Goal: Task Accomplishment & Management: Complete application form

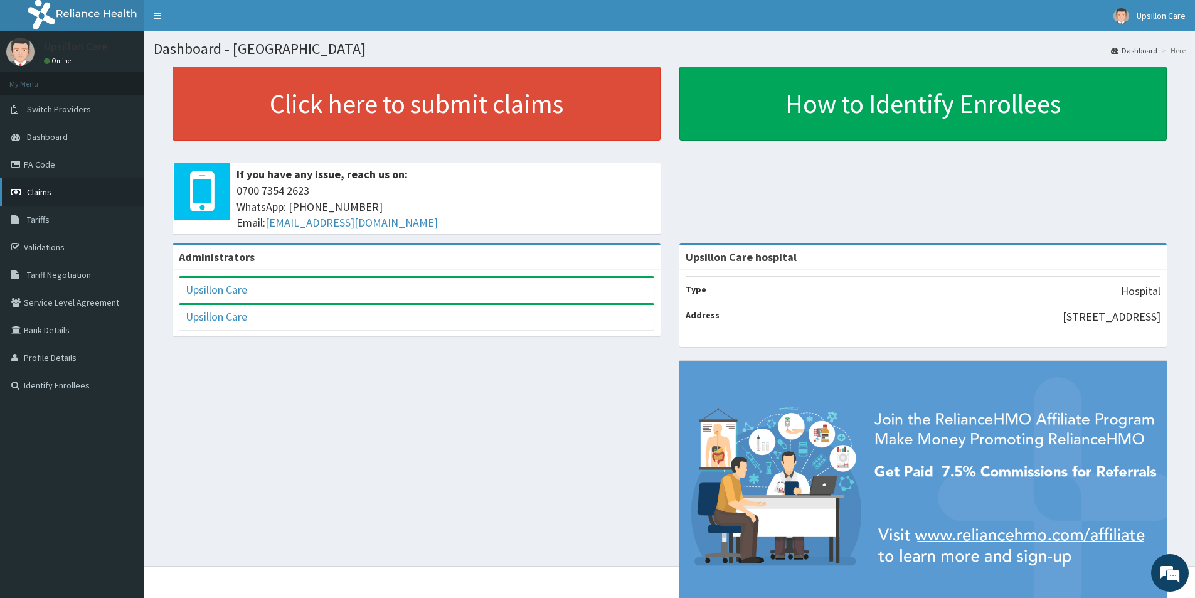
click at [73, 190] on link "Claims" at bounding box center [72, 192] width 144 height 28
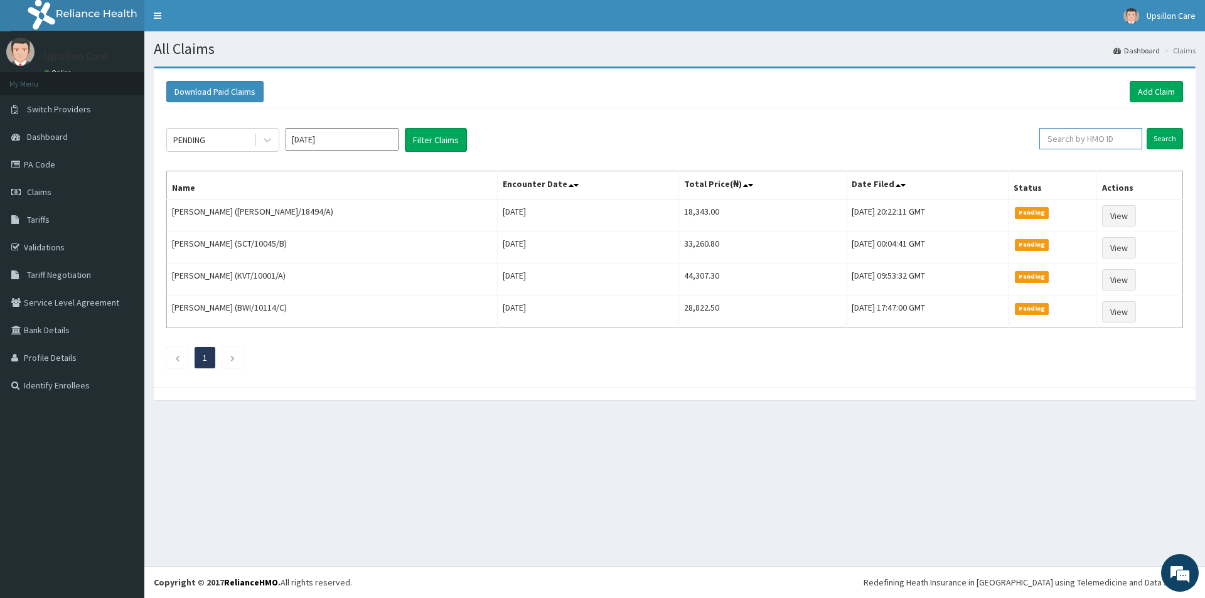
click at [1118, 139] on input "text" at bounding box center [1090, 138] width 103 height 21
paste input "PUE/10030/A"
type input "PUE/10030/A"
click at [1165, 142] on input "Search" at bounding box center [1165, 138] width 36 height 21
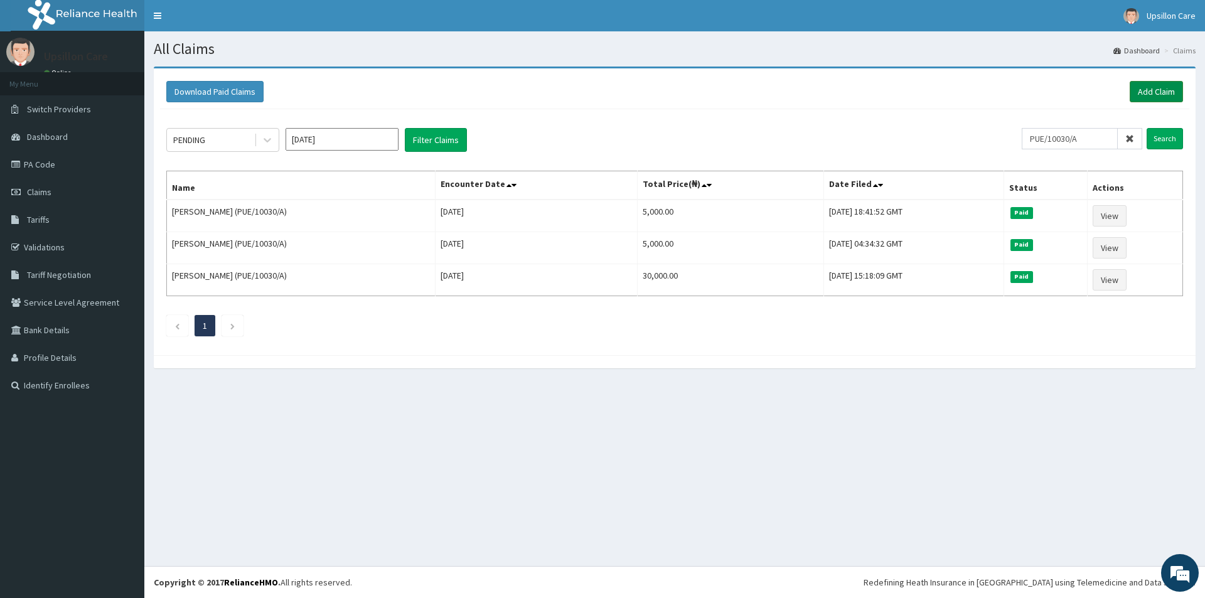
click at [1145, 100] on link "Add Claim" at bounding box center [1156, 91] width 53 height 21
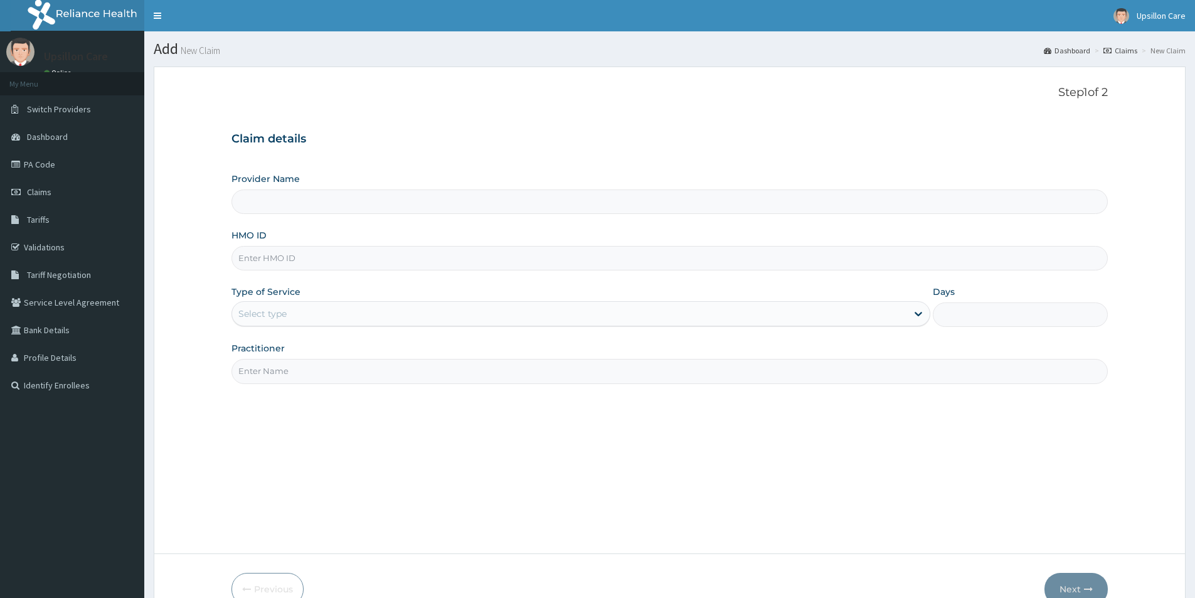
click at [495, 249] on input "HMO ID" at bounding box center [670, 258] width 877 height 24
type input "Upsillon Care hospital"
paste input "PUE/10030/A"
type input "PUE/10030/A"
click at [350, 298] on div "Type of Service Select type" at bounding box center [581, 306] width 699 height 41
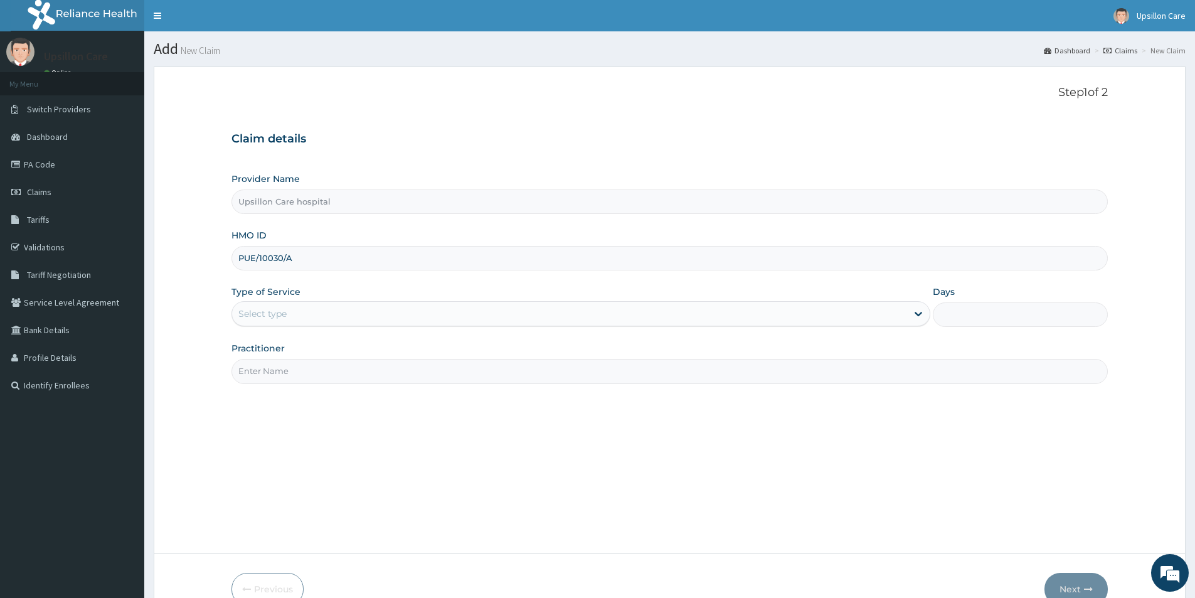
click at [350, 298] on div "Type of Service Select type" at bounding box center [581, 306] width 699 height 41
click at [361, 313] on div "Select type" at bounding box center [569, 314] width 675 height 20
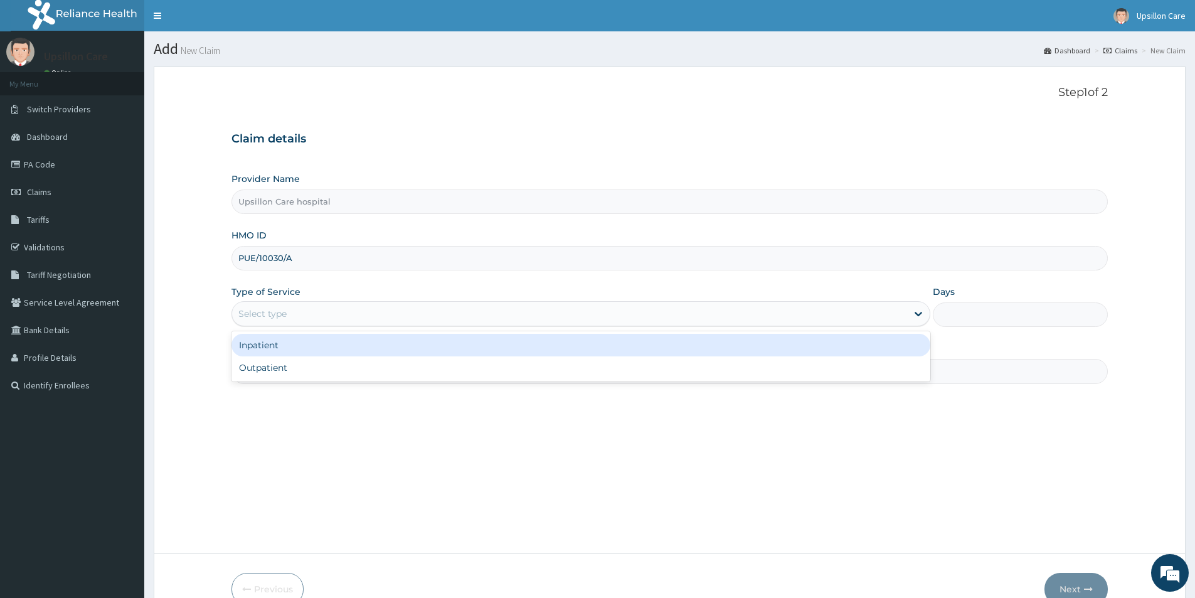
drag, startPoint x: 331, startPoint y: 350, endPoint x: 388, endPoint y: 342, distance: 57.7
click at [334, 350] on div "Inpatient" at bounding box center [581, 345] width 699 height 23
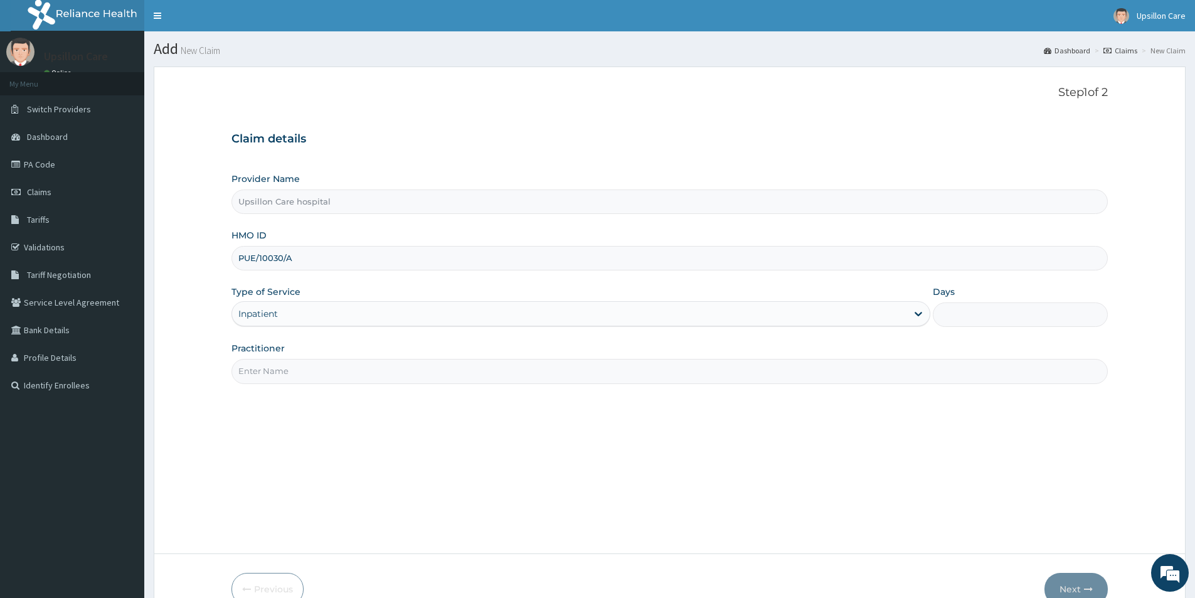
click at [973, 308] on input "Days" at bounding box center [1020, 314] width 175 height 24
type input "1"
click at [701, 392] on div "Step 1 of 2 Claim details Provider Name Upsillon Care hospital HMO ID PUE/10030…" at bounding box center [670, 310] width 877 height 449
click at [671, 382] on input "Practitioner" at bounding box center [670, 371] width 877 height 24
type input "d"
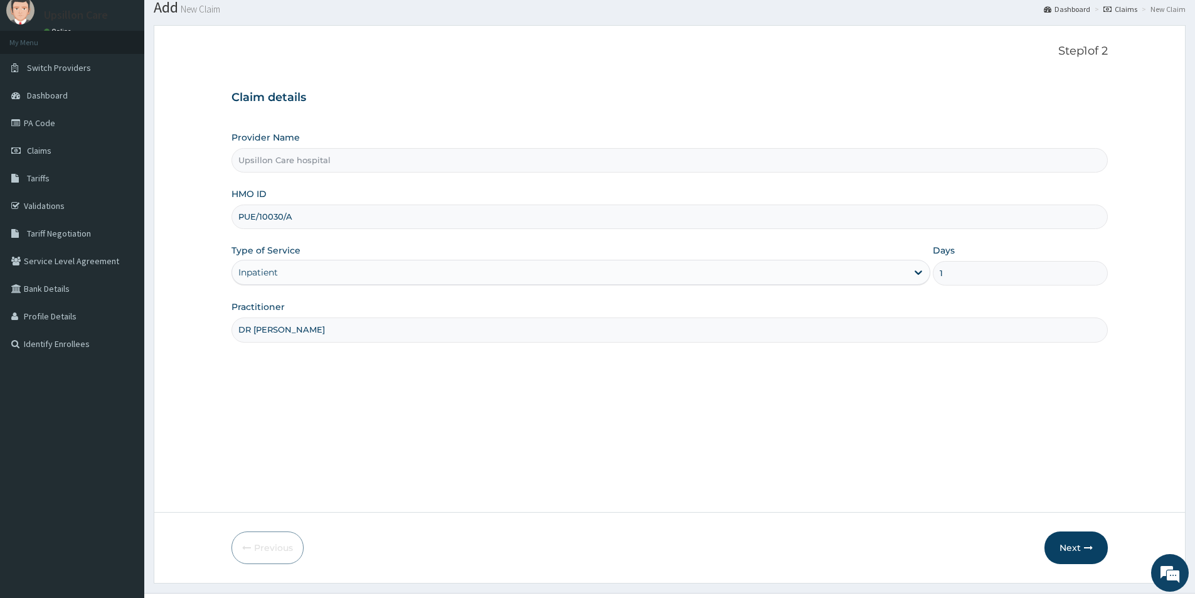
scroll to position [68, 0]
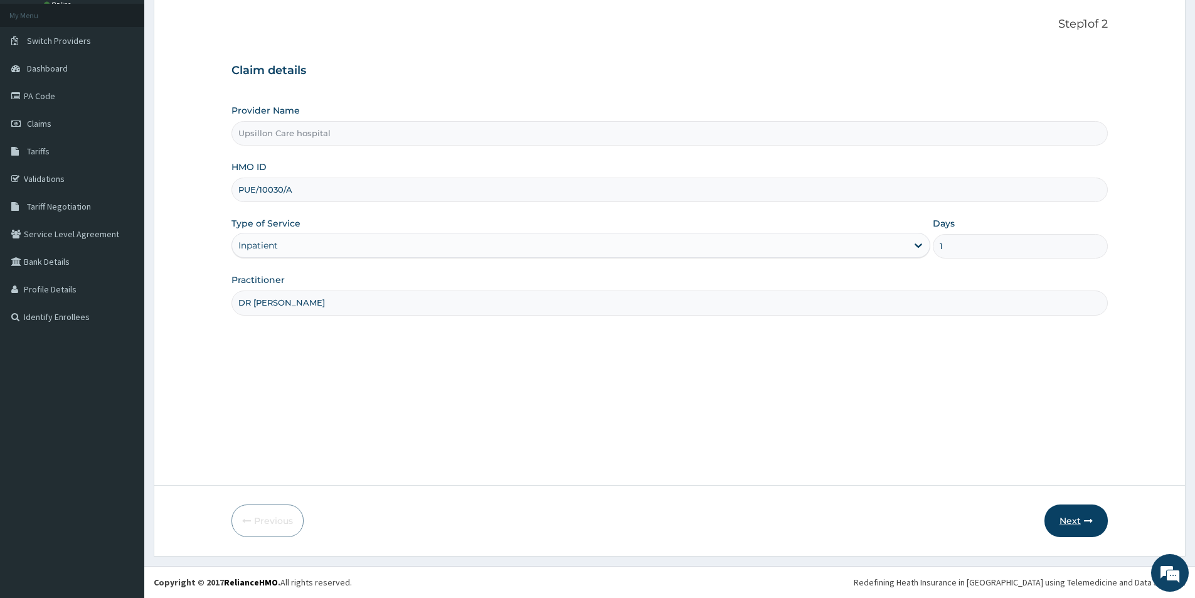
type input "DR [PERSON_NAME]"
click at [1081, 520] on button "Next" at bounding box center [1076, 521] width 63 height 33
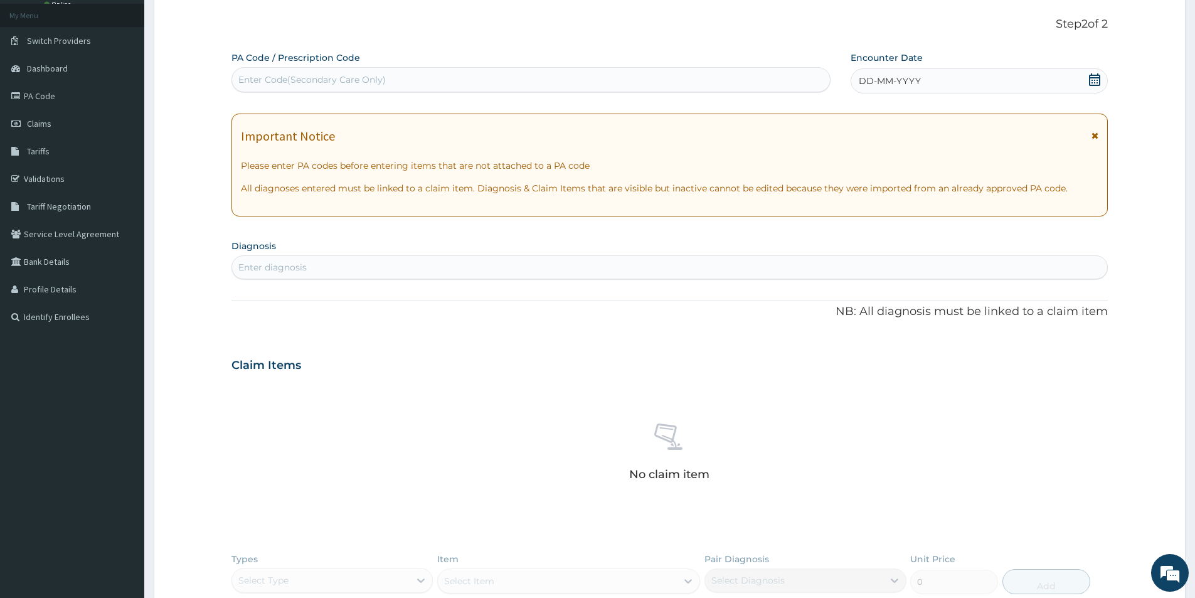
click at [1093, 78] on icon at bounding box center [1094, 79] width 11 height 13
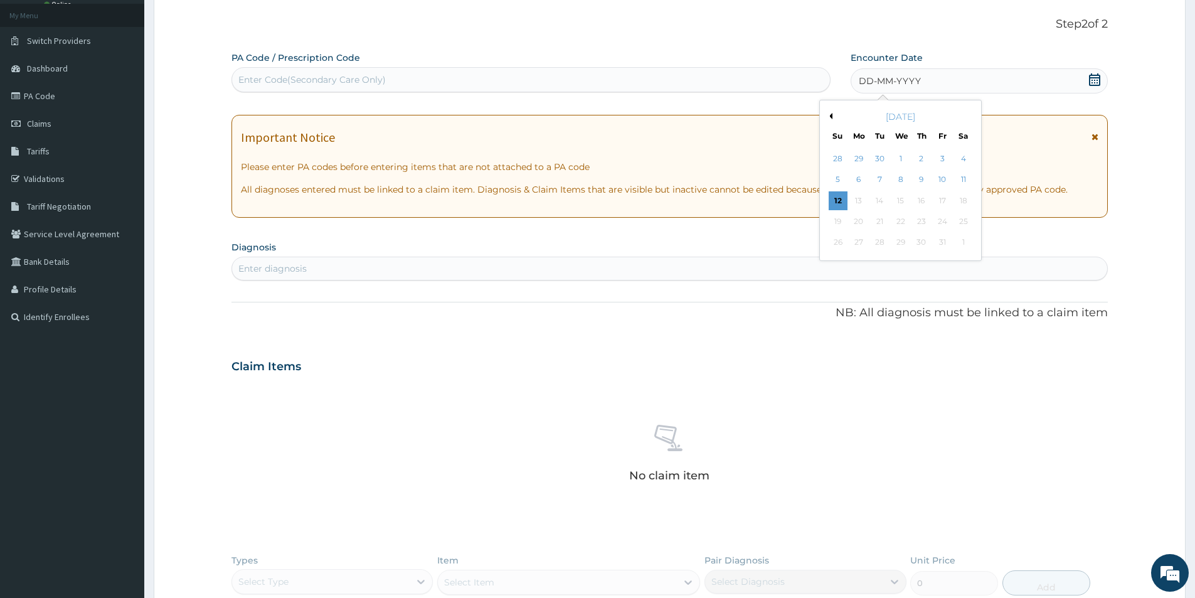
click at [1093, 78] on icon at bounding box center [1094, 79] width 11 height 13
click at [831, 203] on div "12" at bounding box center [838, 200] width 19 height 19
click at [831, 203] on div "Important Notice Please enter PA codes before entering items that are not attac…" at bounding box center [670, 166] width 877 height 103
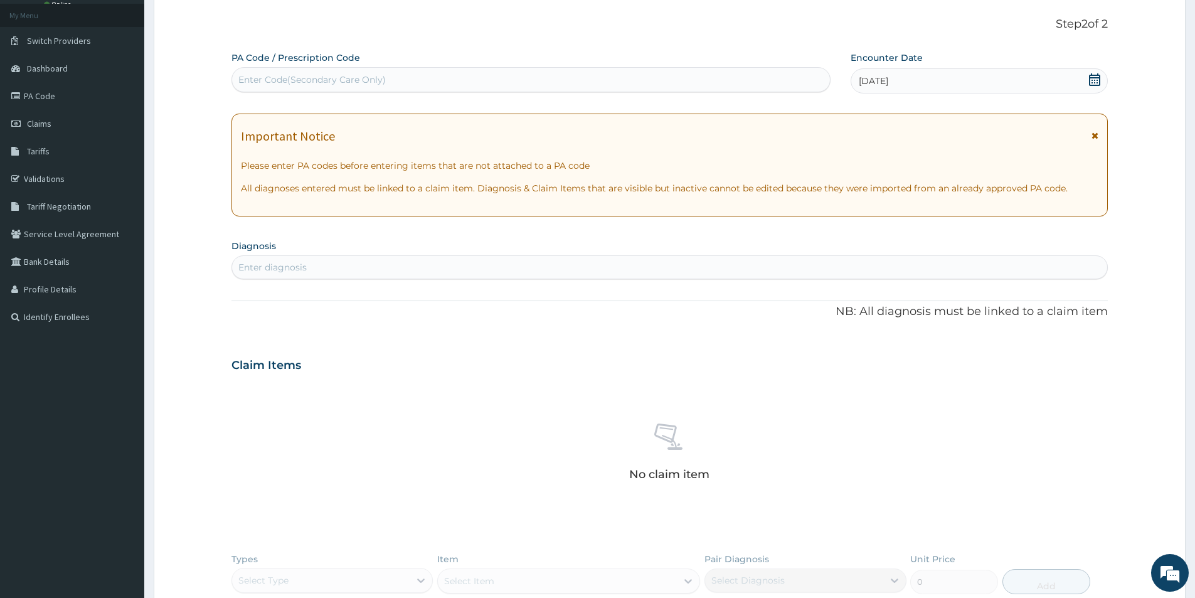
click at [413, 273] on div "Enter diagnosis" at bounding box center [669, 267] width 875 height 20
type input "PEPTIC ULCER"
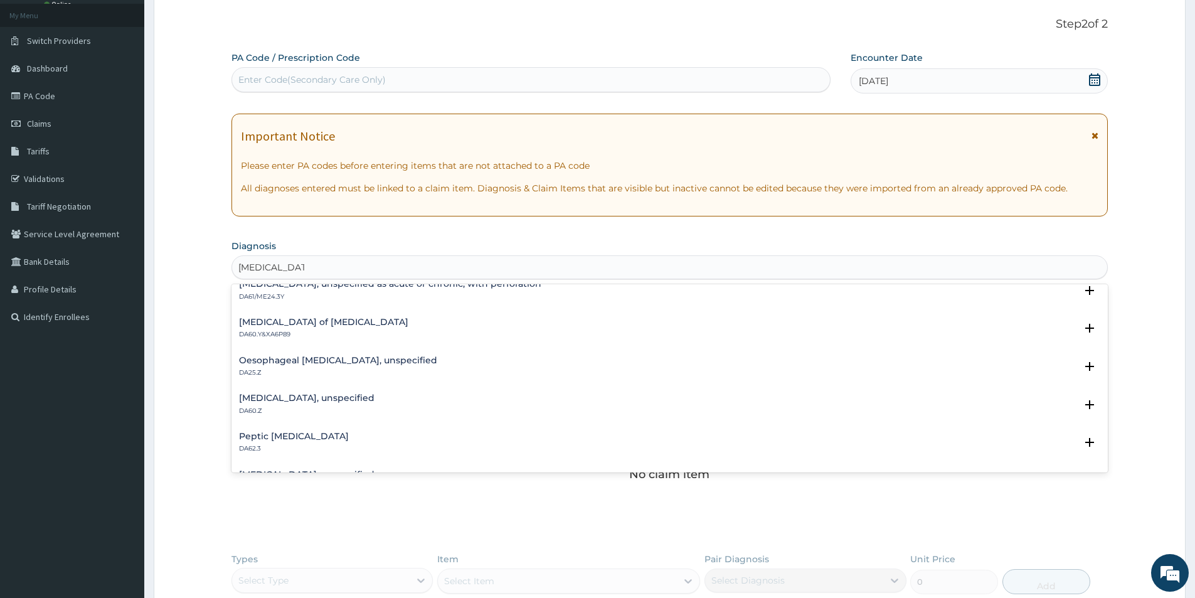
scroll to position [0, 0]
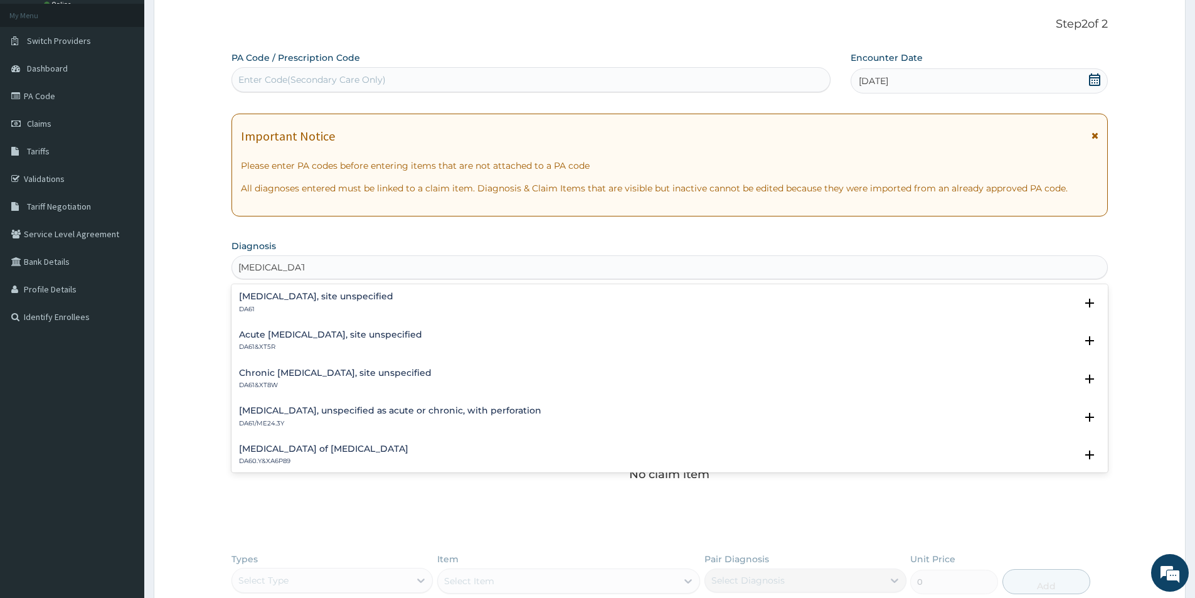
click at [344, 334] on h4 "Acute peptic ulcer, site unspecified" at bounding box center [330, 334] width 183 height 9
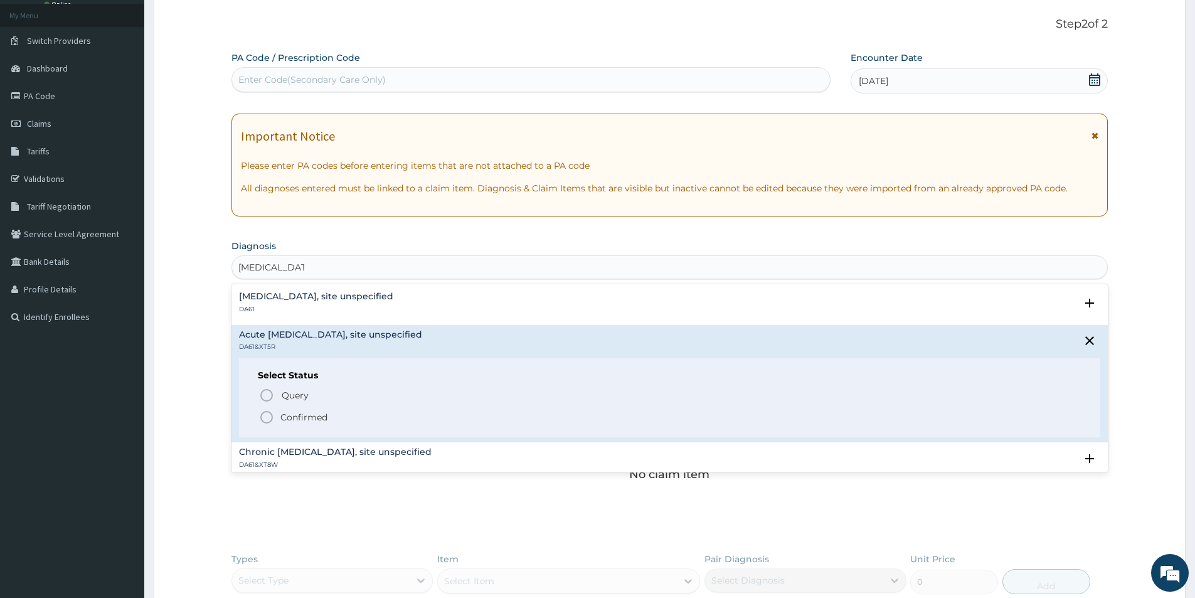
click at [265, 417] on icon "status option filled" at bounding box center [266, 417] width 15 height 15
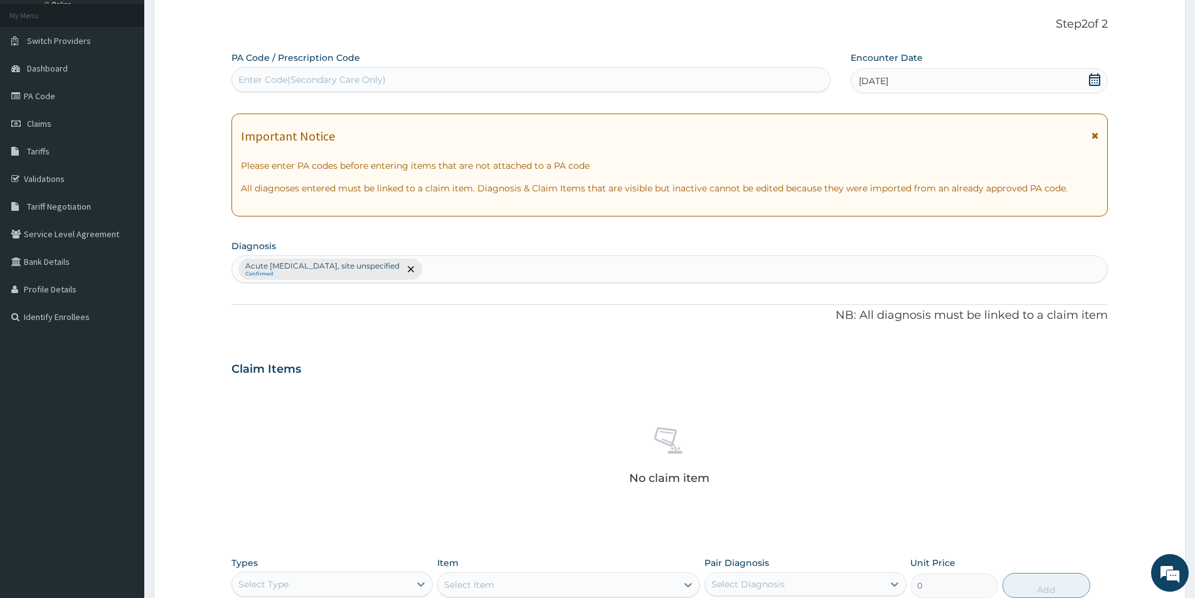
click at [483, 274] on div "Acute peptic ulcer, site unspecified Confirmed" at bounding box center [669, 269] width 875 height 26
type input "PHARYGNTOSI"
type input "PHARYNG"
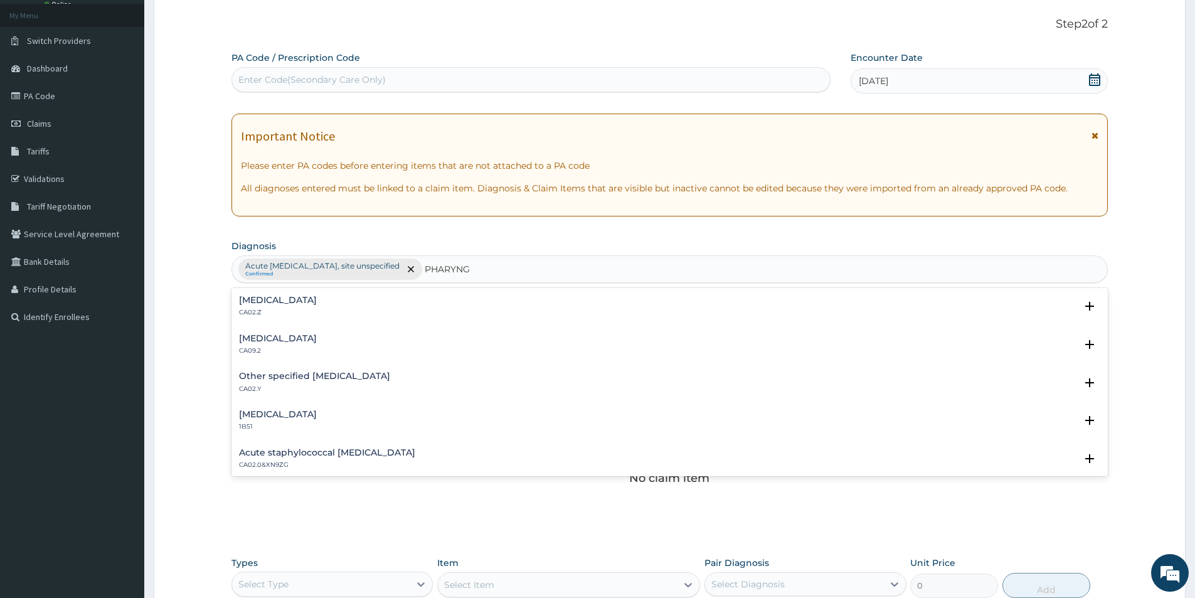
click at [317, 302] on h4 "Acute pharyngitis, unspecified" at bounding box center [278, 300] width 78 height 9
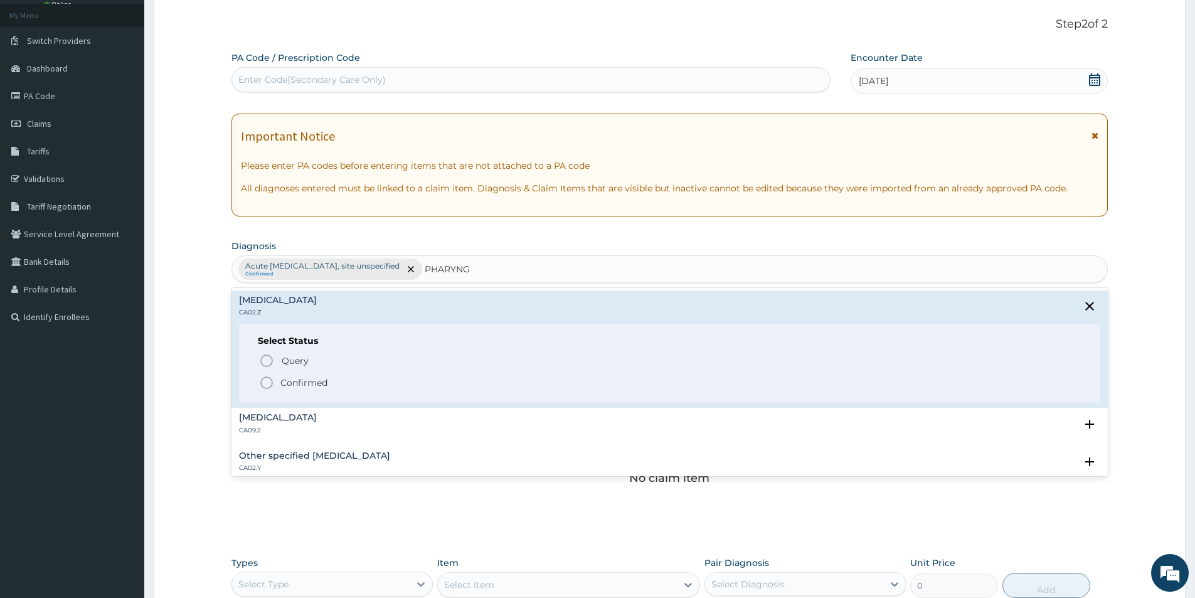
click at [268, 379] on icon "status option filled" at bounding box center [266, 382] width 15 height 15
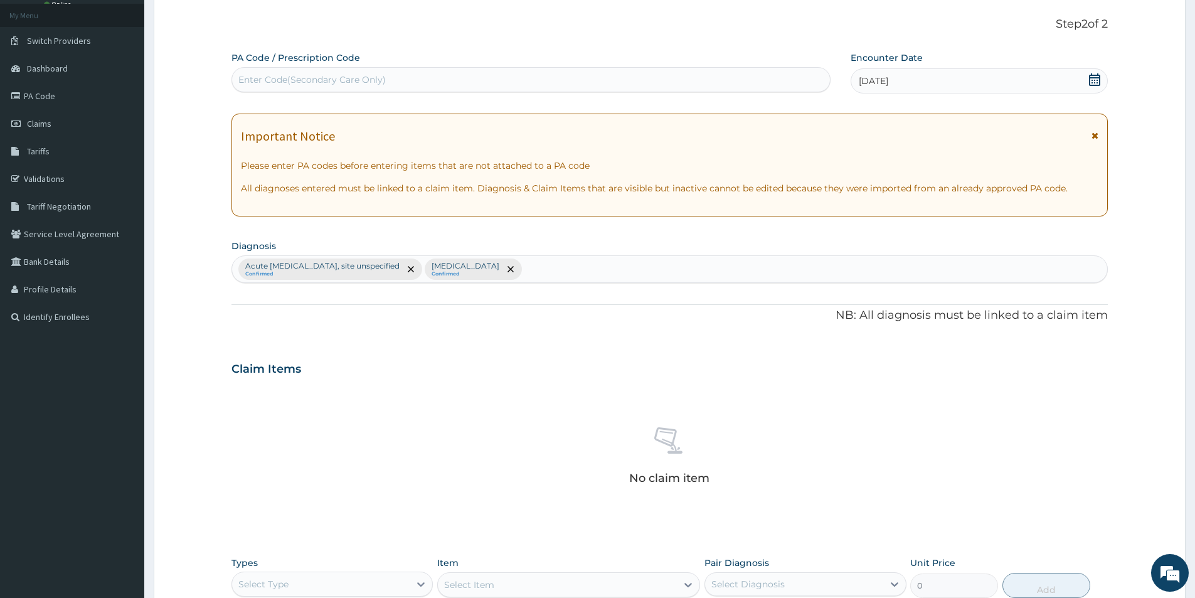
click at [629, 269] on div "Acute peptic ulcer, site unspecified Confirmed Acute pharyngitis, unspecified C…" at bounding box center [669, 269] width 875 height 26
type input "MALARIA"
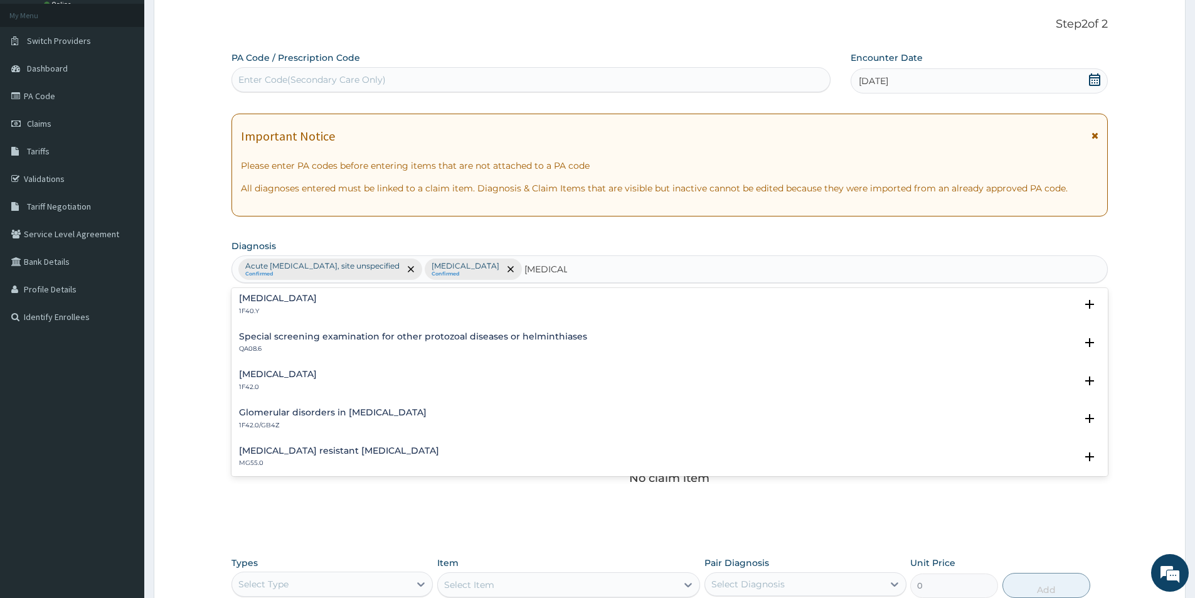
scroll to position [439, 0]
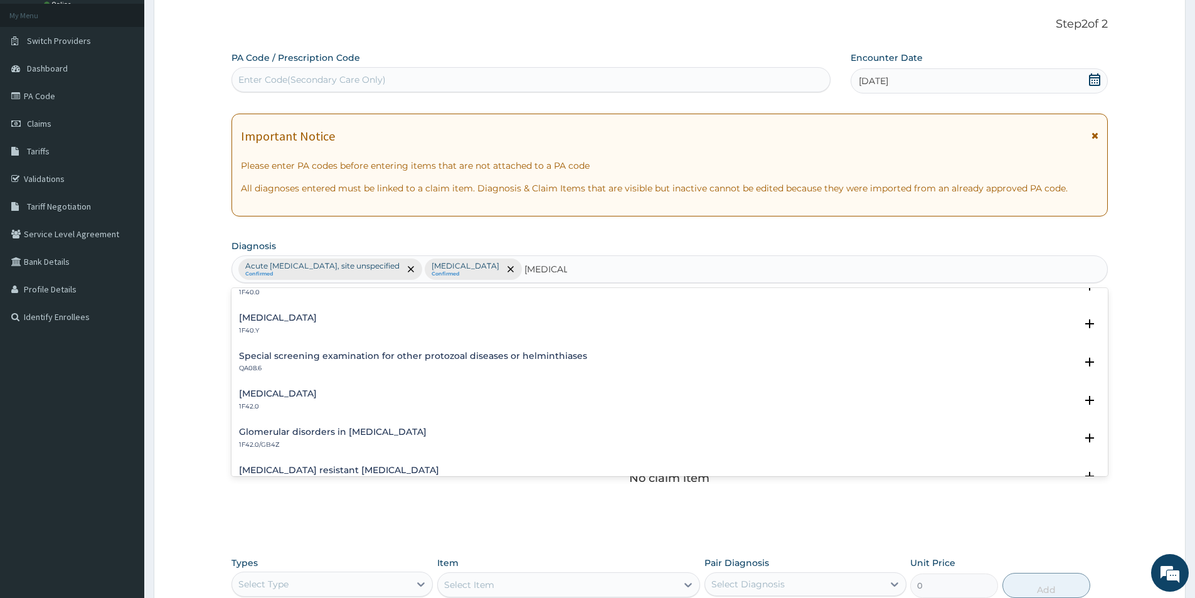
click at [317, 315] on h4 "Other severe and complicated Plasmodium falciparum malaria" at bounding box center [278, 317] width 78 height 9
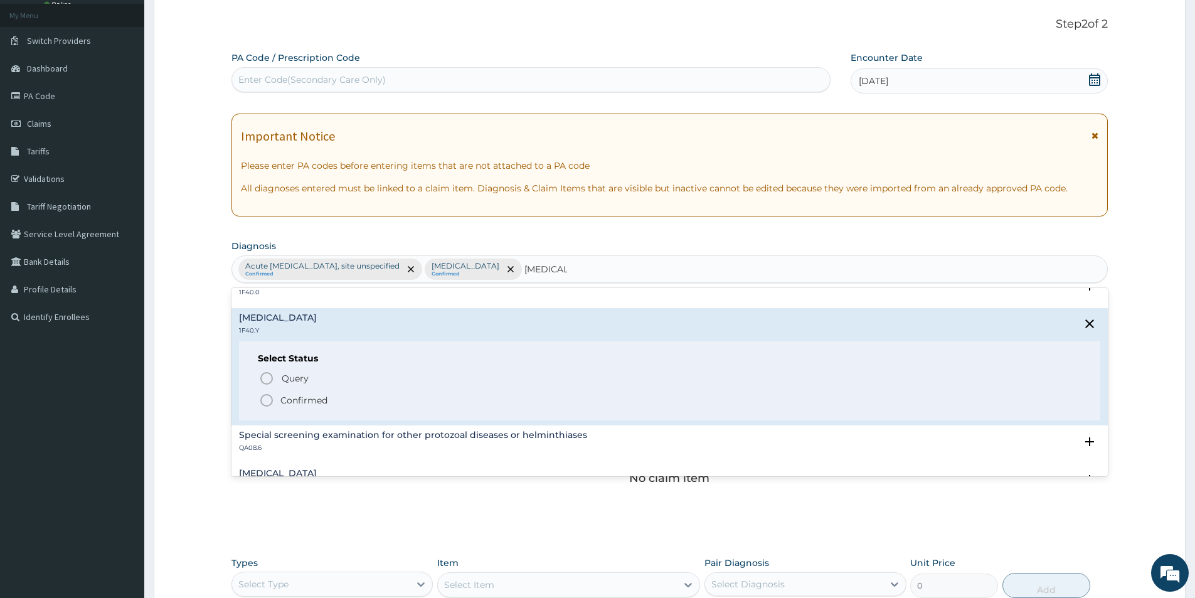
click at [265, 395] on circle "status option filled" at bounding box center [266, 400] width 11 height 11
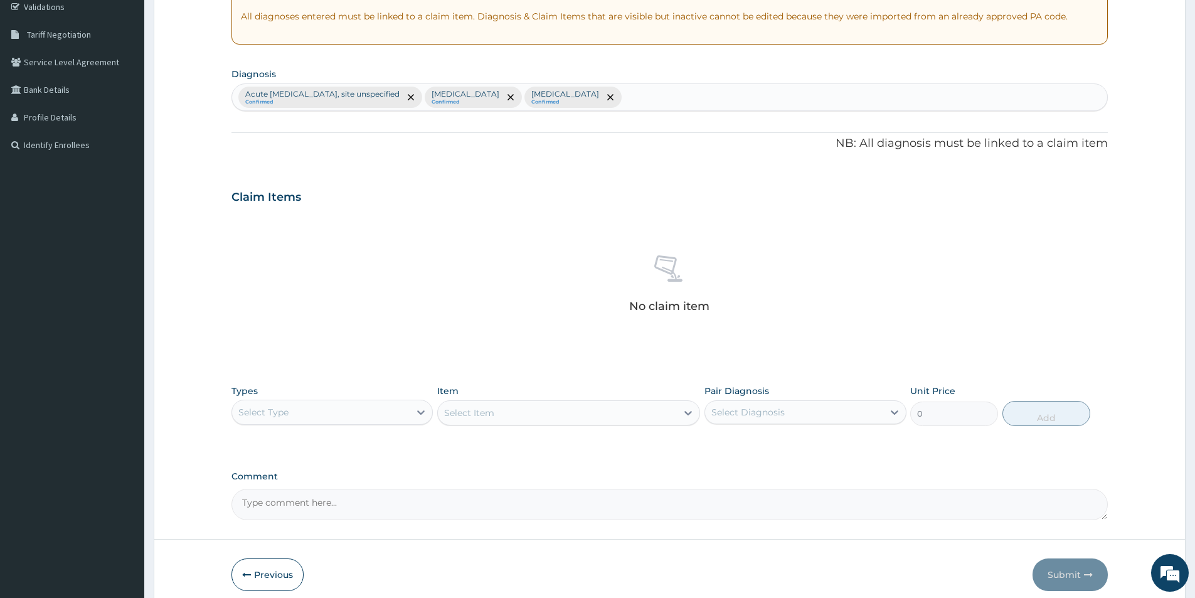
scroll to position [257, 0]
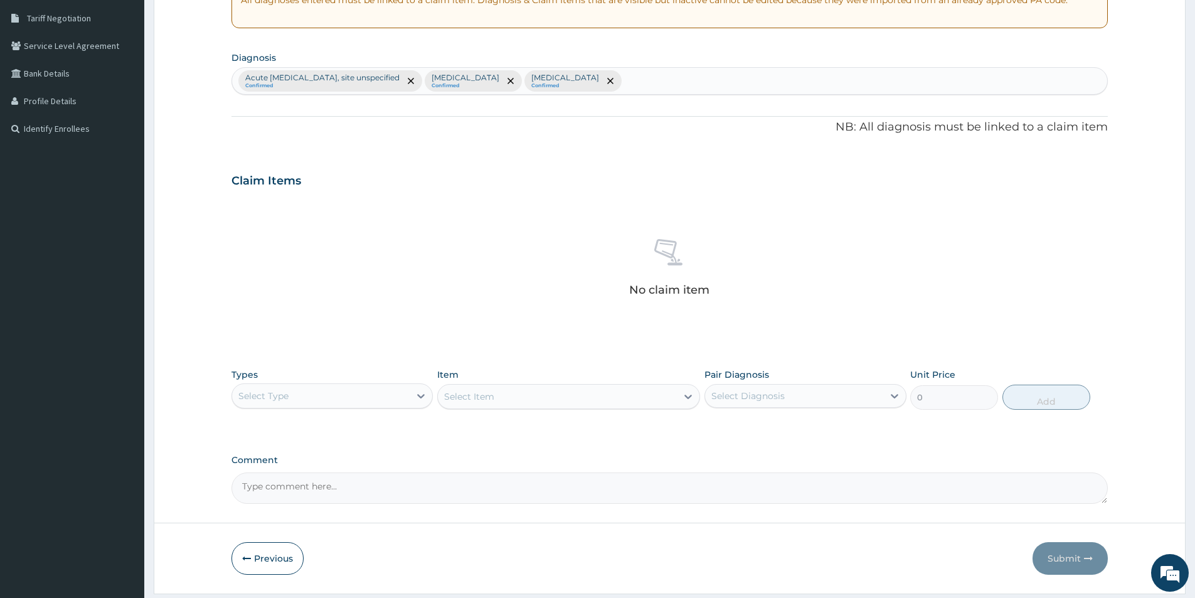
click at [393, 393] on div "Select Type" at bounding box center [321, 396] width 178 height 20
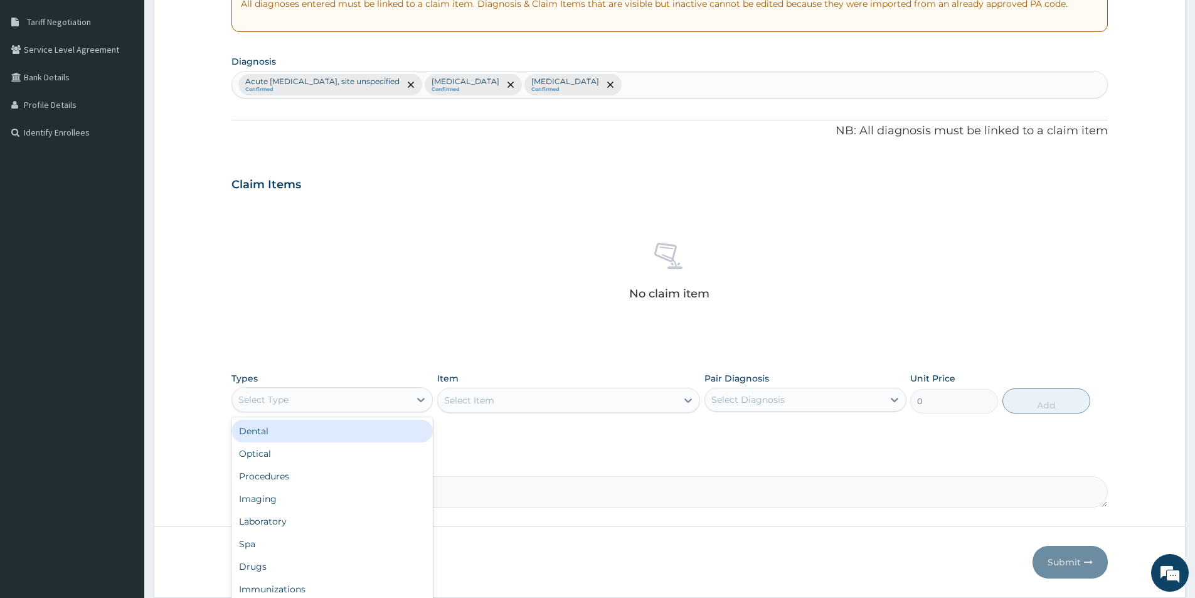
scroll to position [294, 0]
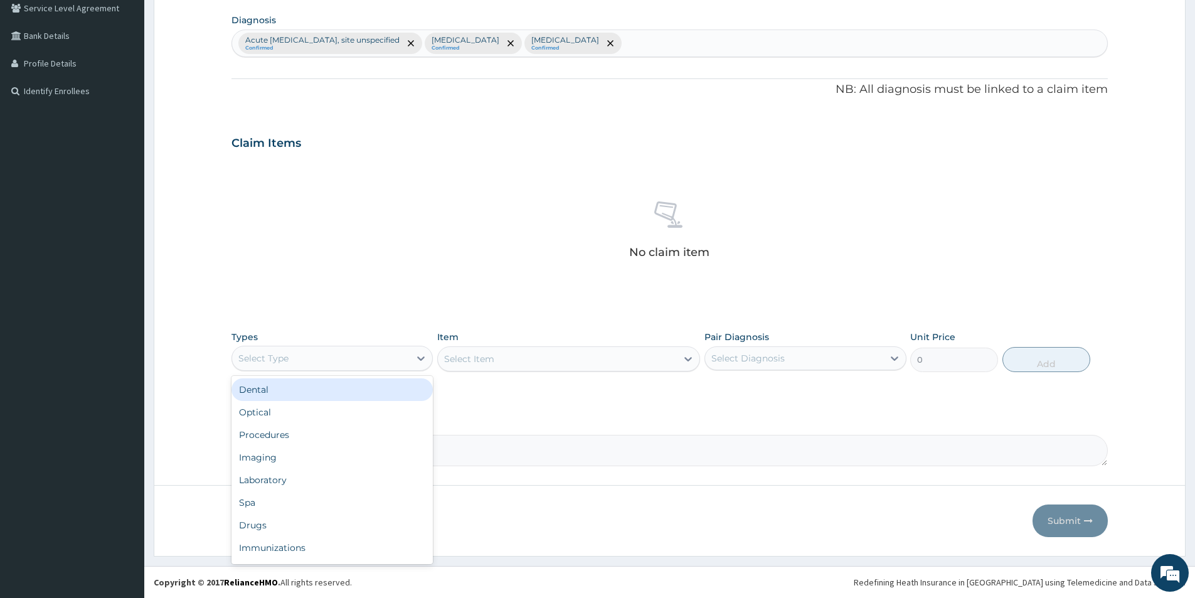
drag, startPoint x: 377, startPoint y: 352, endPoint x: 380, endPoint y: 382, distance: 29.7
click at [378, 371] on div "Types option Dental focused, 1 of 10. 10 results available. Use Up and Down to …" at bounding box center [332, 351] width 201 height 41
drag, startPoint x: 393, startPoint y: 433, endPoint x: 426, endPoint y: 409, distance: 40.8
click at [398, 431] on div "Procedures" at bounding box center [332, 435] width 201 height 23
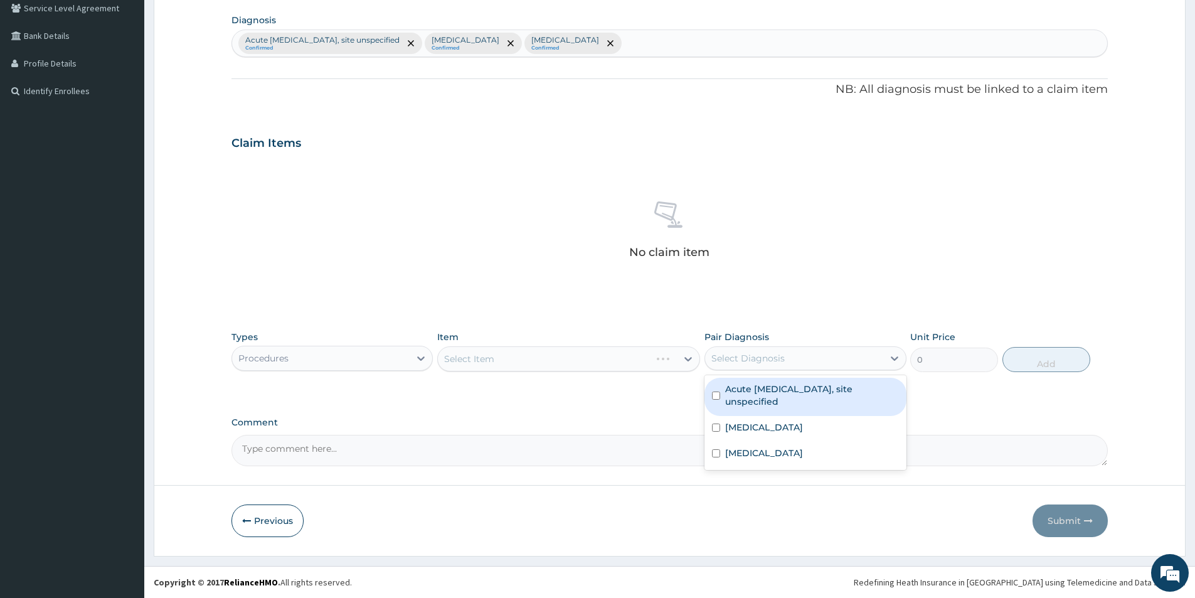
click at [792, 360] on div "Select Diagnosis" at bounding box center [794, 358] width 178 height 20
click at [726, 388] on label "Acute peptic ulcer, site unspecified" at bounding box center [811, 395] width 173 height 25
checkbox input "true"
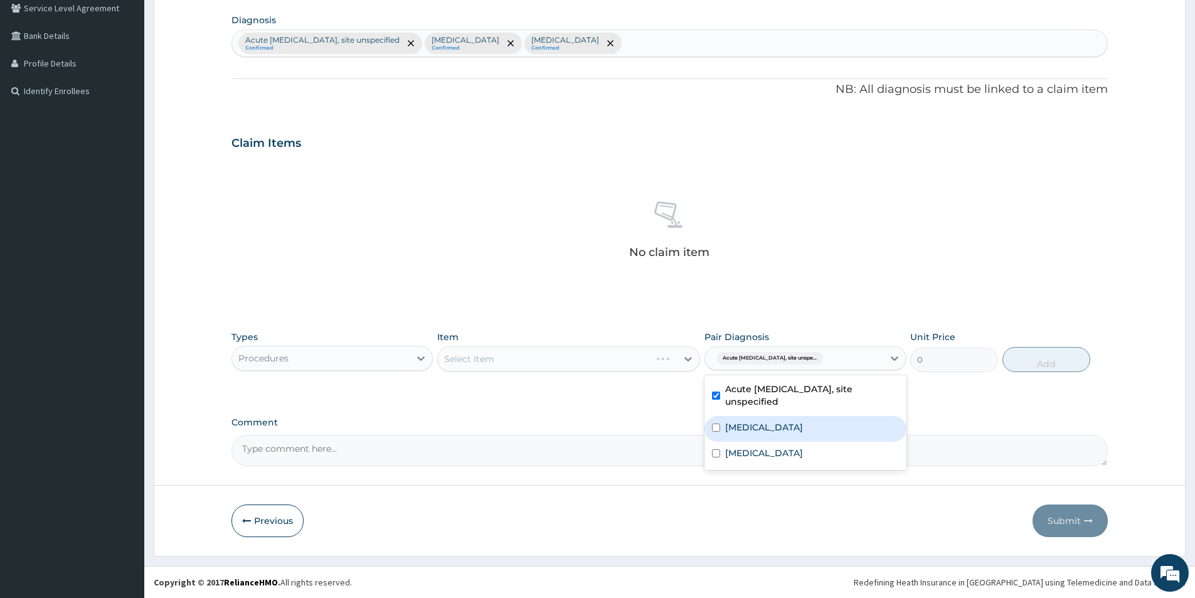
drag, startPoint x: 732, startPoint y: 407, endPoint x: 713, endPoint y: 451, distance: 47.8
click at [723, 429] on div "Acute peptic ulcer, site unspecified Acute pharyngitis, unspecified Other sever…" at bounding box center [805, 422] width 201 height 95
click at [713, 451] on input "checkbox" at bounding box center [716, 453] width 8 height 8
checkbox input "true"
click at [737, 425] on div "Acute pharyngitis, unspecified" at bounding box center [805, 429] width 201 height 26
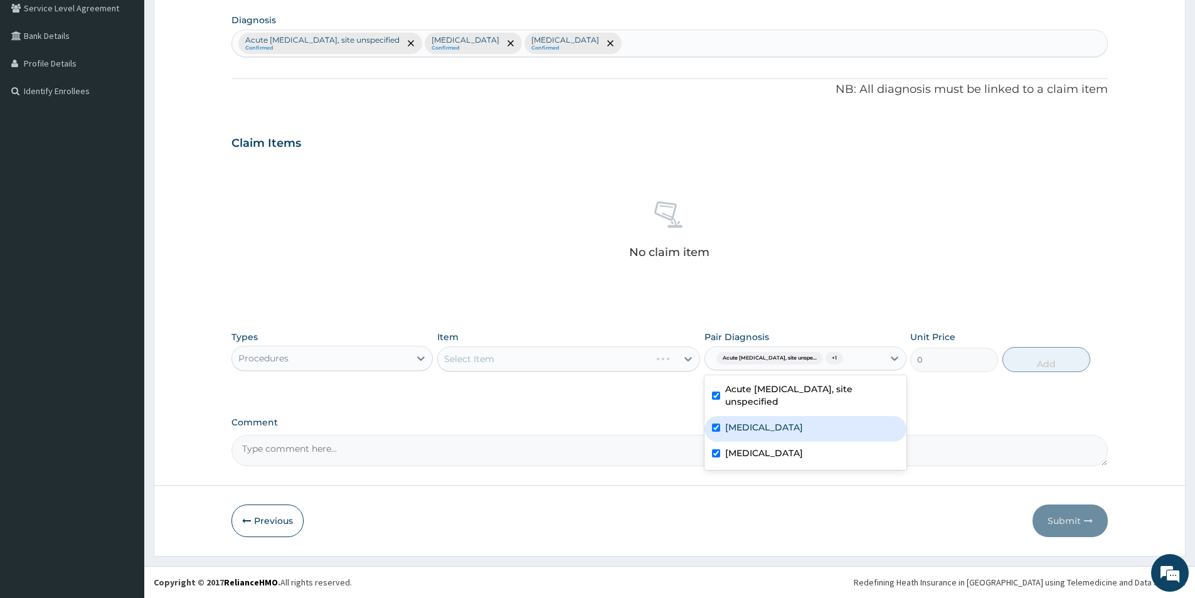
checkbox input "true"
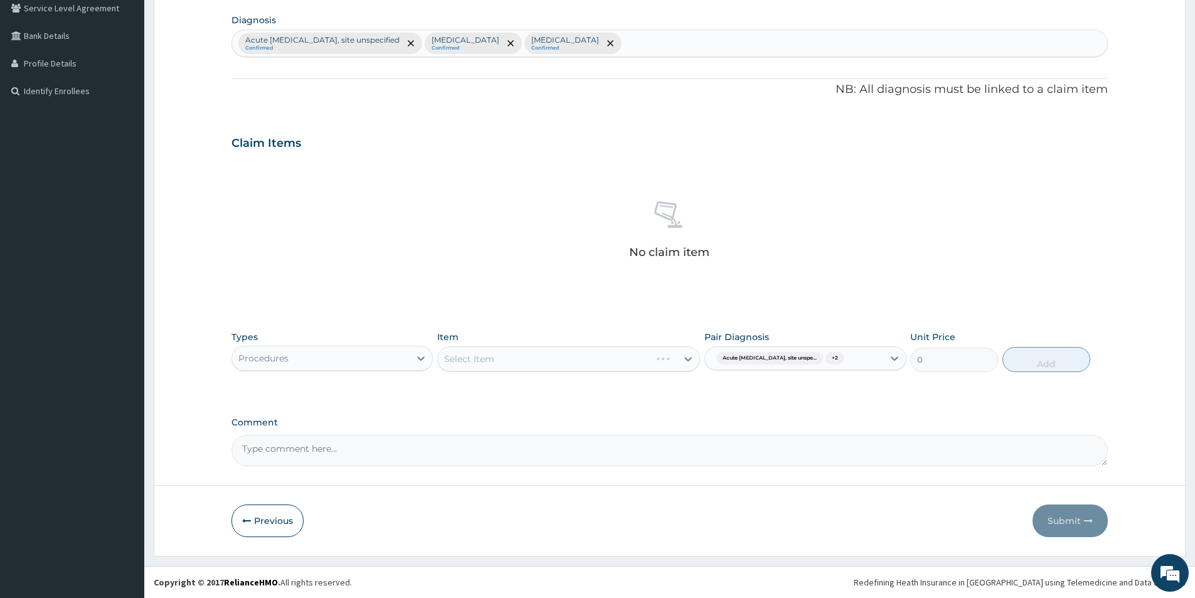
click at [629, 382] on div "Types Procedures Item Select Item Pair Diagnosis Acute peptic ulcer, site unspe…" at bounding box center [670, 360] width 877 height 73
click at [619, 363] on div "Select Item" at bounding box center [568, 358] width 263 height 25
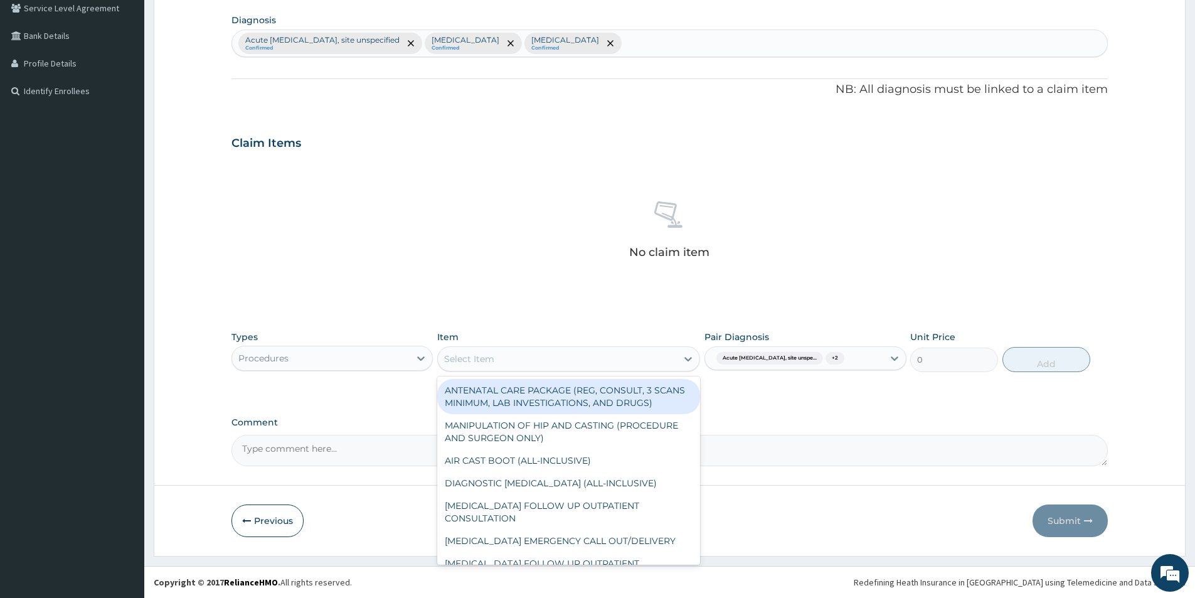
click at [619, 363] on div "Select Item" at bounding box center [557, 359] width 239 height 20
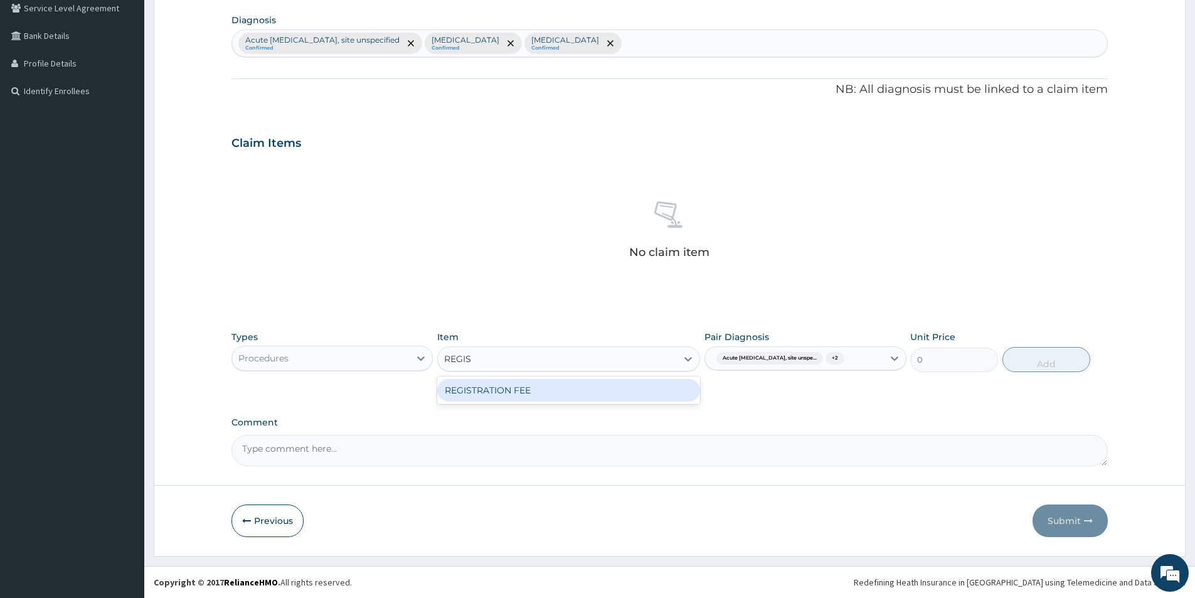
type input "REGI"
click at [614, 386] on div "REGISTRATION FEE" at bounding box center [568, 390] width 263 height 23
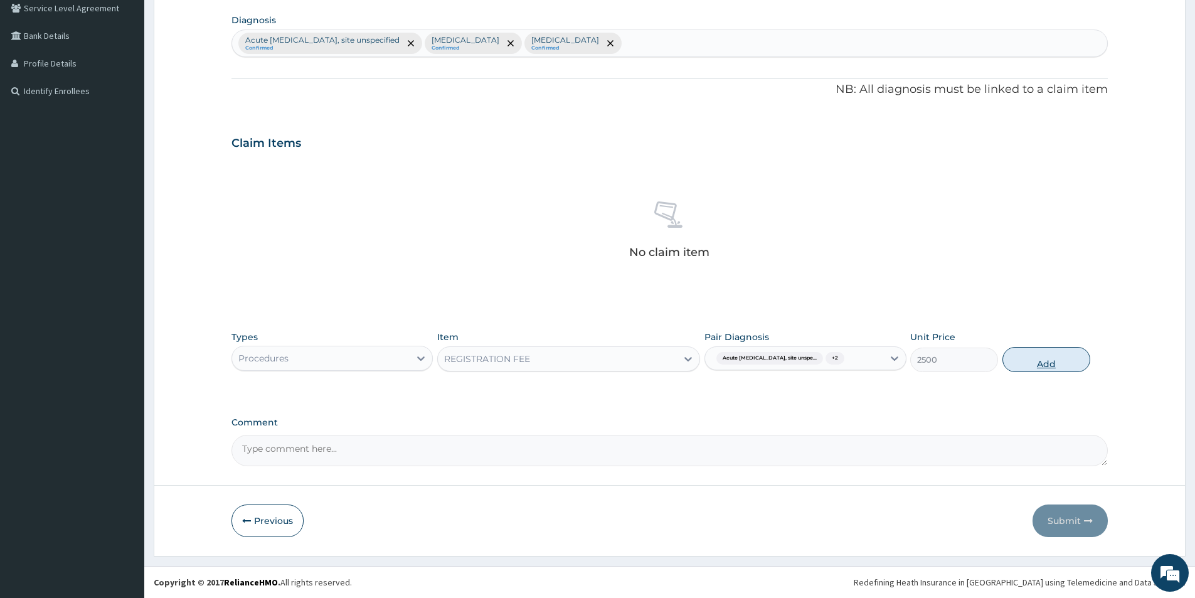
click at [1037, 352] on button "Add" at bounding box center [1047, 359] width 88 height 25
type input "0"
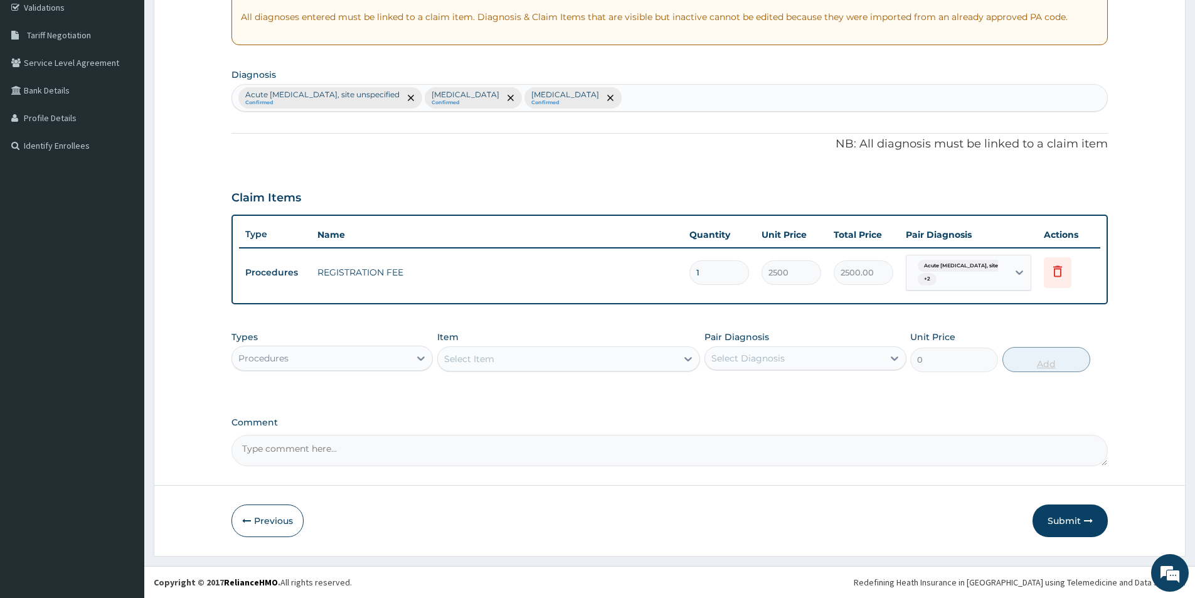
scroll to position [240, 0]
click at [481, 358] on div "Select Item" at bounding box center [469, 359] width 50 height 13
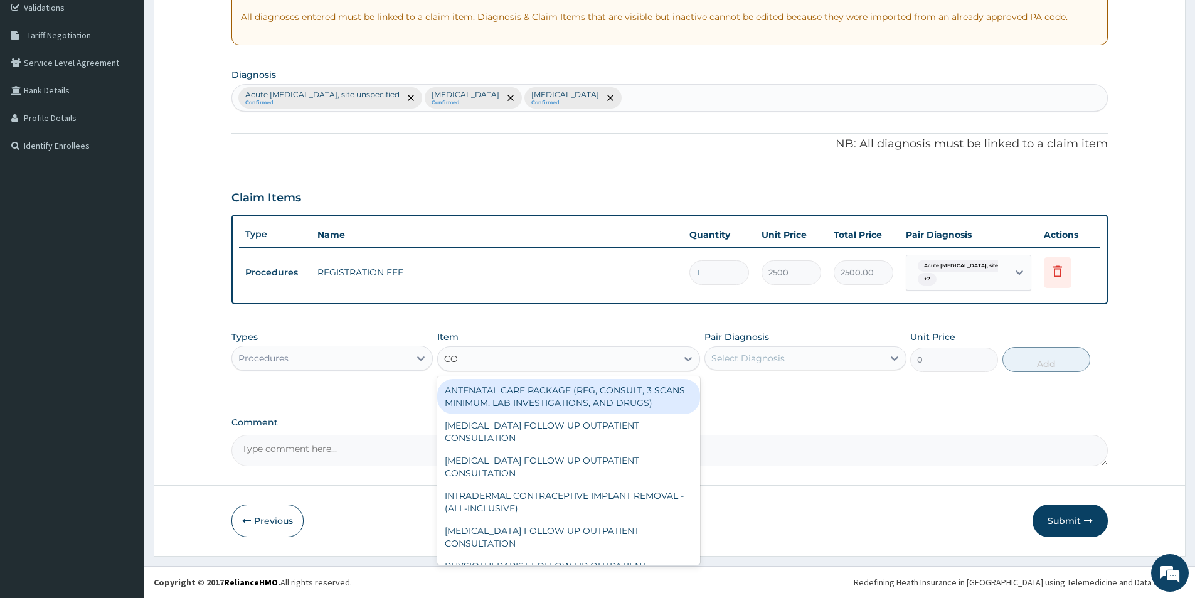
type input "C"
type input "CONSULTATION"
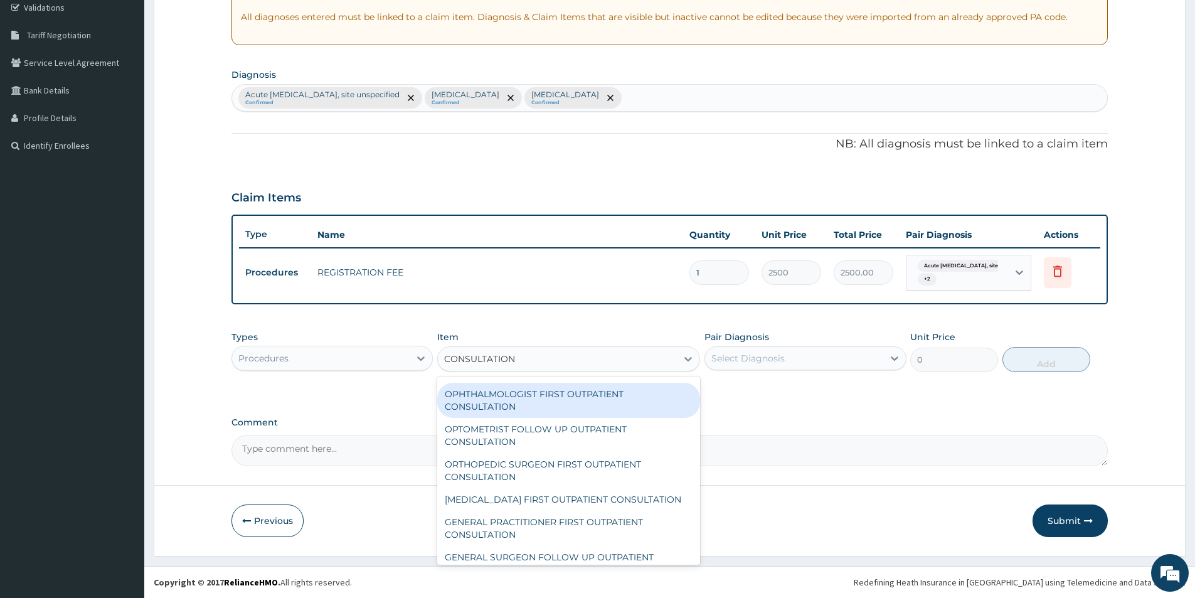
scroll to position [753, 0]
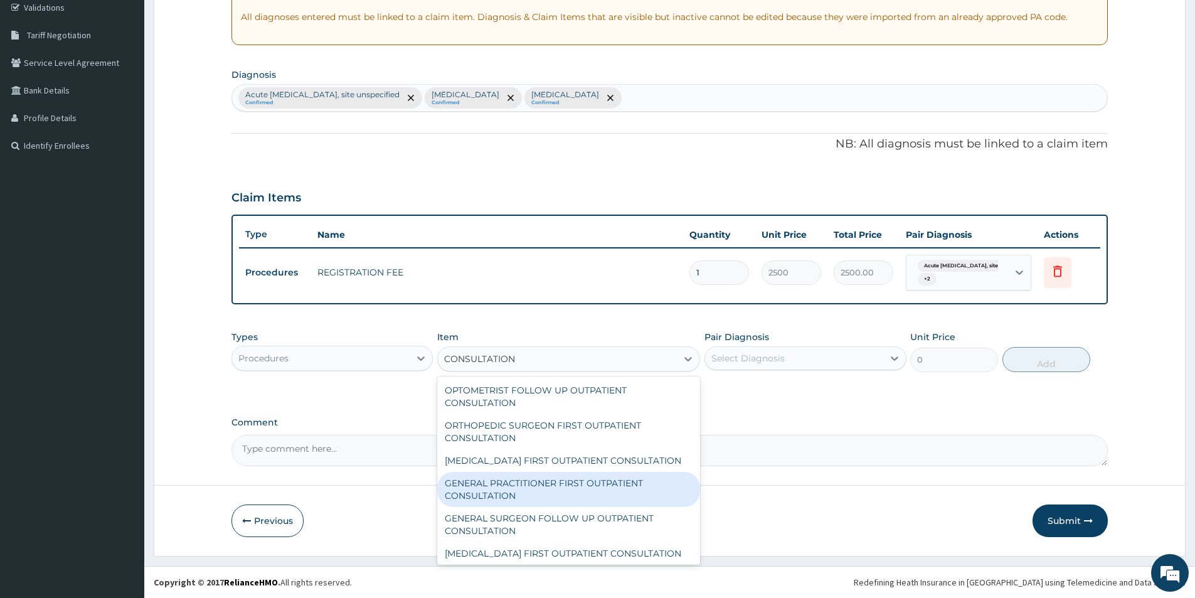
click at [484, 505] on div "GENERAL PRACTITIONER FIRST OUTPATIENT CONSULTATION" at bounding box center [568, 489] width 263 height 35
type input "3750"
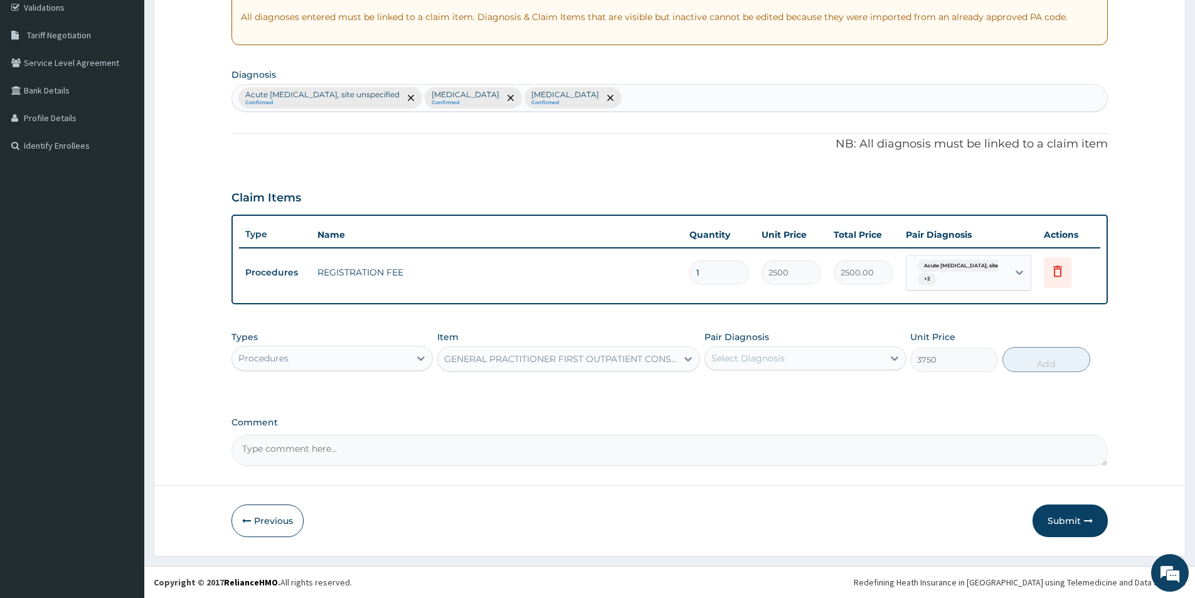
click at [781, 355] on div "Select Diagnosis" at bounding box center [748, 358] width 73 height 13
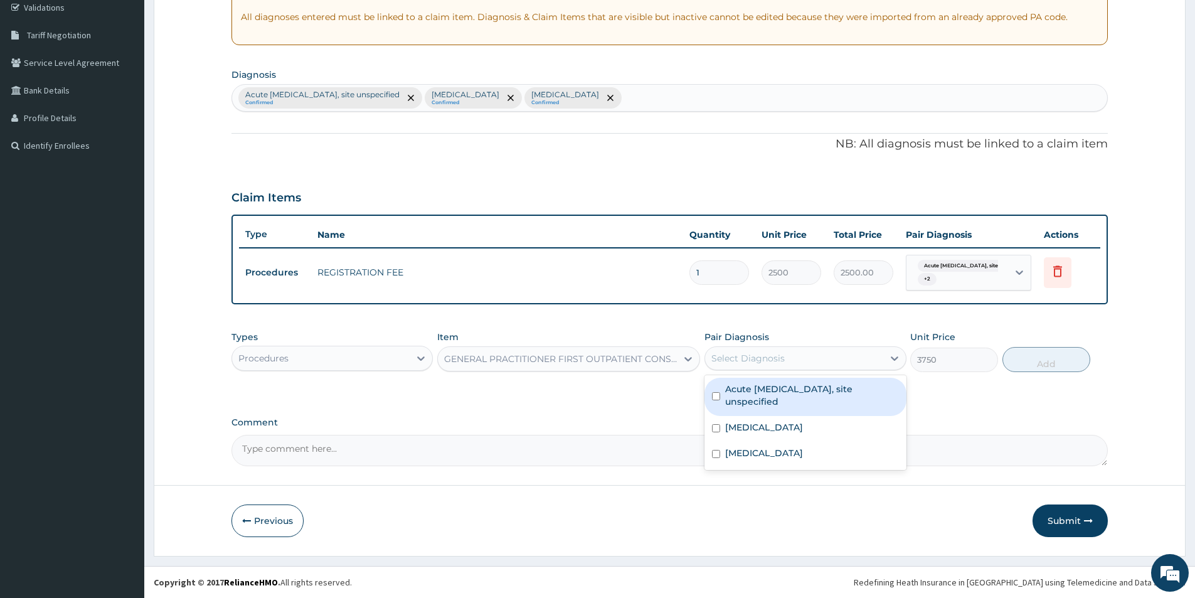
click at [765, 384] on label "Acute peptic ulcer, site unspecified" at bounding box center [811, 395] width 173 height 25
checkbox input "true"
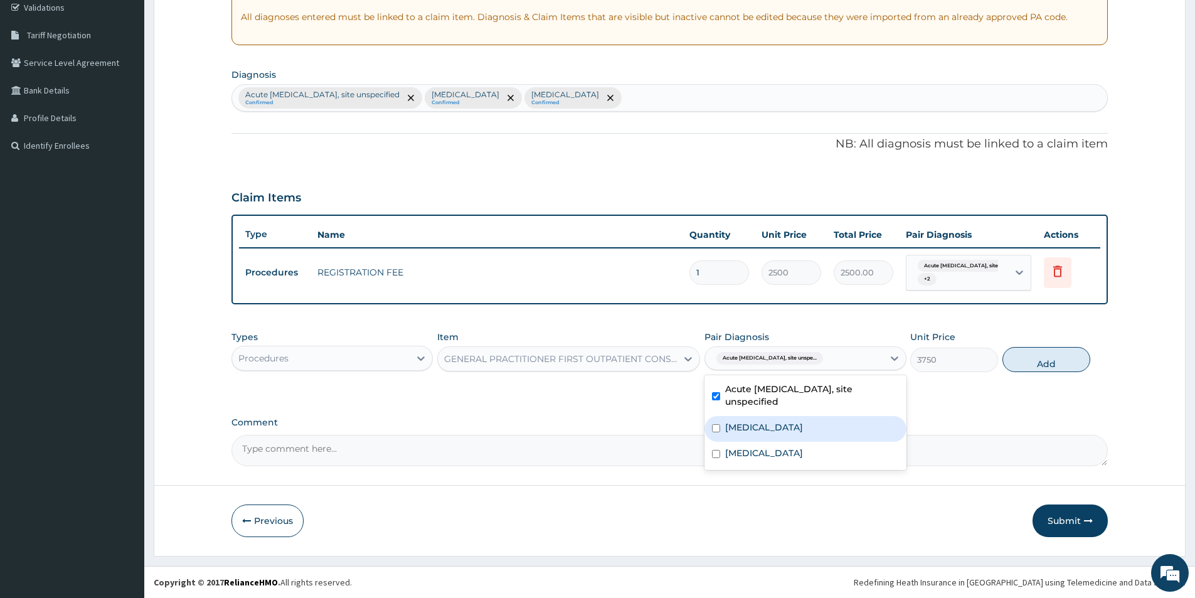
drag, startPoint x: 752, startPoint y: 416, endPoint x: 751, endPoint y: 424, distance: 8.4
click at [752, 421] on label "Acute pharyngitis, unspecified" at bounding box center [764, 427] width 78 height 13
checkbox input "true"
click at [749, 447] on label "Other severe and complicated Plasmodium falciparum malaria" at bounding box center [764, 453] width 78 height 13
checkbox input "true"
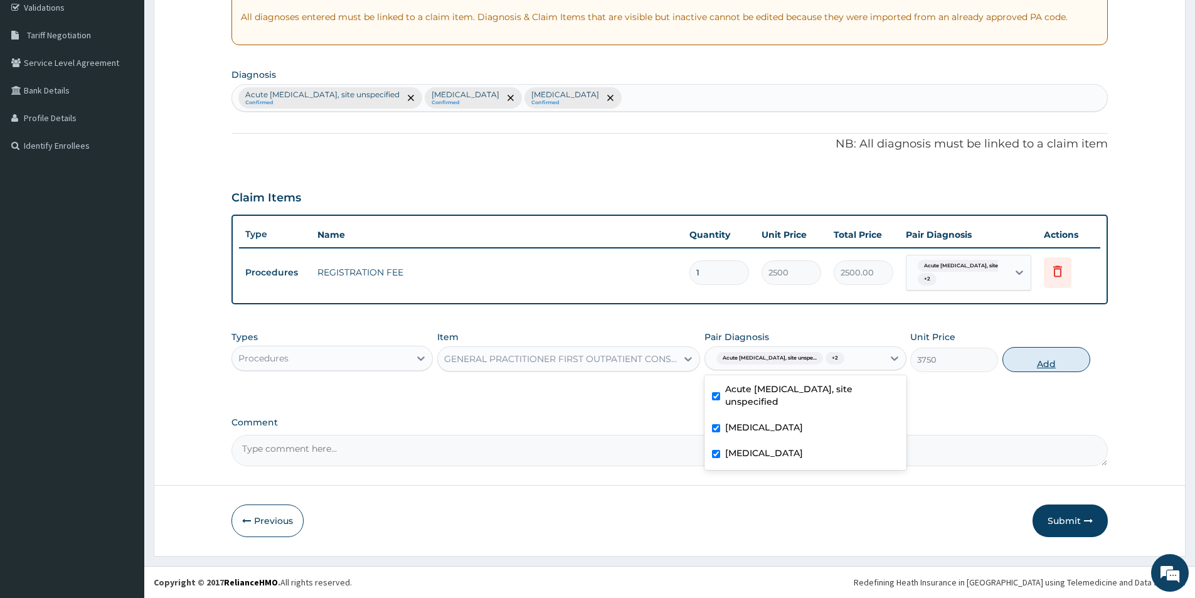
click at [1050, 354] on button "Add" at bounding box center [1047, 359] width 88 height 25
type input "0"
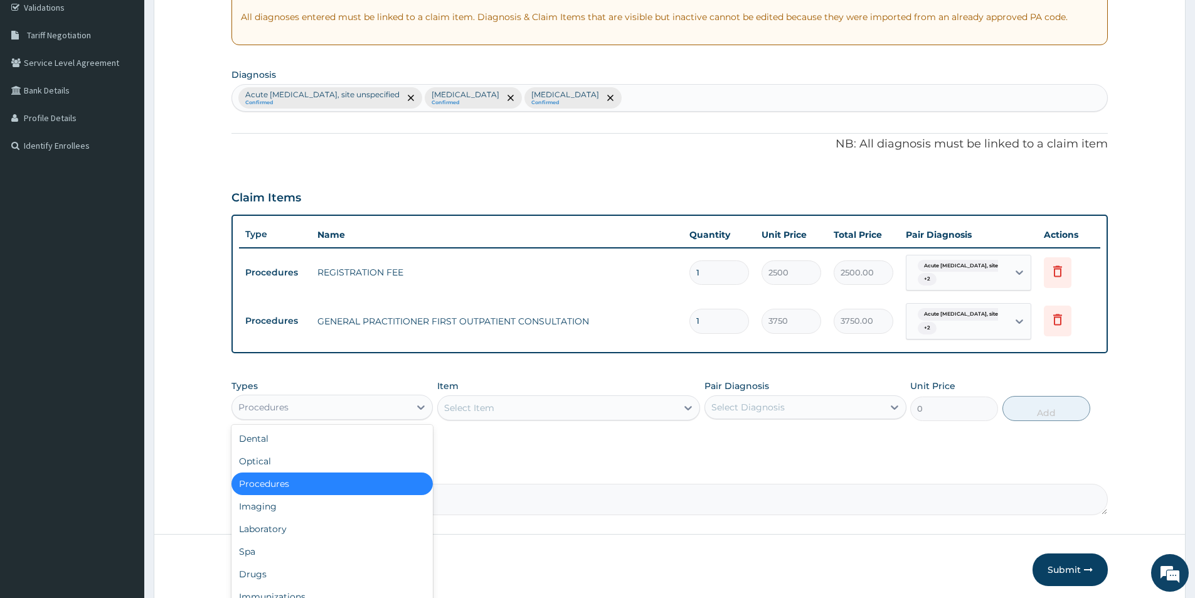
click at [327, 405] on div "Procedures" at bounding box center [321, 407] width 178 height 20
click at [377, 527] on div "Laboratory" at bounding box center [332, 529] width 201 height 23
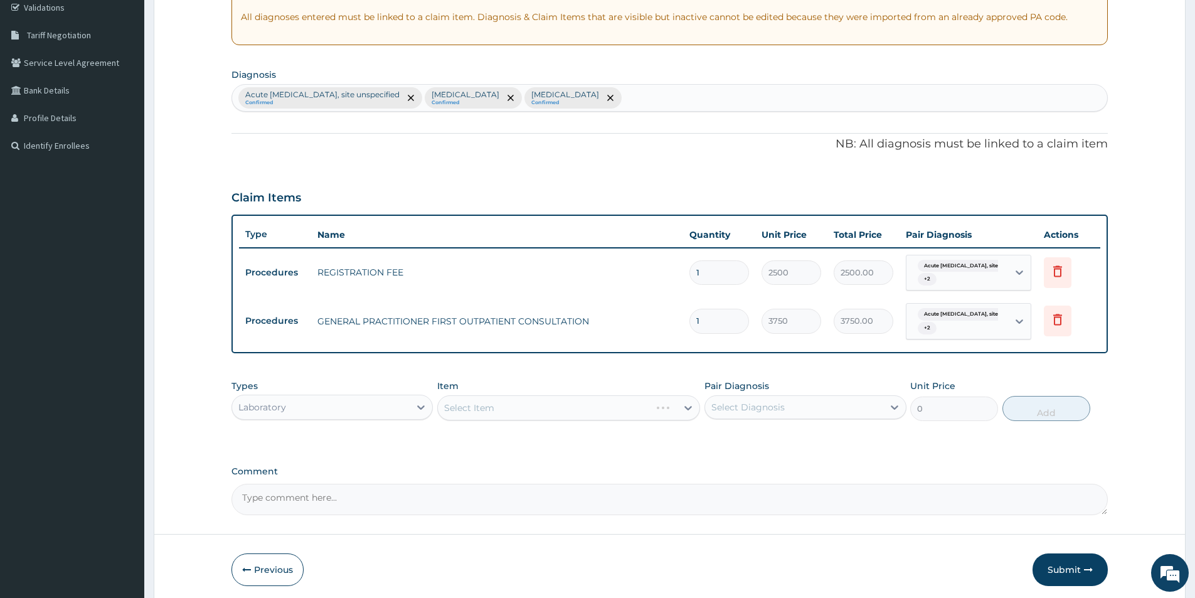
drag, startPoint x: 896, startPoint y: 420, endPoint x: 872, endPoint y: 419, distance: 24.5
click at [897, 419] on div "Pair Diagnosis Select Diagnosis" at bounding box center [805, 400] width 201 height 41
click at [851, 419] on div "Pair Diagnosis Select Diagnosis" at bounding box center [805, 400] width 201 height 41
click at [840, 409] on div "Select Diagnosis" at bounding box center [794, 407] width 178 height 20
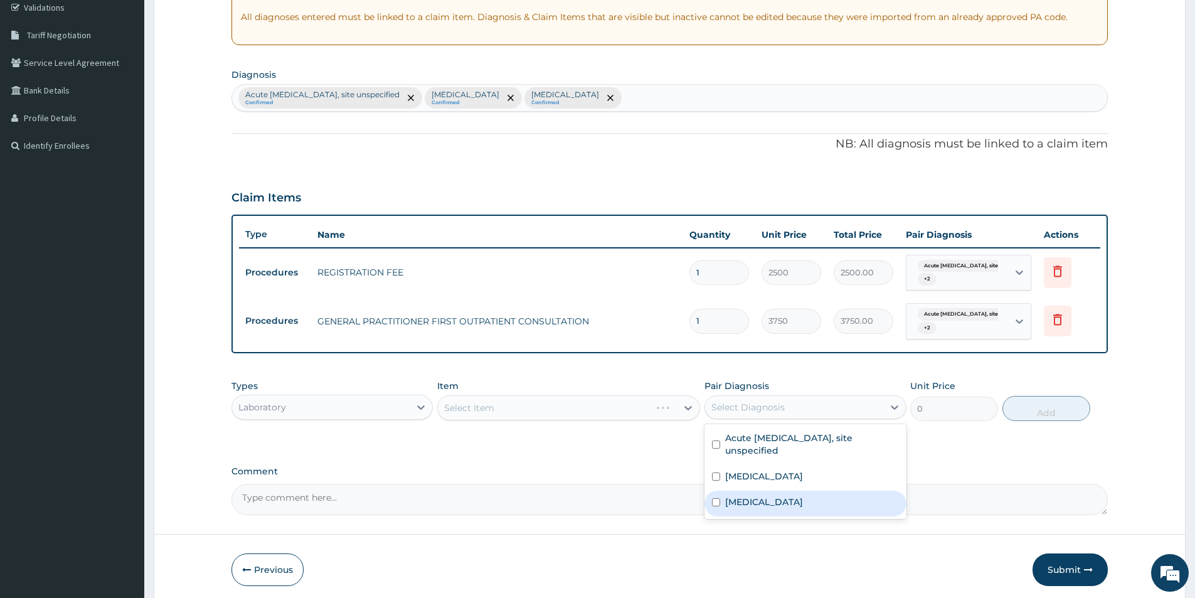
click at [779, 496] on label "Other severe and complicated Plasmodium falciparum malaria" at bounding box center [764, 502] width 78 height 13
checkbox input "true"
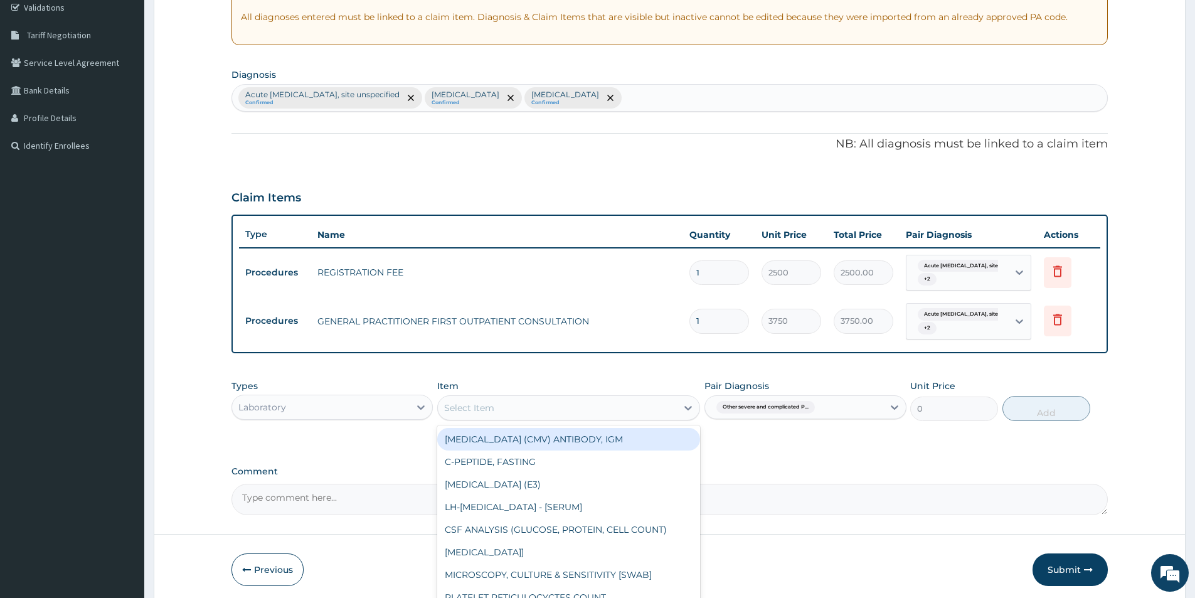
click at [638, 410] on div "Select Item" at bounding box center [557, 408] width 239 height 20
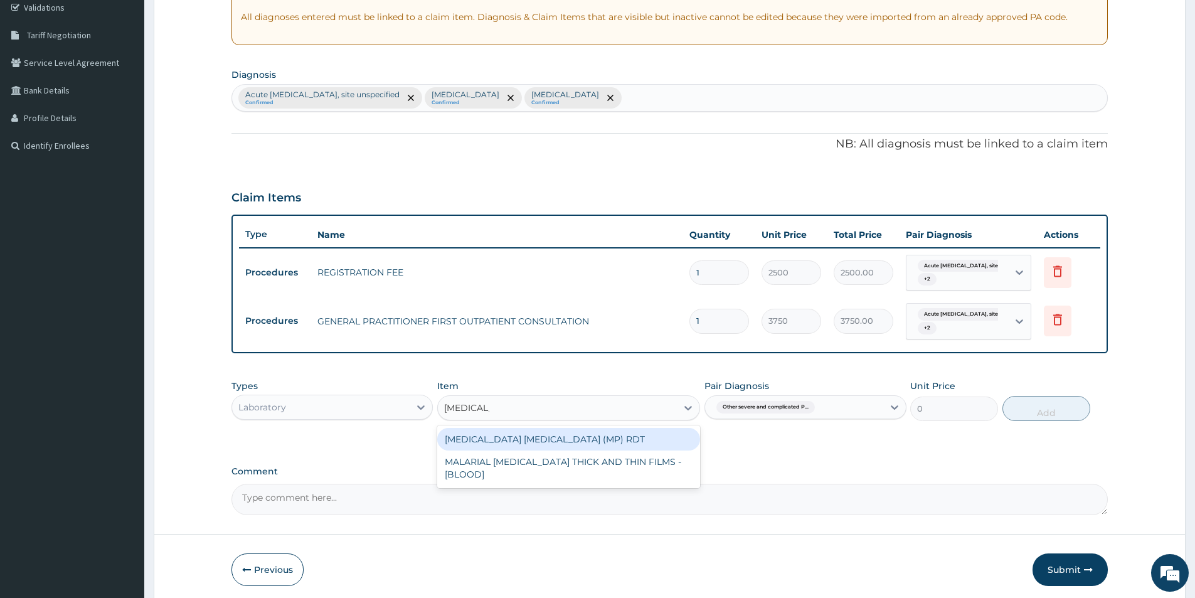
type input "MALARIA"
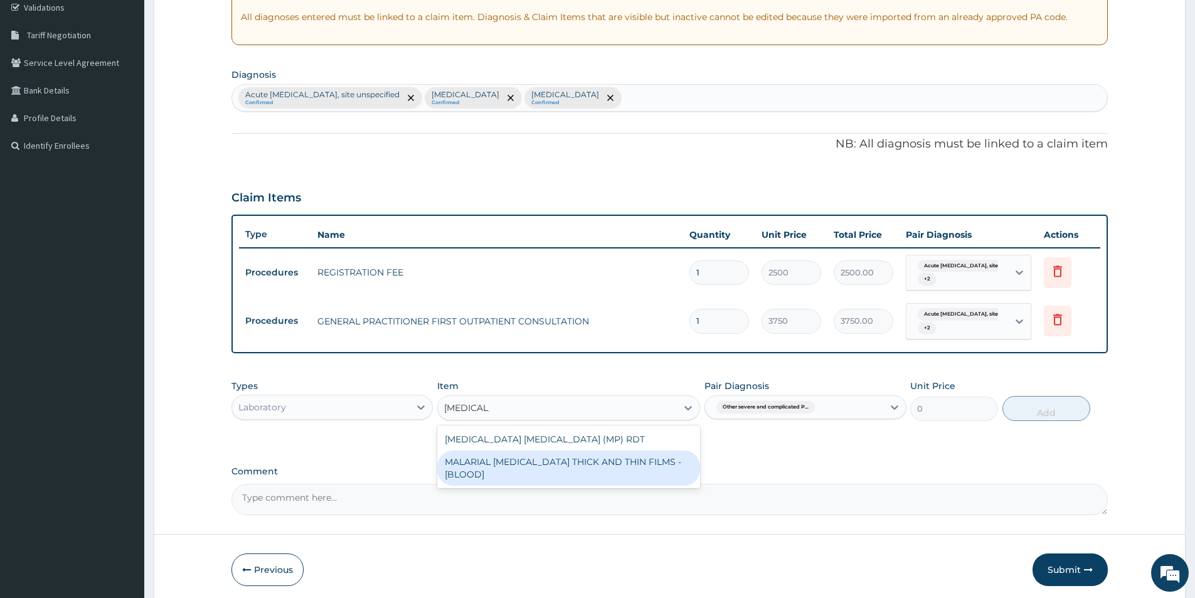
click at [646, 454] on div "MALARIAL PARASITE THICK AND THIN FILMS - [BLOOD]" at bounding box center [568, 468] width 263 height 35
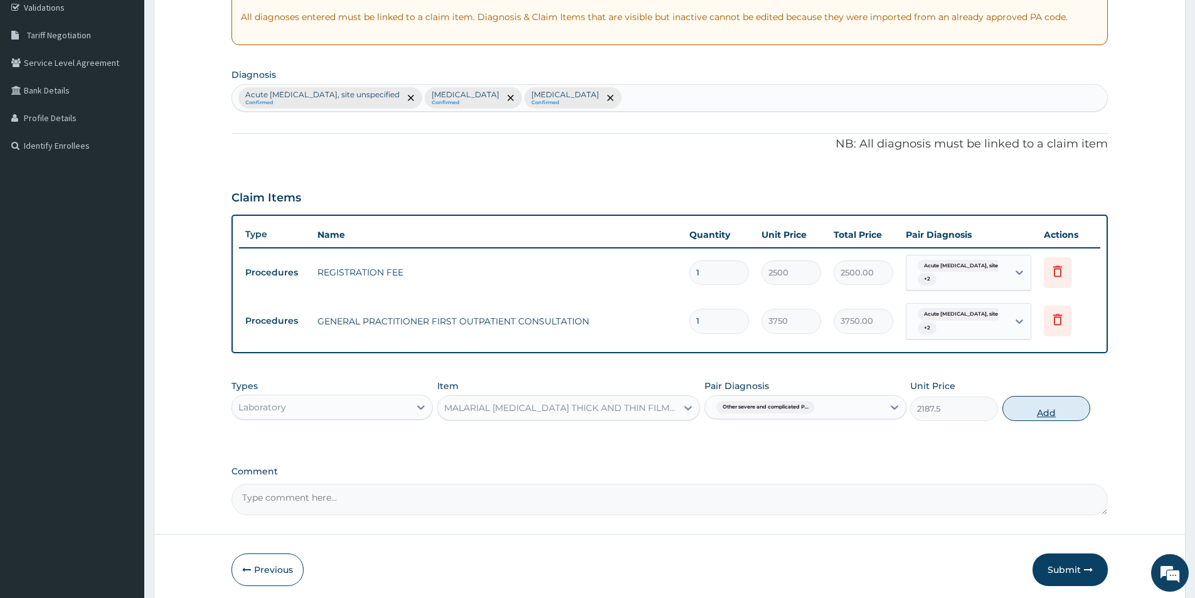
click at [1027, 402] on button "Add" at bounding box center [1047, 408] width 88 height 25
type input "0"
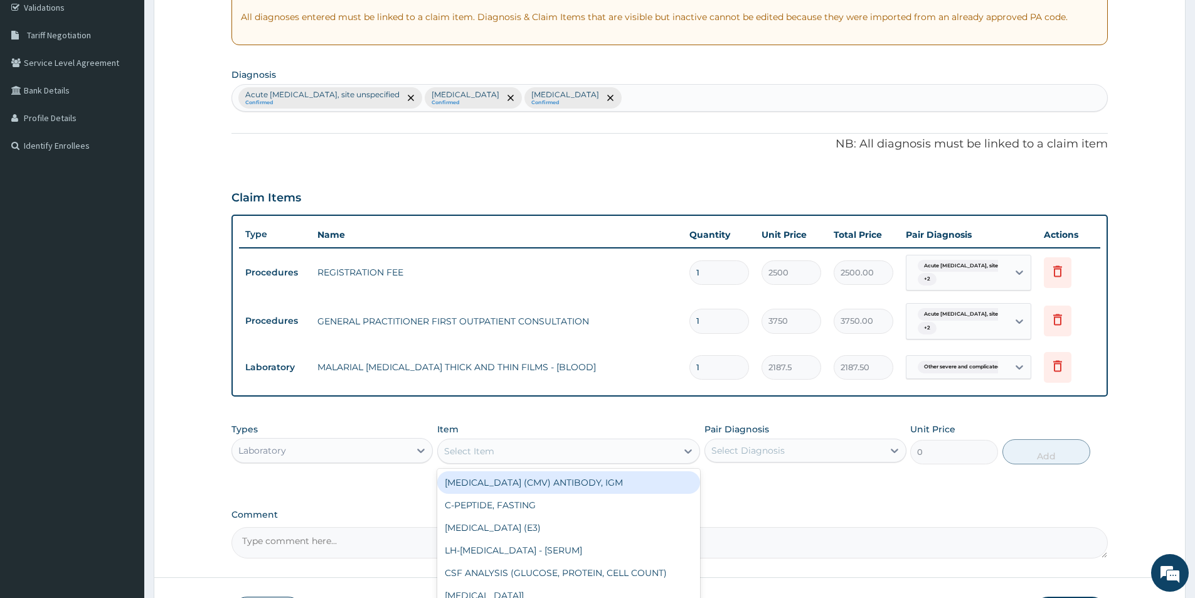
click at [476, 445] on div "Select Item" at bounding box center [469, 451] width 50 height 13
type input "CBC"
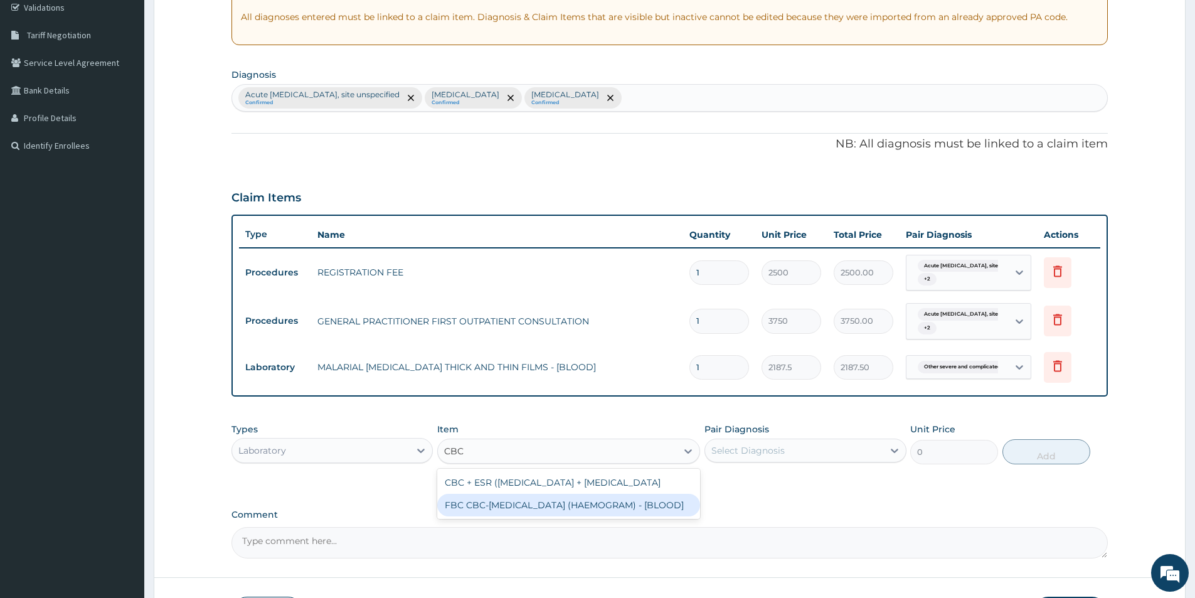
click at [510, 516] on div "FBC CBC-COMPLETE BLOOD COUNT (HAEMOGRAM) - [BLOOD]" at bounding box center [568, 505] width 263 height 23
type input "5000"
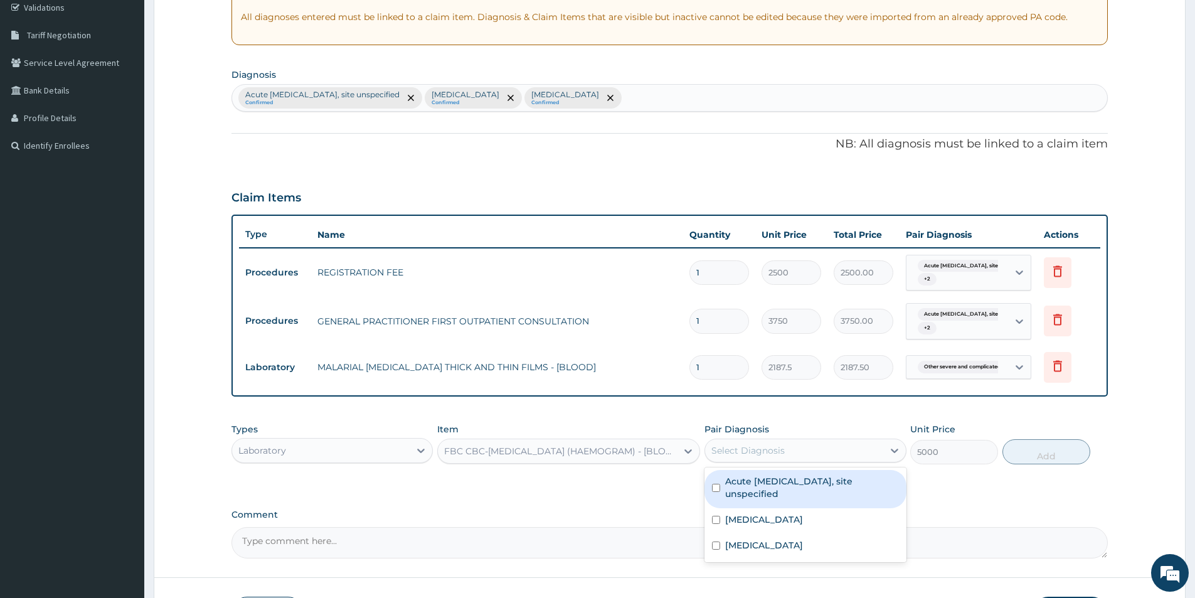
click at [769, 452] on div "Select Diagnosis" at bounding box center [748, 450] width 73 height 13
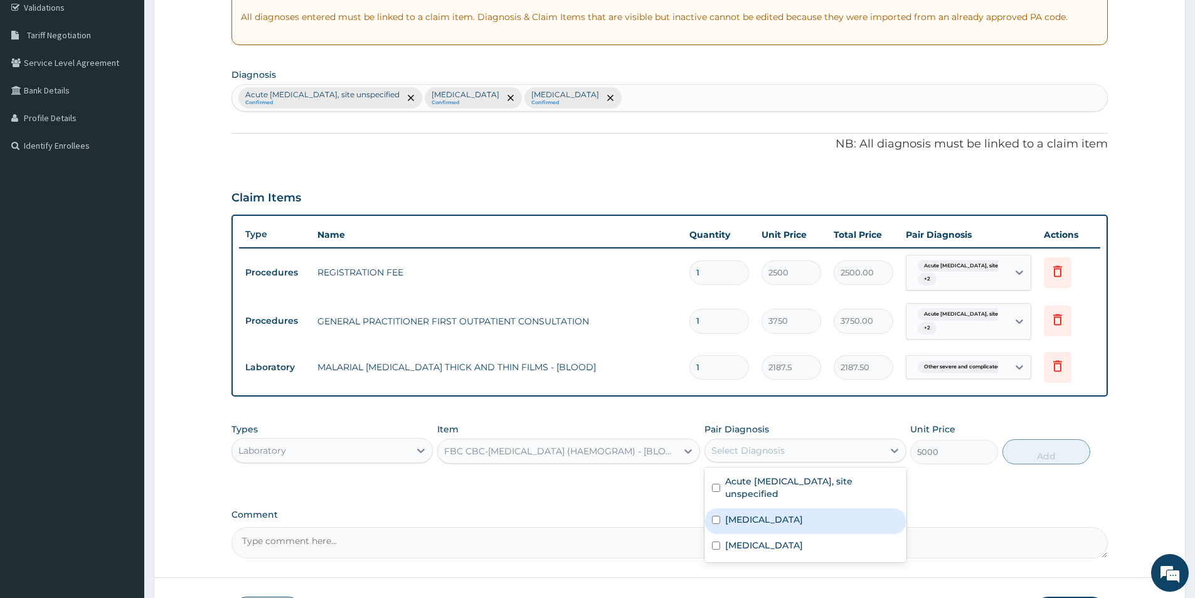
click at [756, 520] on div "Acute pharyngitis, unspecified" at bounding box center [805, 521] width 201 height 26
checkbox input "true"
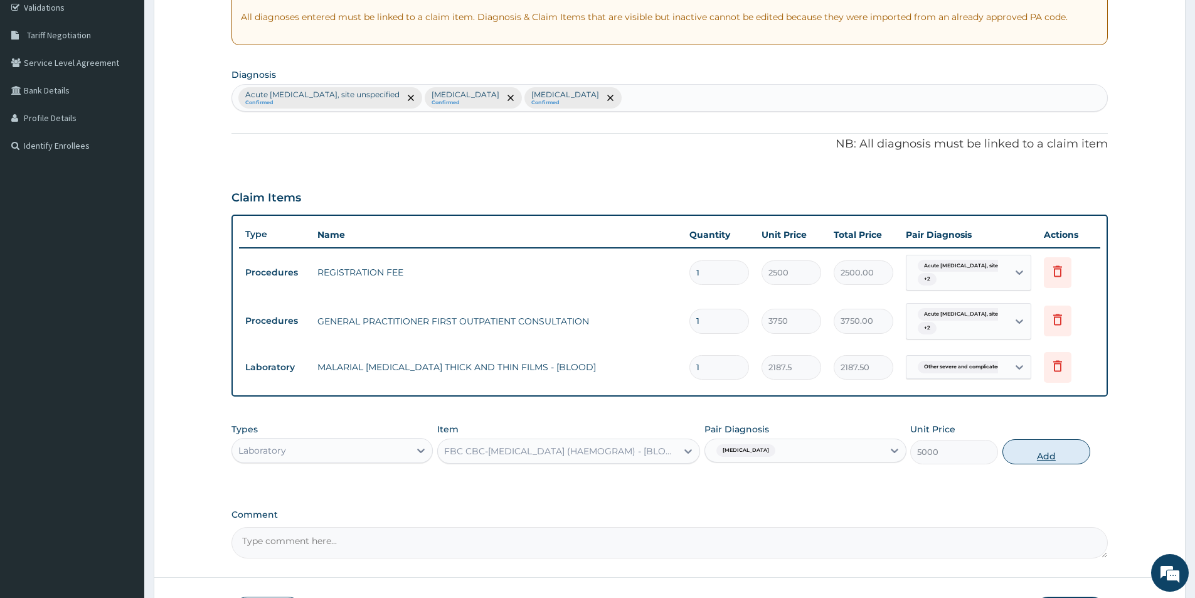
click at [1020, 451] on button "Add" at bounding box center [1047, 451] width 88 height 25
type input "0"
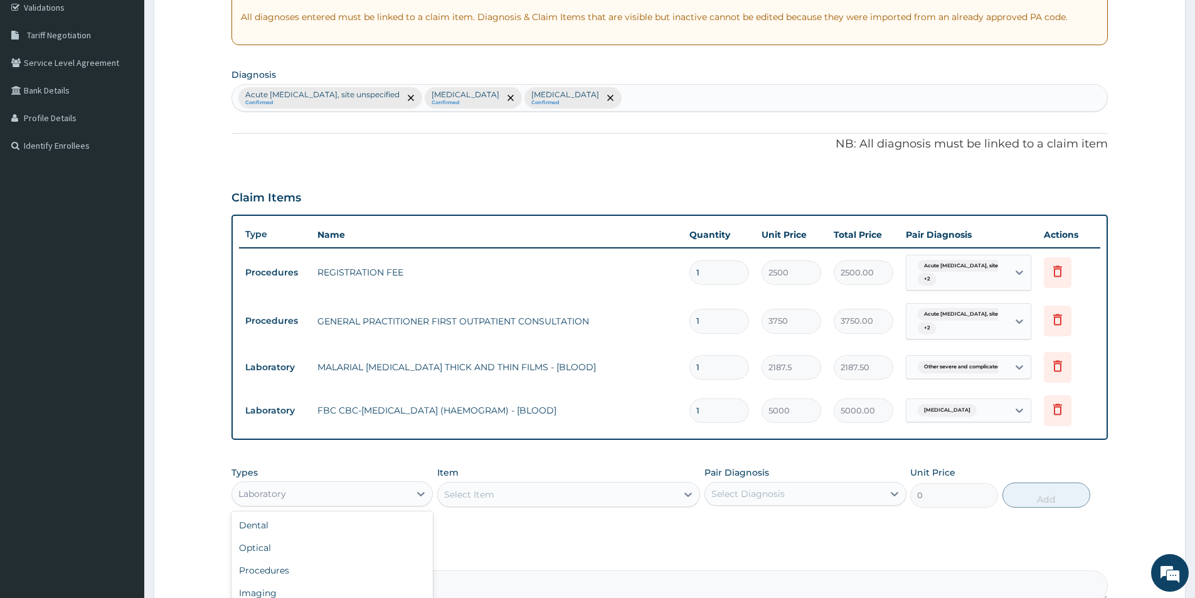
click at [398, 484] on div "Laboratory" at bounding box center [321, 494] width 178 height 20
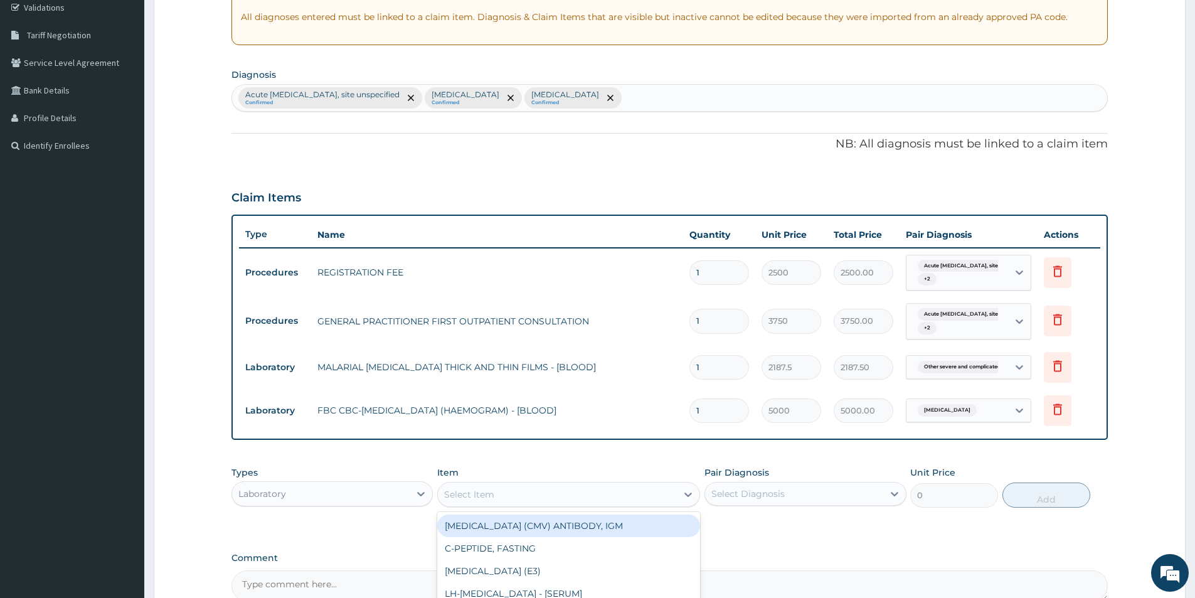
click at [447, 496] on div "Select Item" at bounding box center [469, 494] width 50 height 13
type input "PYLO"
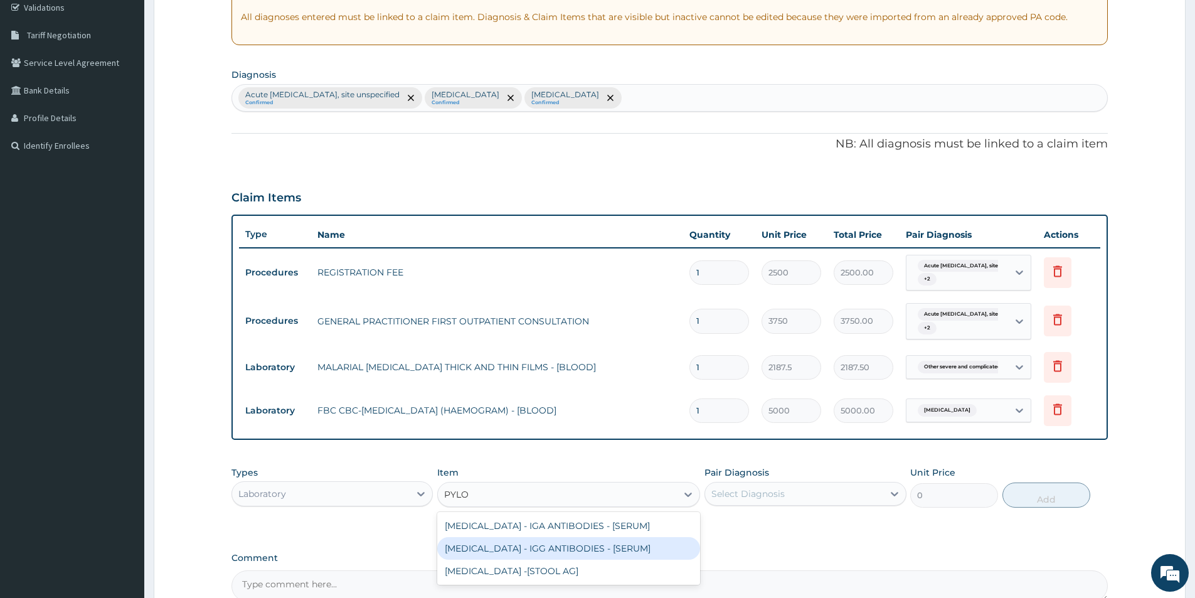
click at [513, 541] on div "HELICOBACTER PYLORI - IGG ANTIBODIES - [SERUM]" at bounding box center [568, 548] width 263 height 23
type input "5937.5"
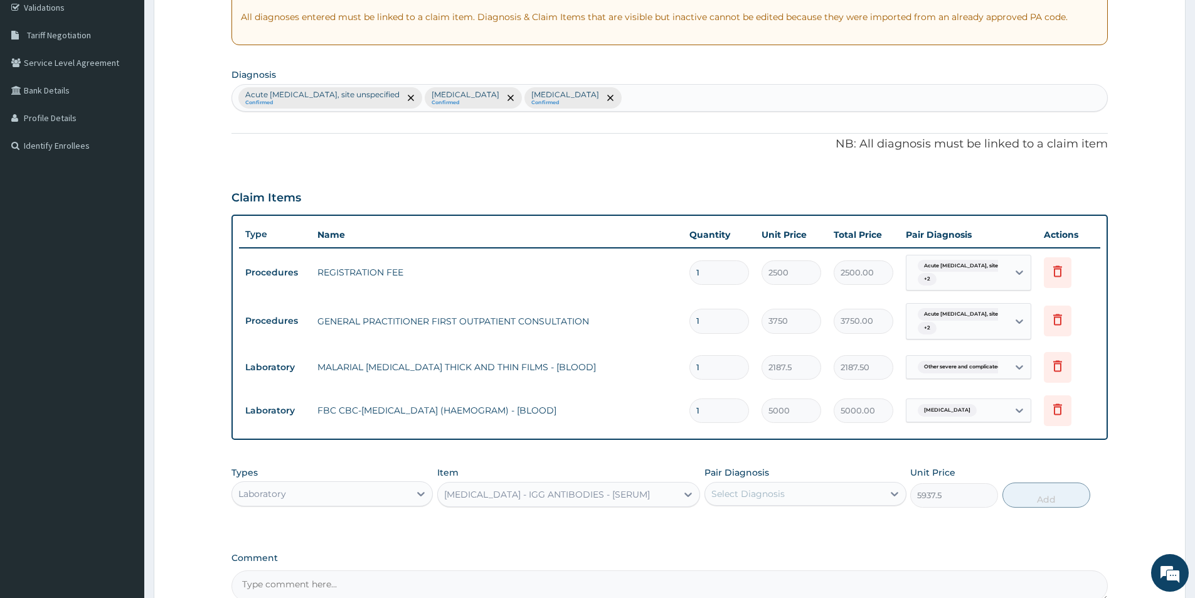
click at [741, 491] on div "Select Diagnosis" at bounding box center [748, 494] width 73 height 13
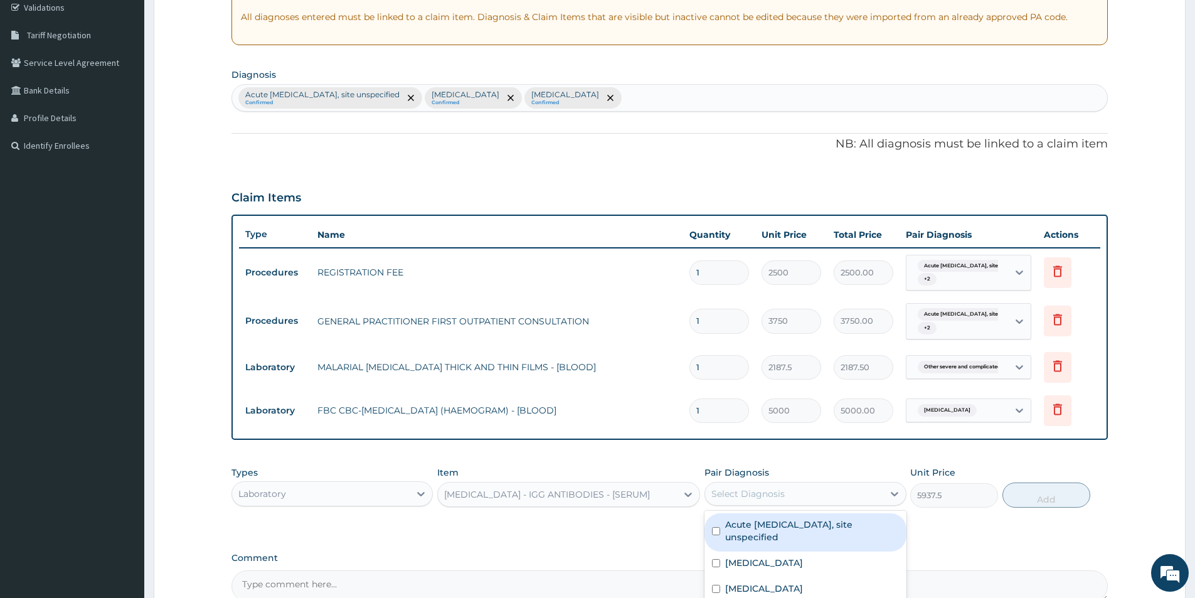
click at [748, 530] on label "Acute peptic ulcer, site unspecified" at bounding box center [811, 530] width 173 height 25
checkbox input "true"
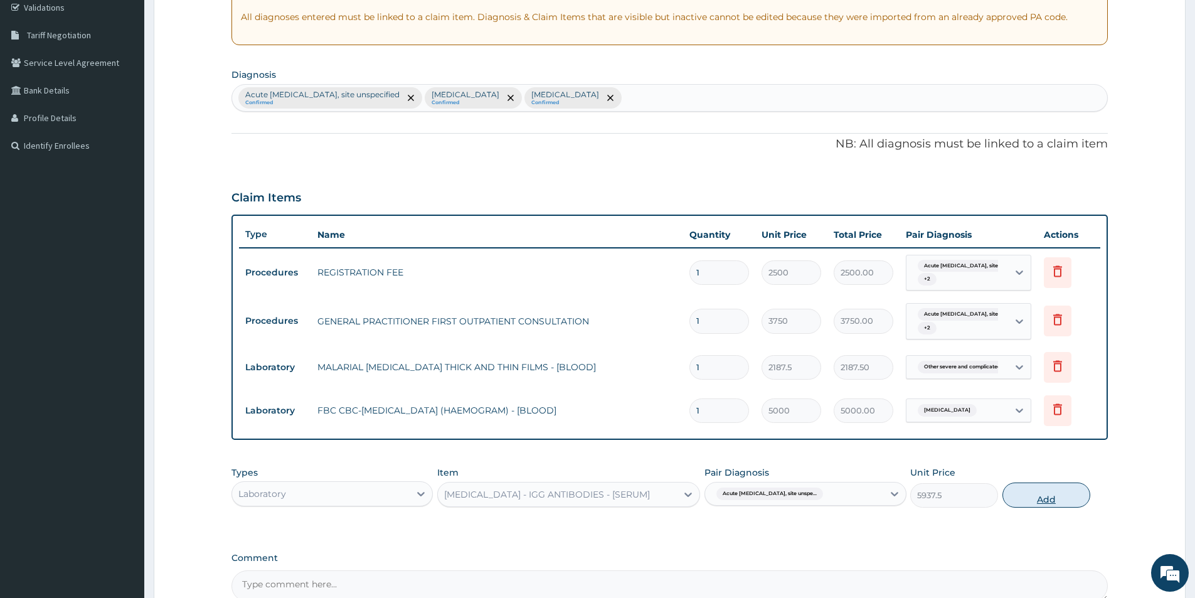
click at [1049, 486] on button "Add" at bounding box center [1047, 495] width 88 height 25
type input "0"
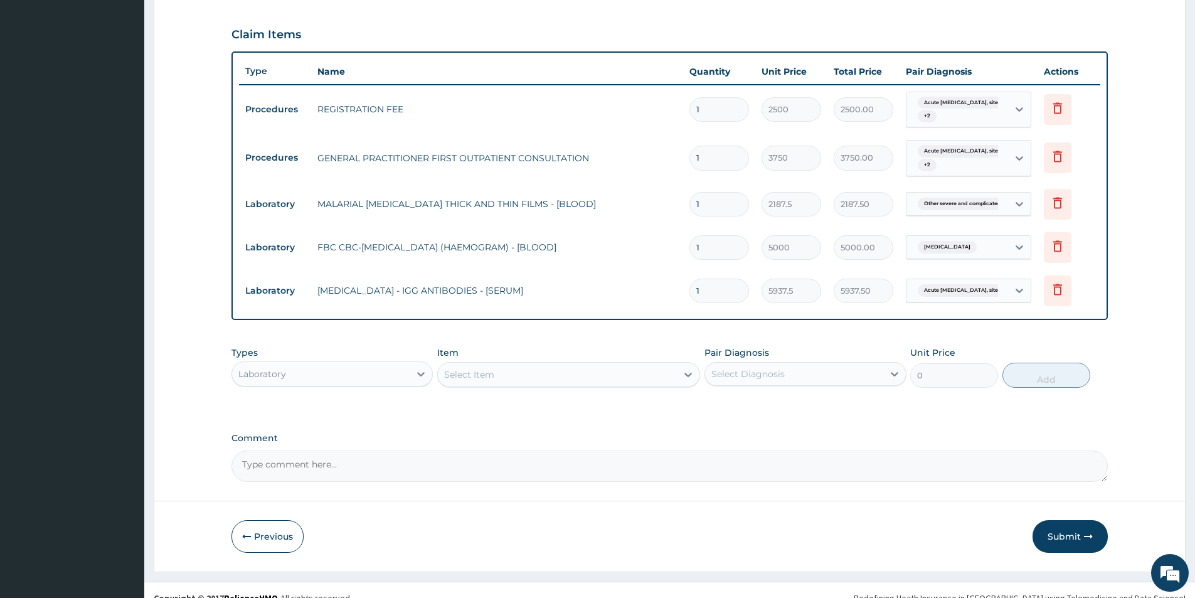
scroll to position [419, 0]
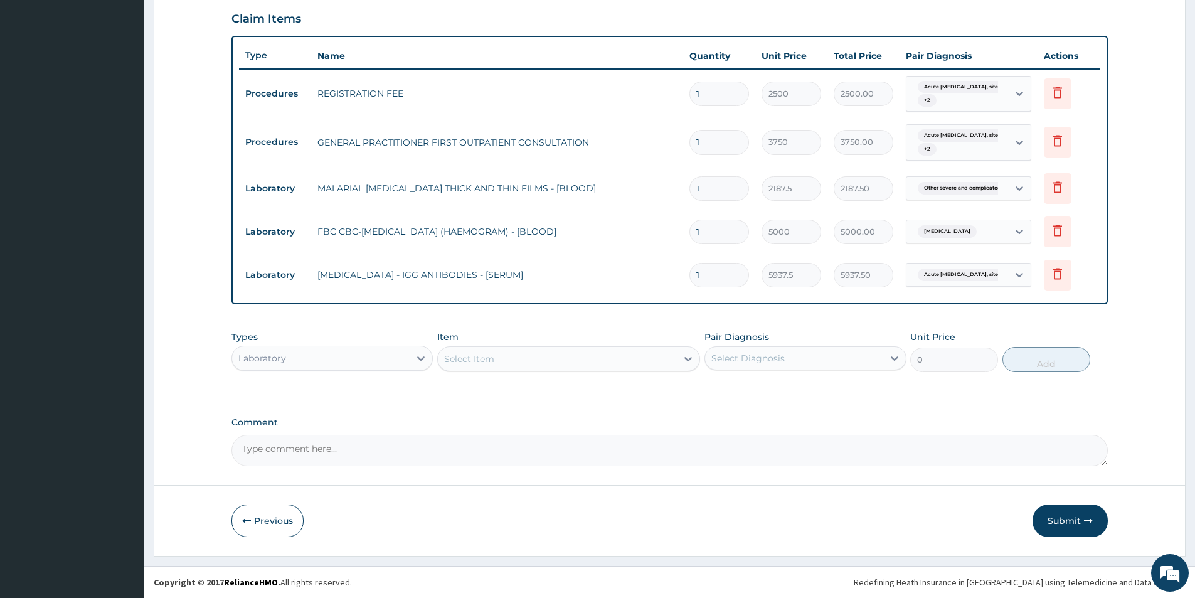
click at [382, 358] on div "Laboratory" at bounding box center [321, 358] width 178 height 20
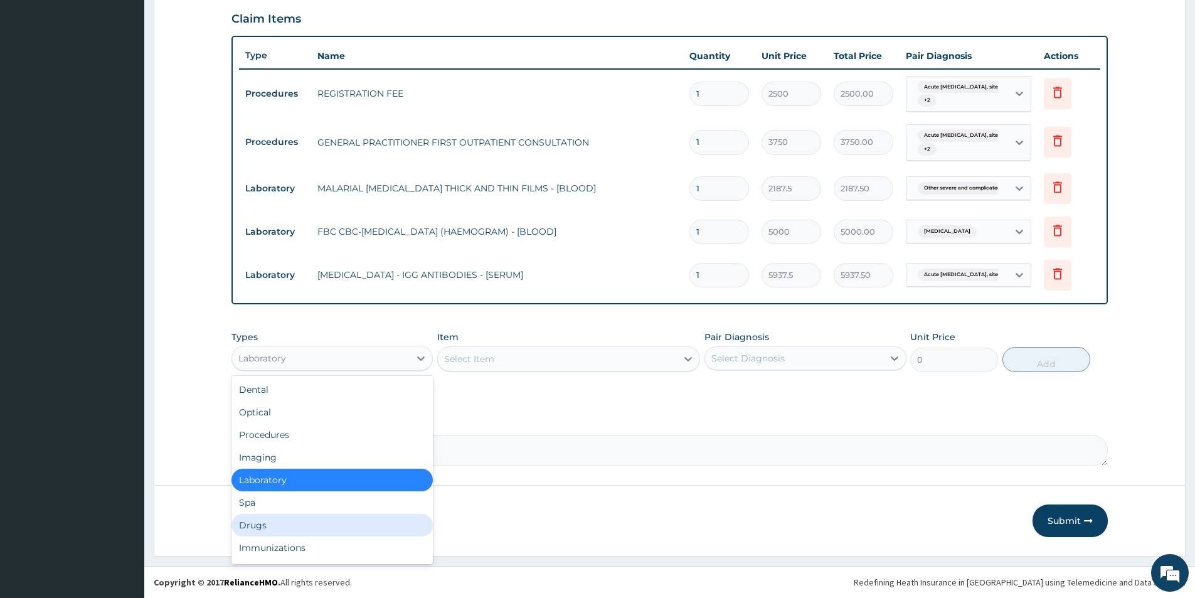
click at [375, 516] on div "Drugs" at bounding box center [332, 525] width 201 height 23
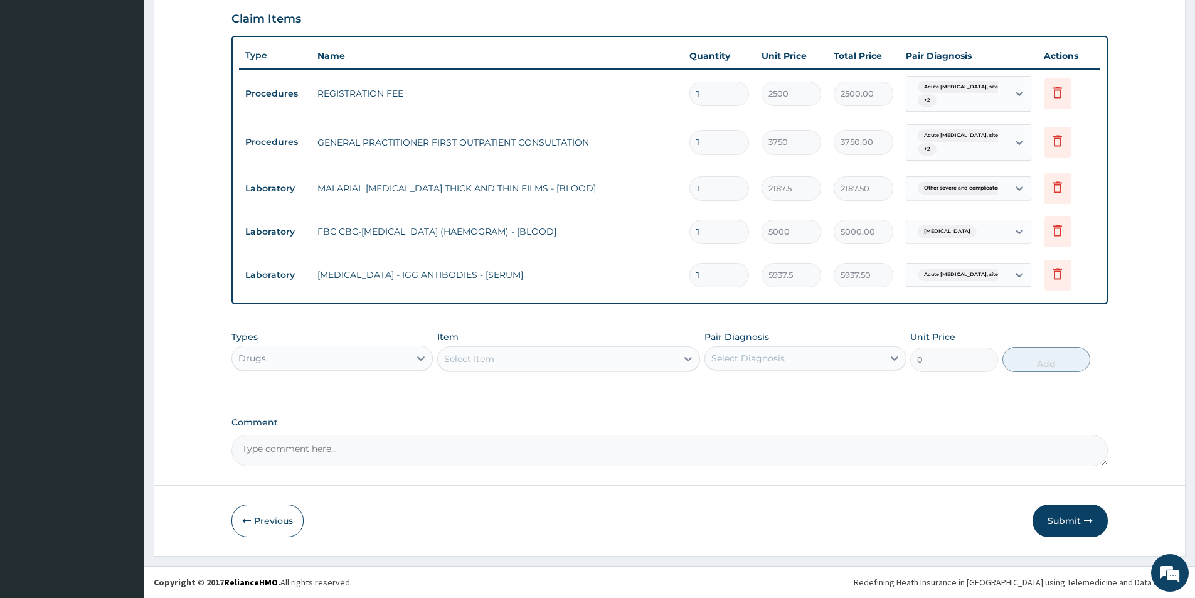
click at [1047, 511] on button "Submit" at bounding box center [1070, 521] width 75 height 33
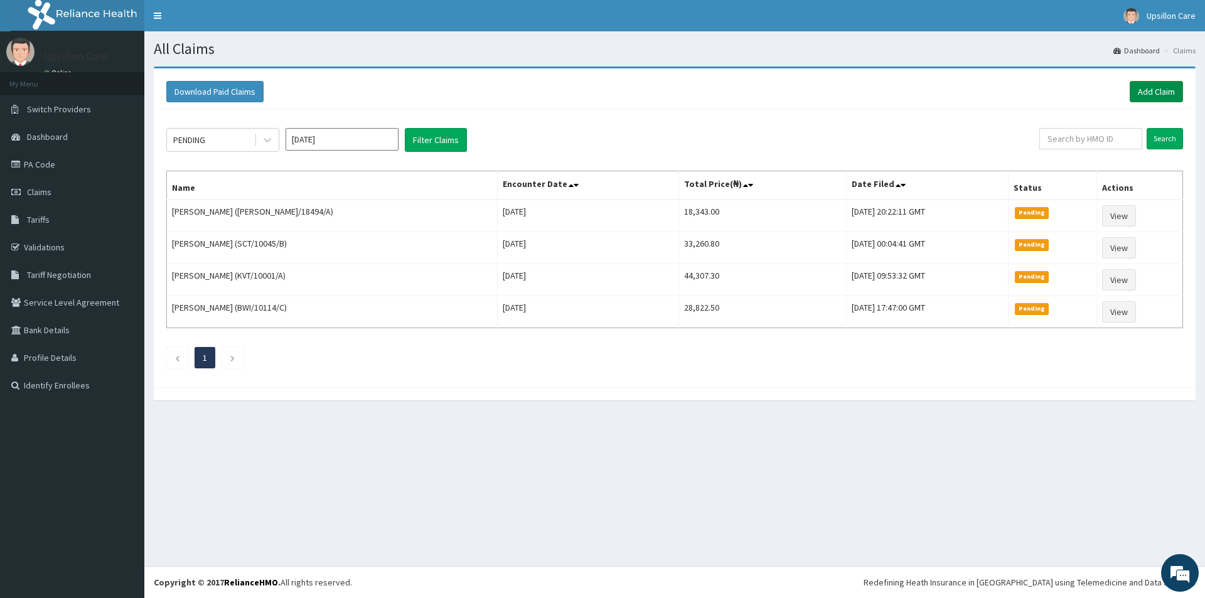
drag, startPoint x: 1155, startPoint y: 78, endPoint x: 1152, endPoint y: 85, distance: 8.2
click at [1153, 80] on div "Download Paid Claims Add Claim" at bounding box center [674, 92] width 1029 height 35
click at [1151, 85] on link "Add Claim" at bounding box center [1156, 91] width 53 height 21
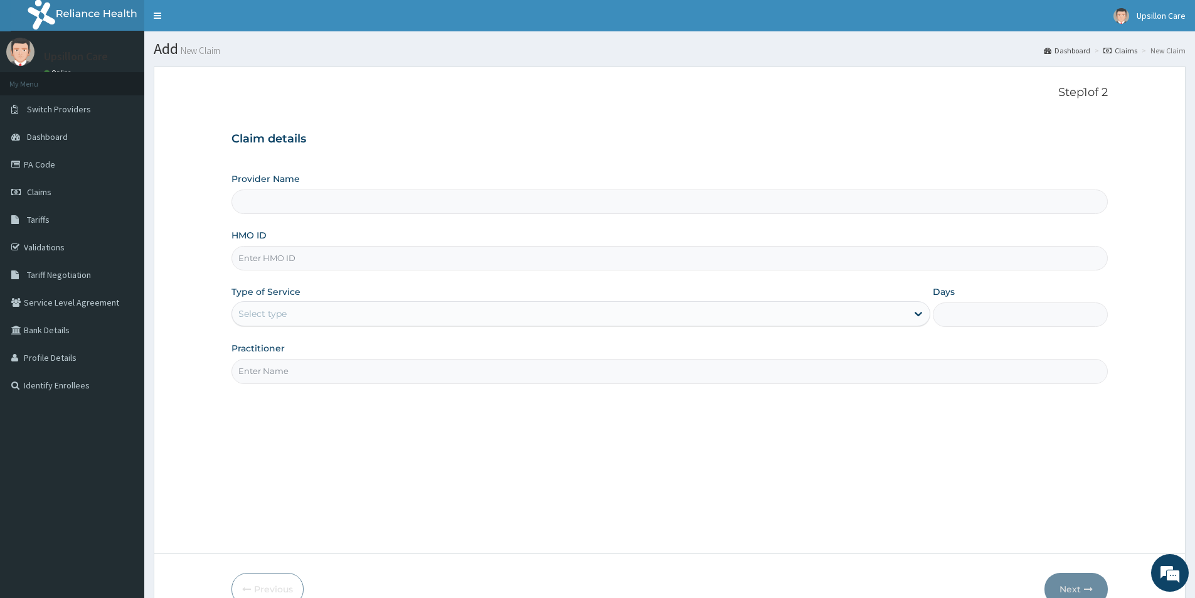
click at [409, 260] on input "HMO ID" at bounding box center [670, 258] width 877 height 24
paste input "PUE/10030/A"
type input "PUE/10030/A"
type input "Upsillon Care hospital"
type input "PUE/10030/A"
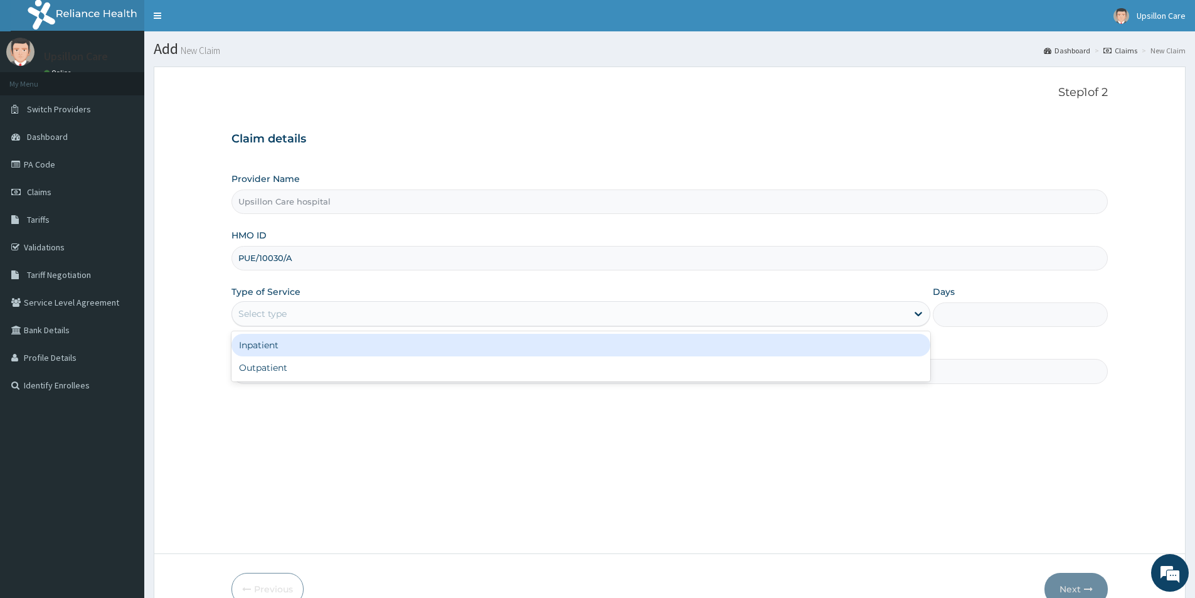
click at [405, 309] on div "Select type" at bounding box center [569, 314] width 675 height 20
click at [417, 343] on div "Inpatient" at bounding box center [581, 345] width 699 height 23
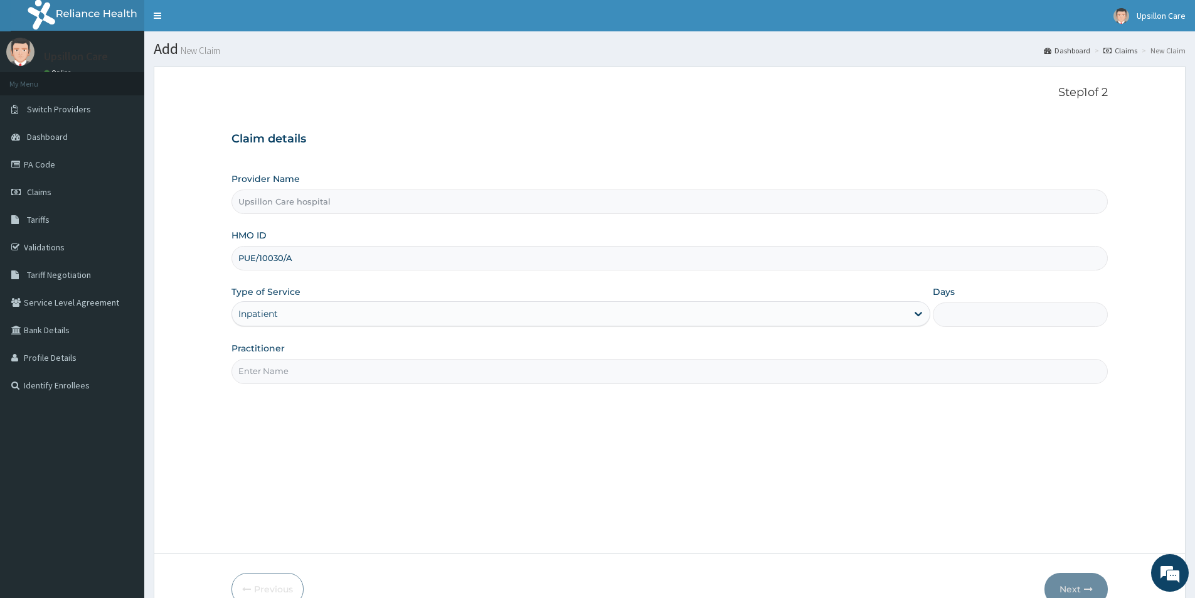
click at [973, 326] on input "Days" at bounding box center [1020, 314] width 175 height 24
type input "1"
click at [897, 377] on input "Practitioner" at bounding box center [670, 371] width 877 height 24
type input "DR [PERSON_NAME]"
click at [1070, 587] on button "Next" at bounding box center [1076, 589] width 63 height 33
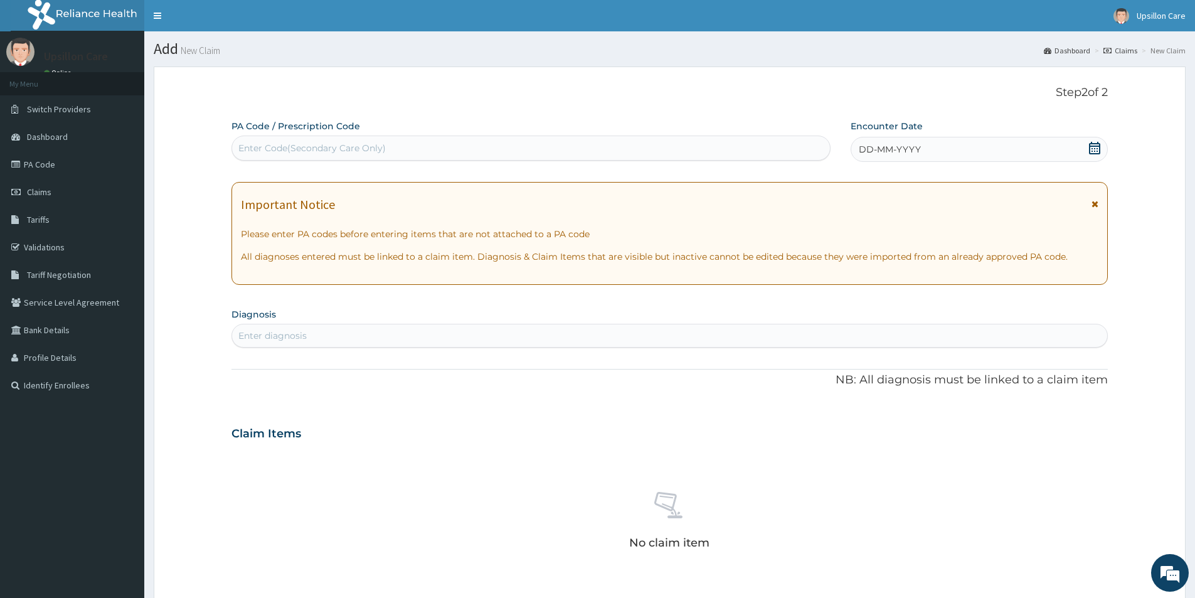
click at [1091, 146] on icon at bounding box center [1094, 148] width 11 height 13
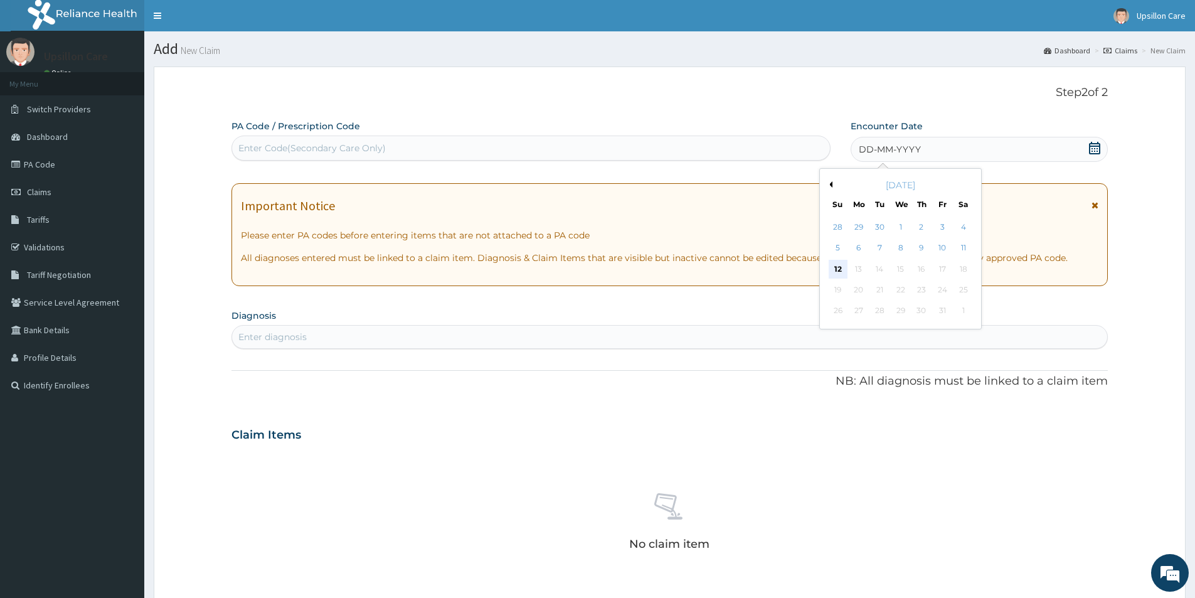
click at [837, 266] on div "12" at bounding box center [838, 269] width 19 height 19
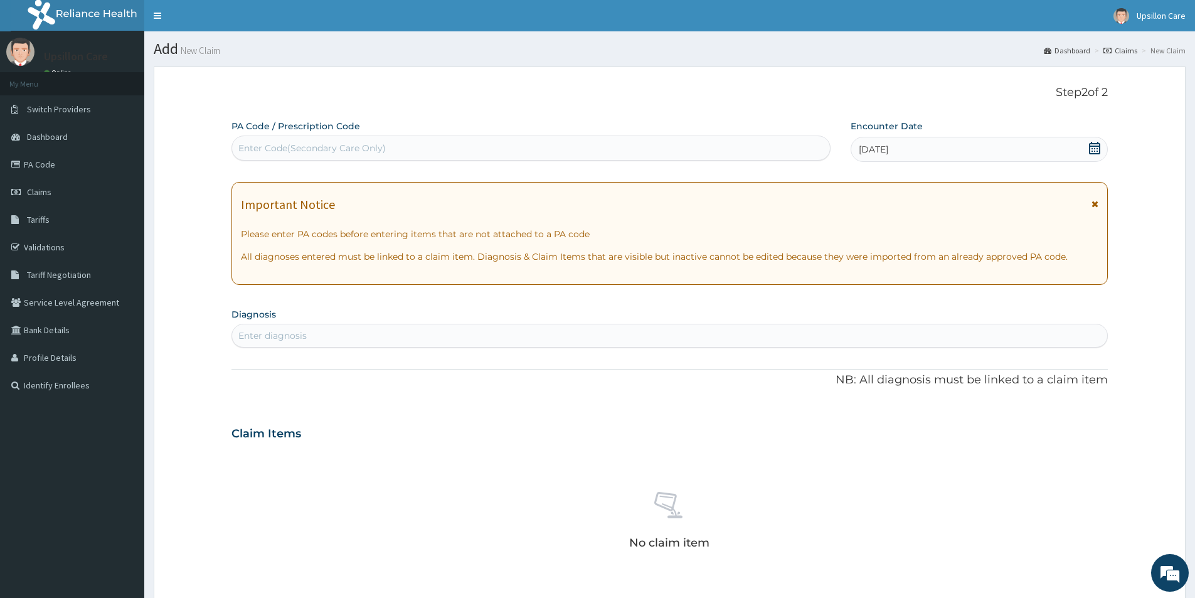
click at [640, 158] on div "Enter Code(Secondary Care Only)" at bounding box center [531, 148] width 598 height 20
paste input "PA/F369E6"
type input "PA/F369E6"
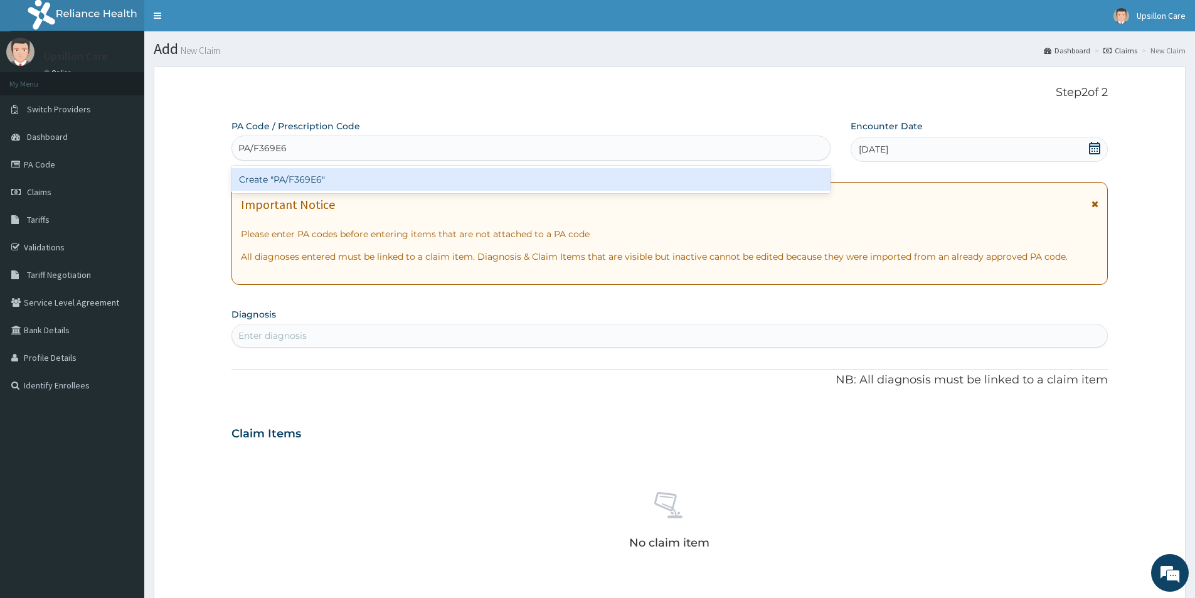
click at [402, 179] on div "Create "PA/F369E6"" at bounding box center [531, 179] width 599 height 23
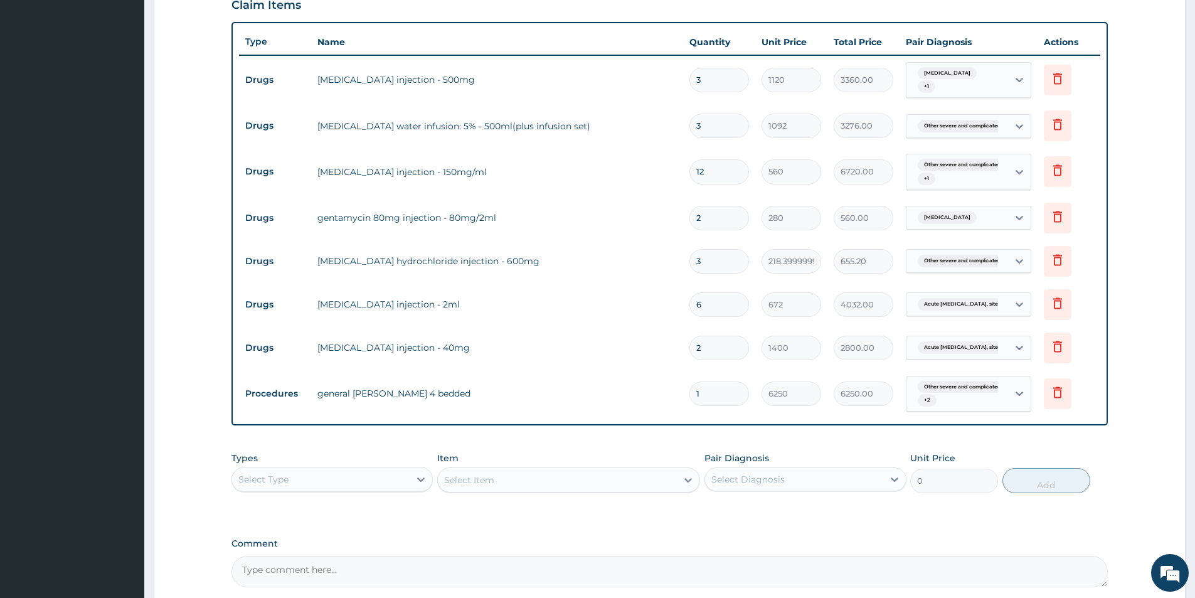
scroll to position [553, 0]
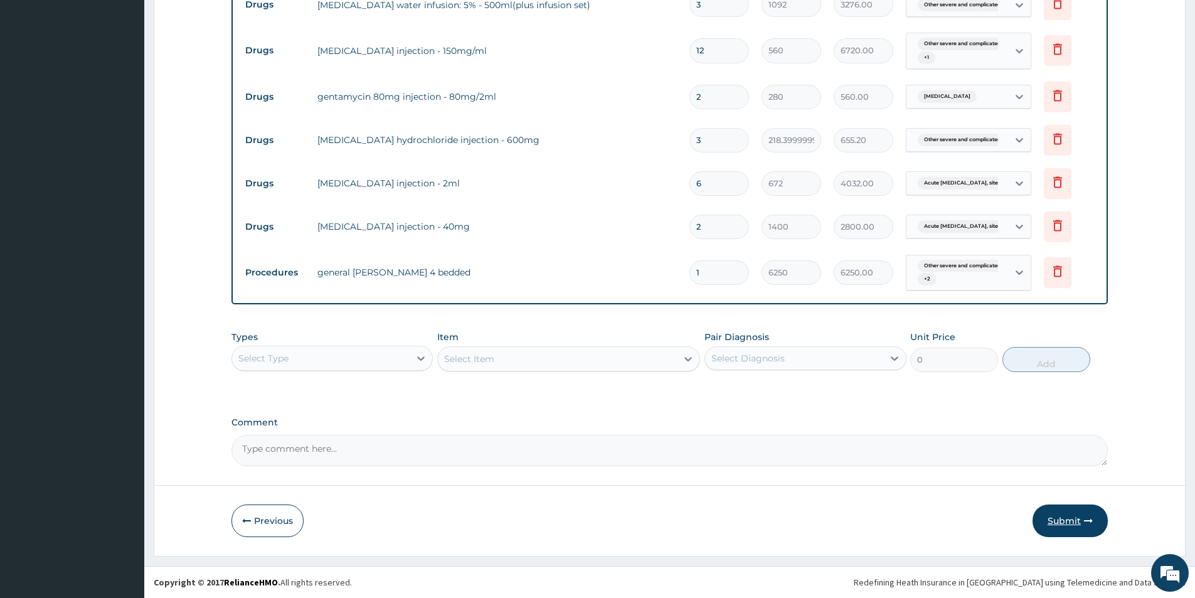
click at [1056, 524] on button "Submit" at bounding box center [1070, 521] width 75 height 33
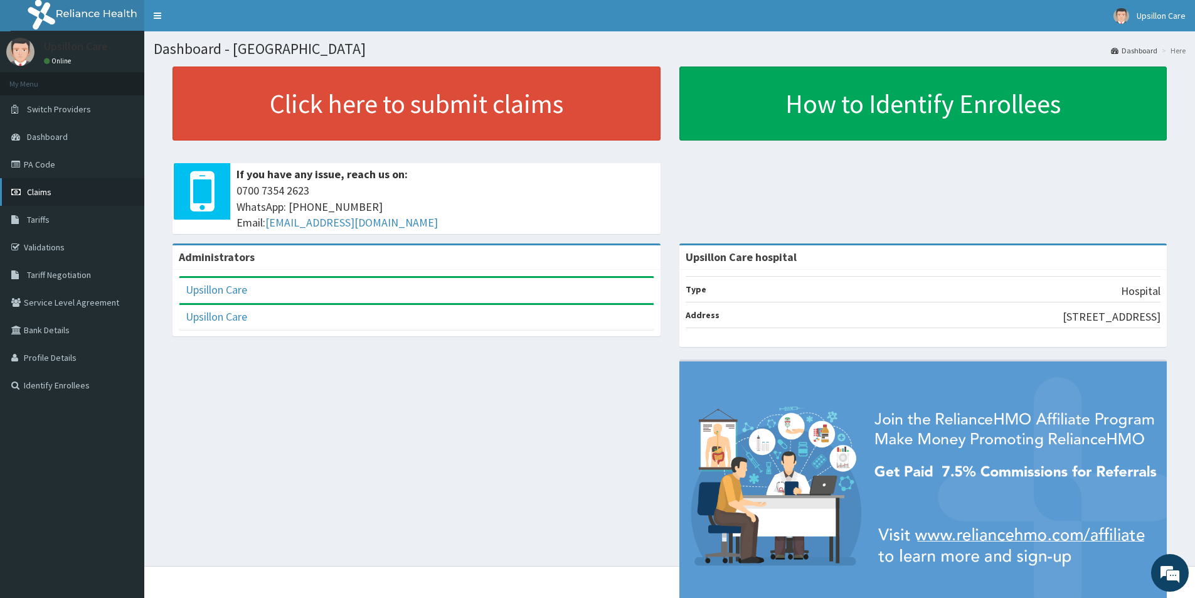
click at [80, 190] on link "Claims" at bounding box center [72, 192] width 144 height 28
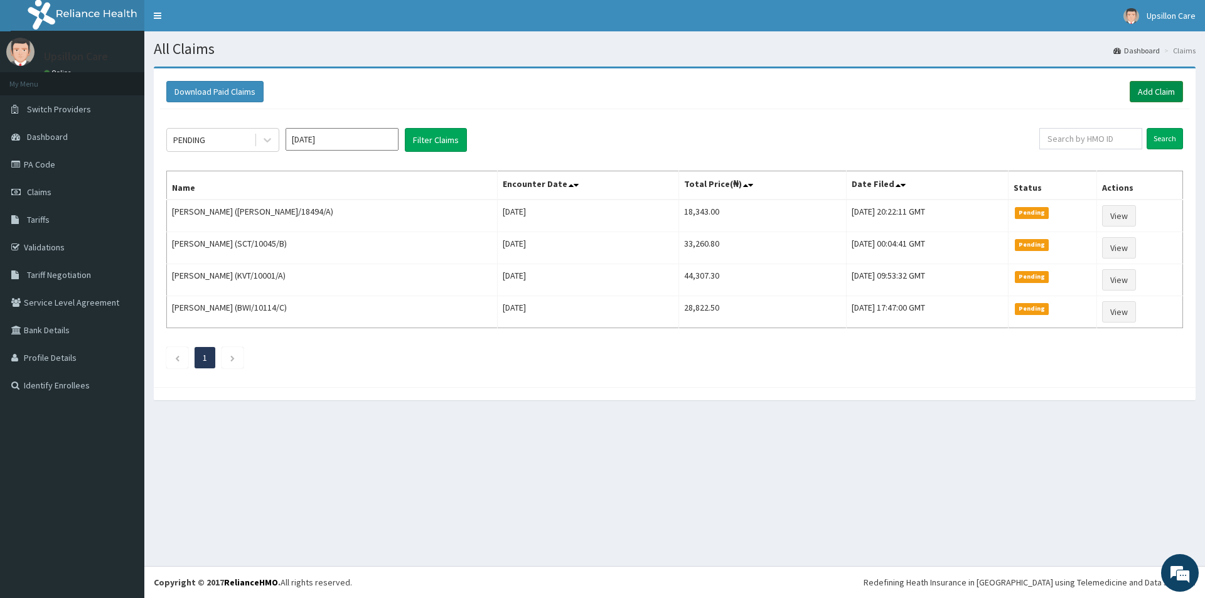
click at [1170, 90] on link "Add Claim" at bounding box center [1156, 91] width 53 height 21
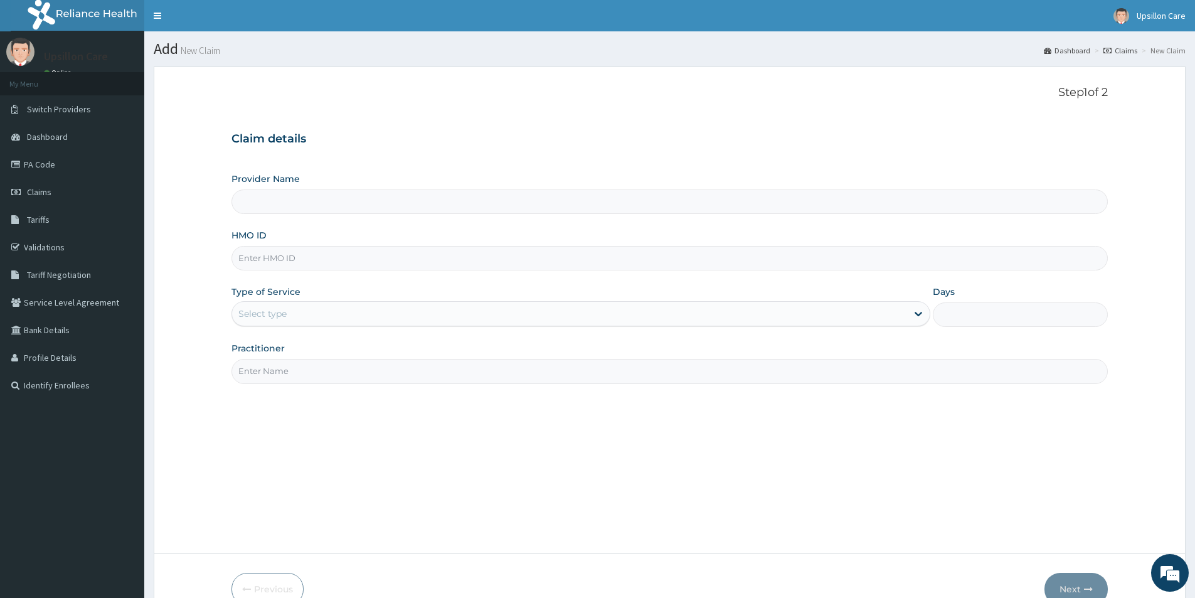
click at [387, 199] on input "Provider Name" at bounding box center [670, 202] width 877 height 24
type input "Upsillon Care hospital"
click at [365, 259] on input "HMO ID" at bounding box center [670, 258] width 877 height 24
paste input "IEI/10005/A"
type input "IEI/10005/A"
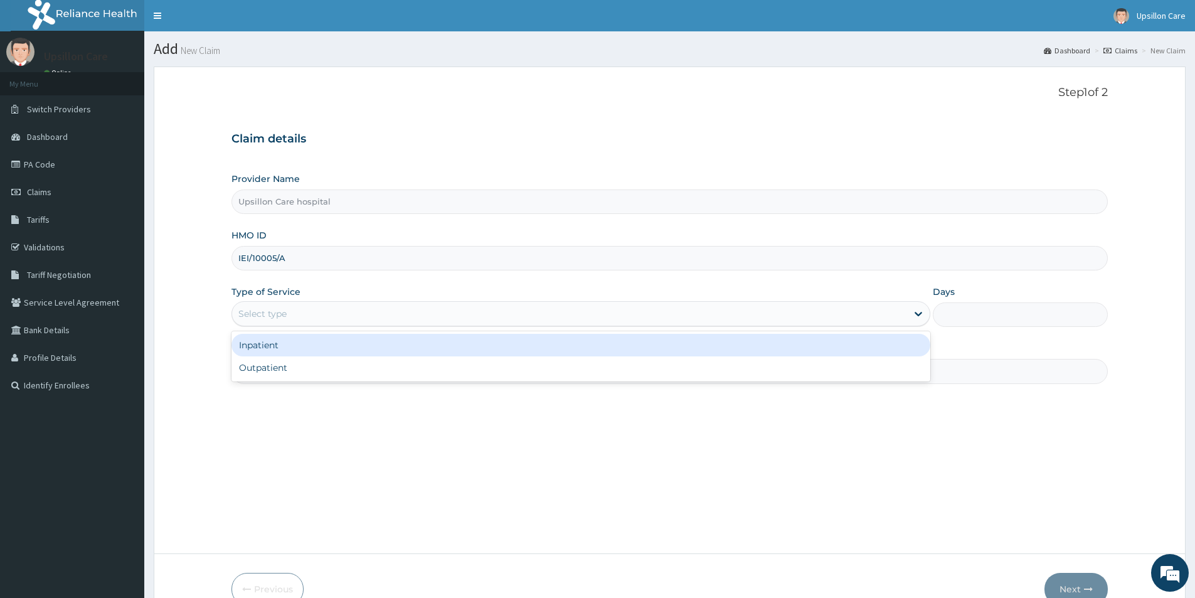
click at [388, 321] on div "Select type" at bounding box center [569, 314] width 675 height 20
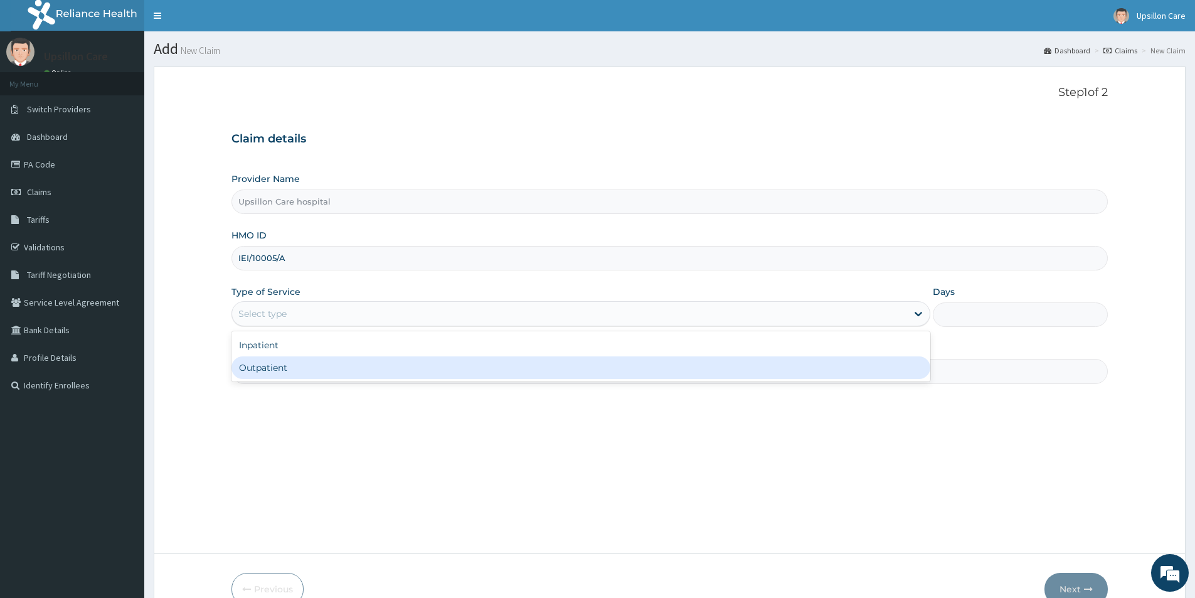
click at [347, 363] on div "Outpatient" at bounding box center [581, 367] width 699 height 23
type input "1"
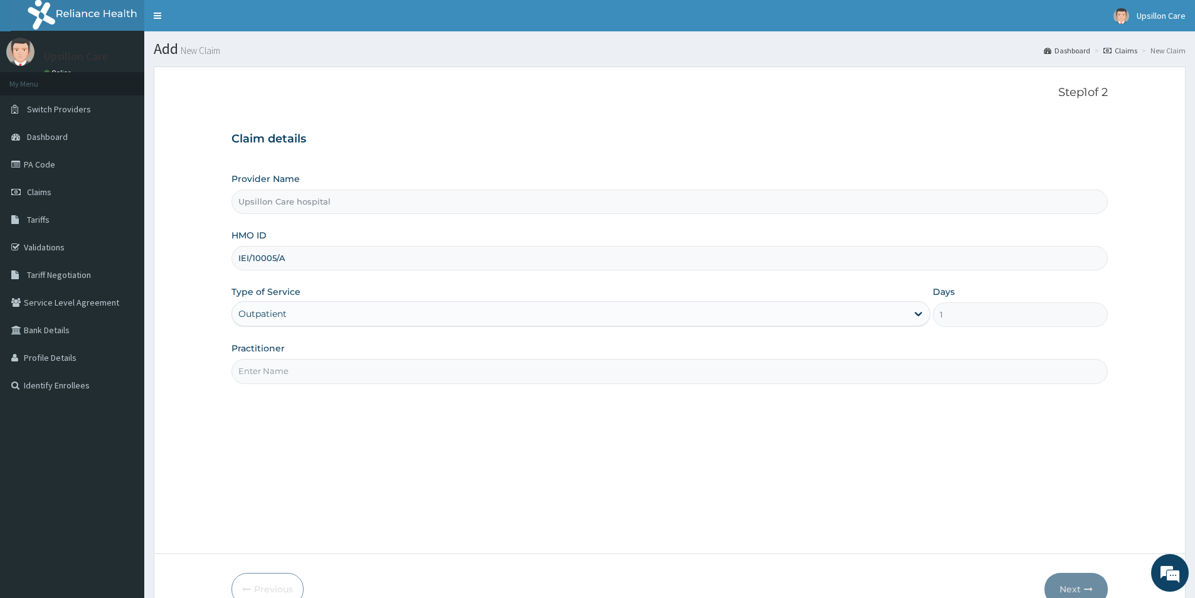
click at [411, 375] on input "Practitioner" at bounding box center [670, 371] width 877 height 24
type input "DR EVARAH"
click at [1076, 590] on button "Next" at bounding box center [1076, 589] width 63 height 33
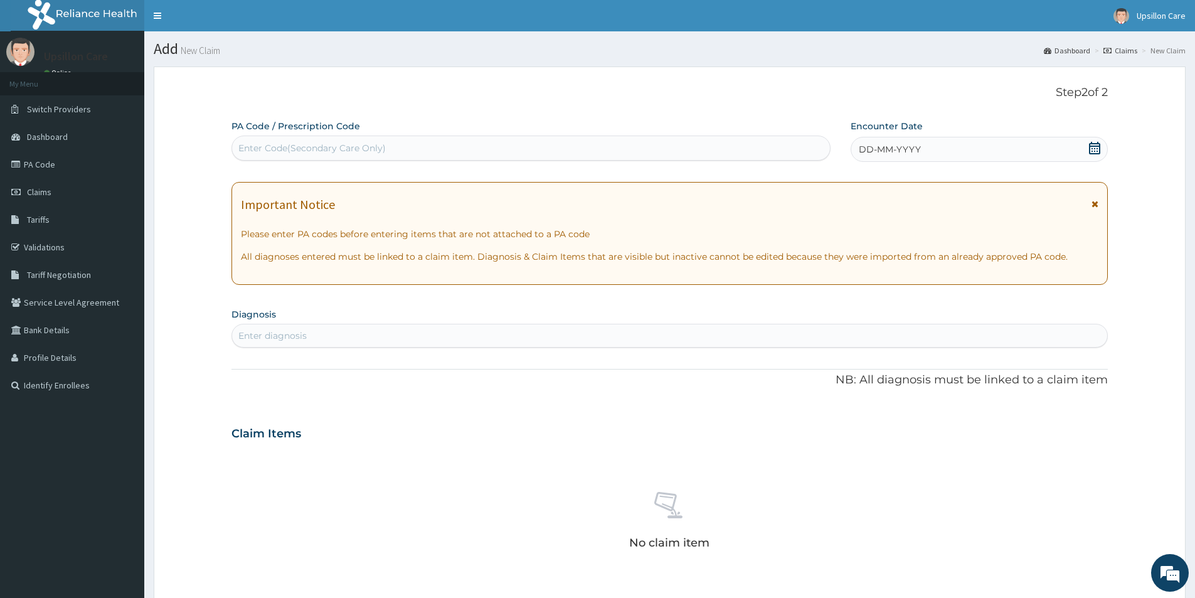
click at [466, 140] on div "Enter Code(Secondary Care Only)" at bounding box center [531, 148] width 598 height 20
paste input "IEI/10005/A"
type input "I"
paste input "PA/4AFDE2"
type input "PA/4AFDE2"
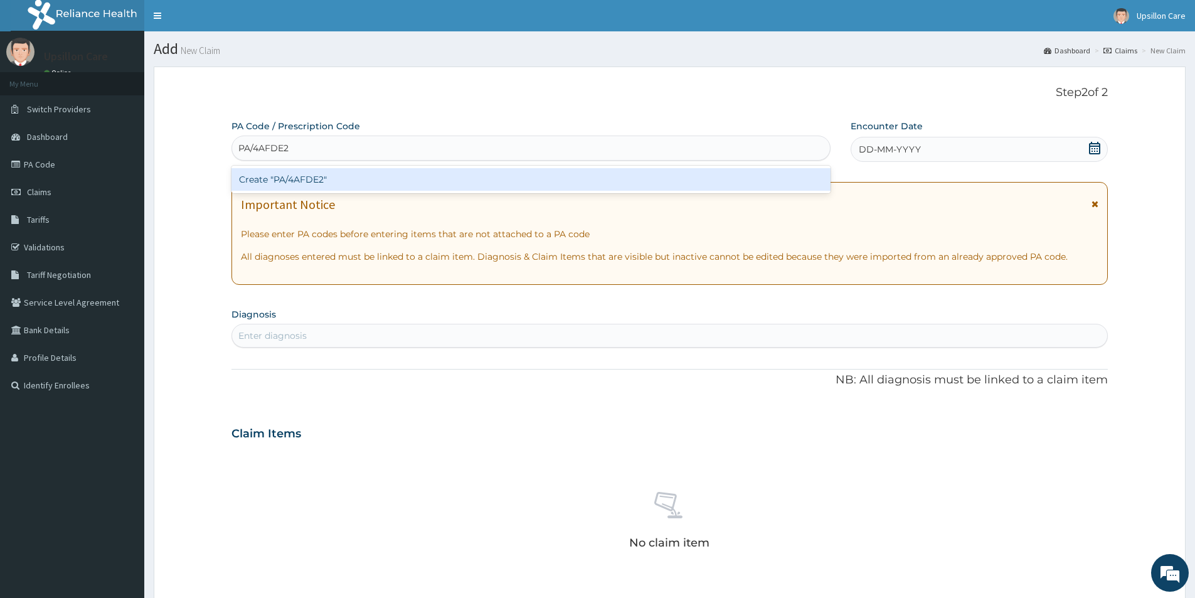
click at [415, 190] on div "Create "PA/4AFDE2"" at bounding box center [531, 179] width 599 height 23
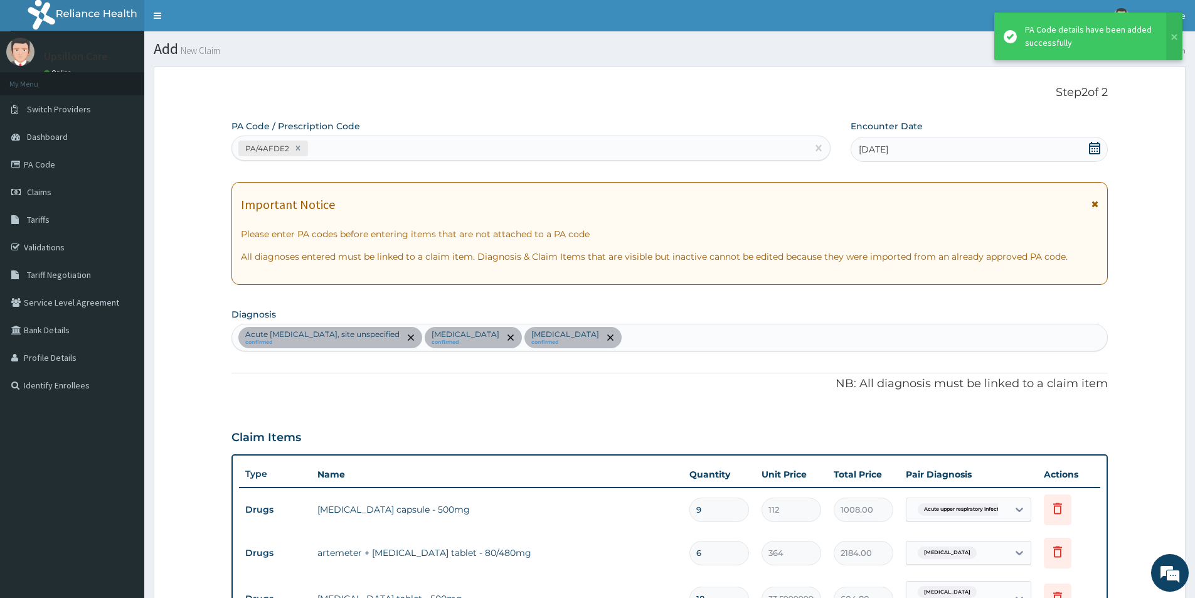
scroll to position [346, 0]
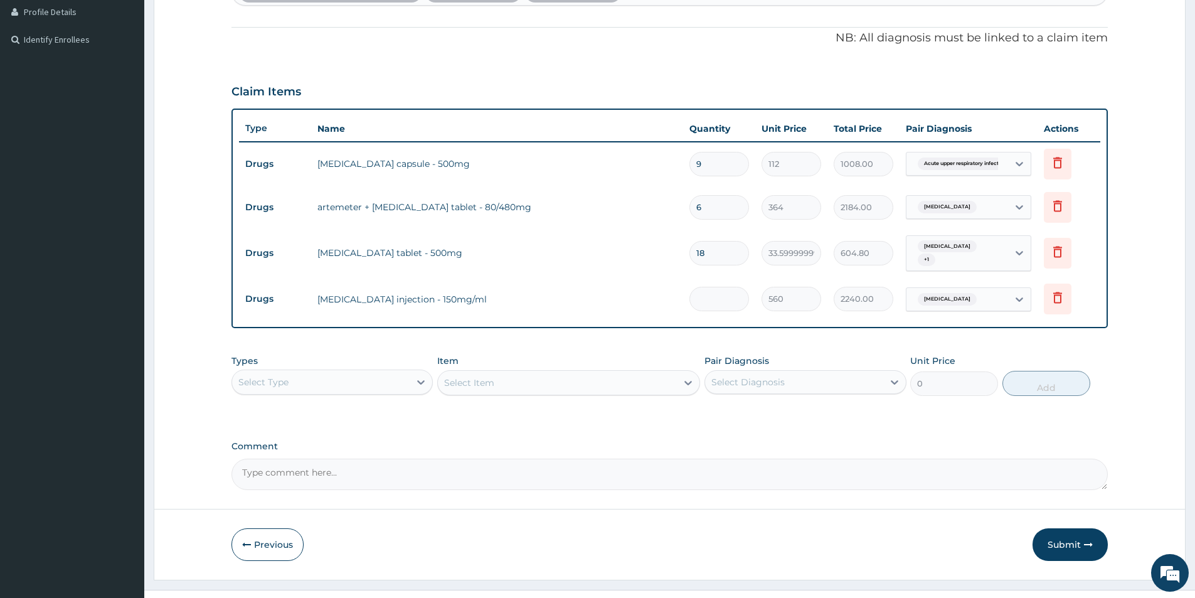
type input "0.00"
type input "4"
type input "2240.00"
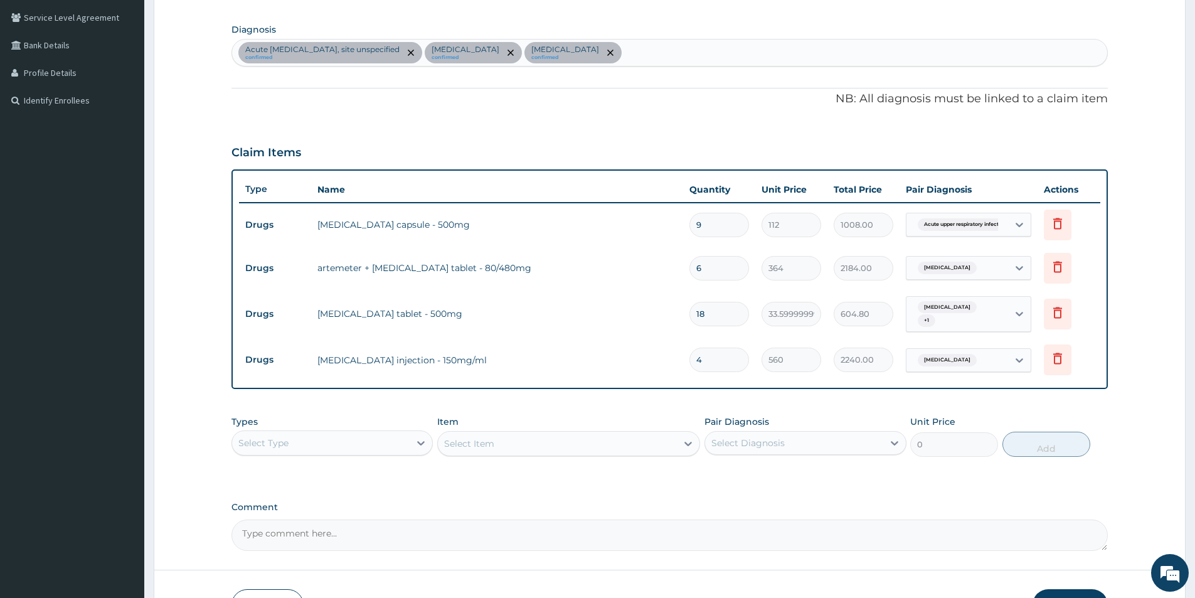
scroll to position [314, 0]
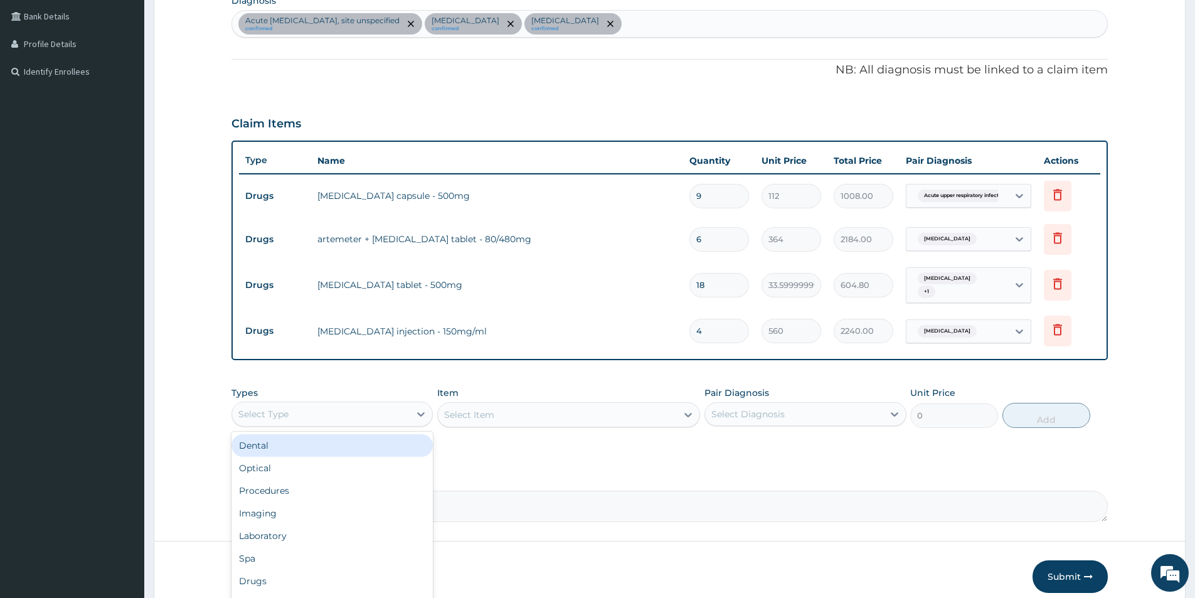
click at [395, 411] on div "Select Type" at bounding box center [321, 414] width 178 height 20
click at [360, 537] on div "Laboratory" at bounding box center [332, 536] width 201 height 23
drag, startPoint x: 491, startPoint y: 410, endPoint x: 739, endPoint y: 487, distance: 259.6
click at [572, 443] on div "Types Laboratory Item Select Item Pair Diagnosis Select Diagnosis Unit Price 0 …" at bounding box center [670, 416] width 877 height 73
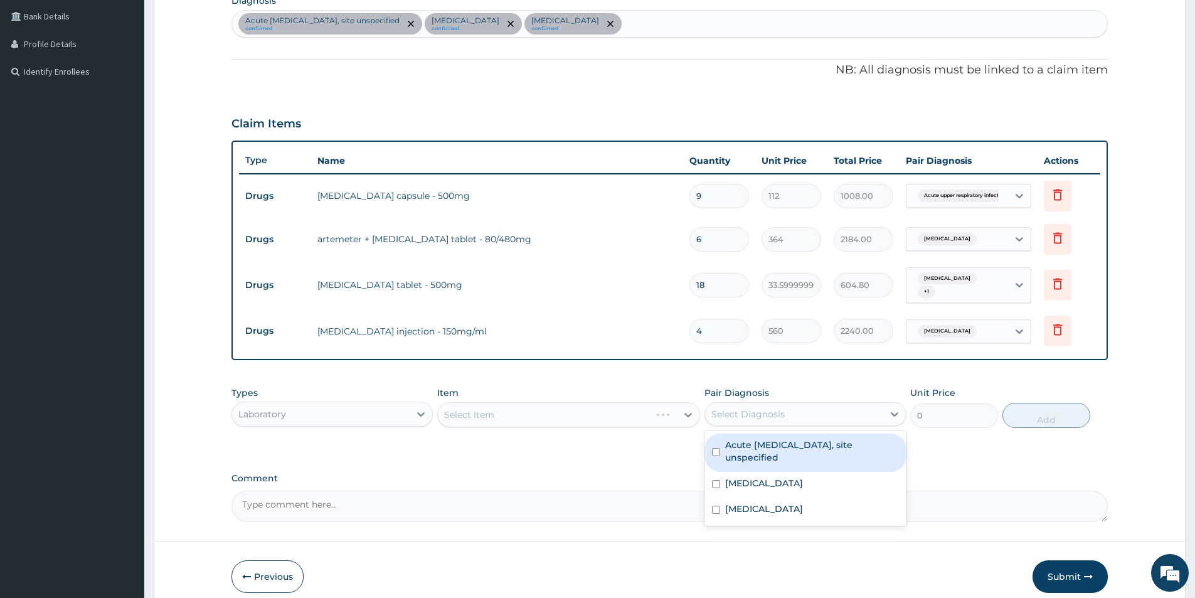
drag, startPoint x: 814, startPoint y: 408, endPoint x: 779, endPoint y: 454, distance: 57.9
click at [813, 413] on div "Select Diagnosis" at bounding box center [794, 414] width 178 height 20
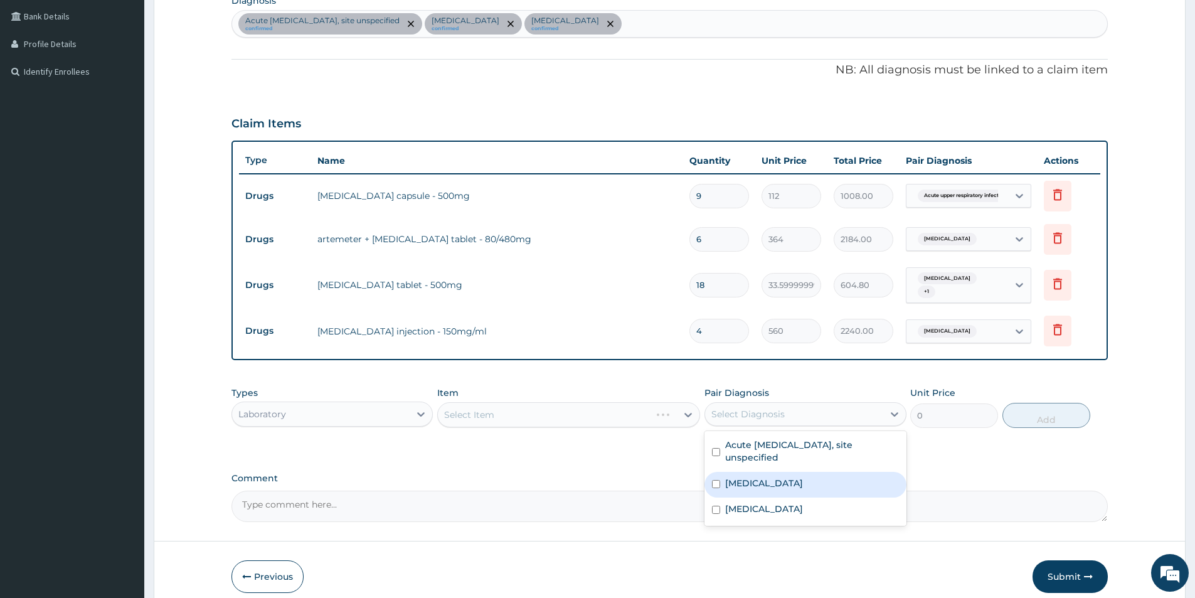
click at [761, 481] on label "Malaria, unspecified" at bounding box center [764, 483] width 78 height 13
checkbox input "true"
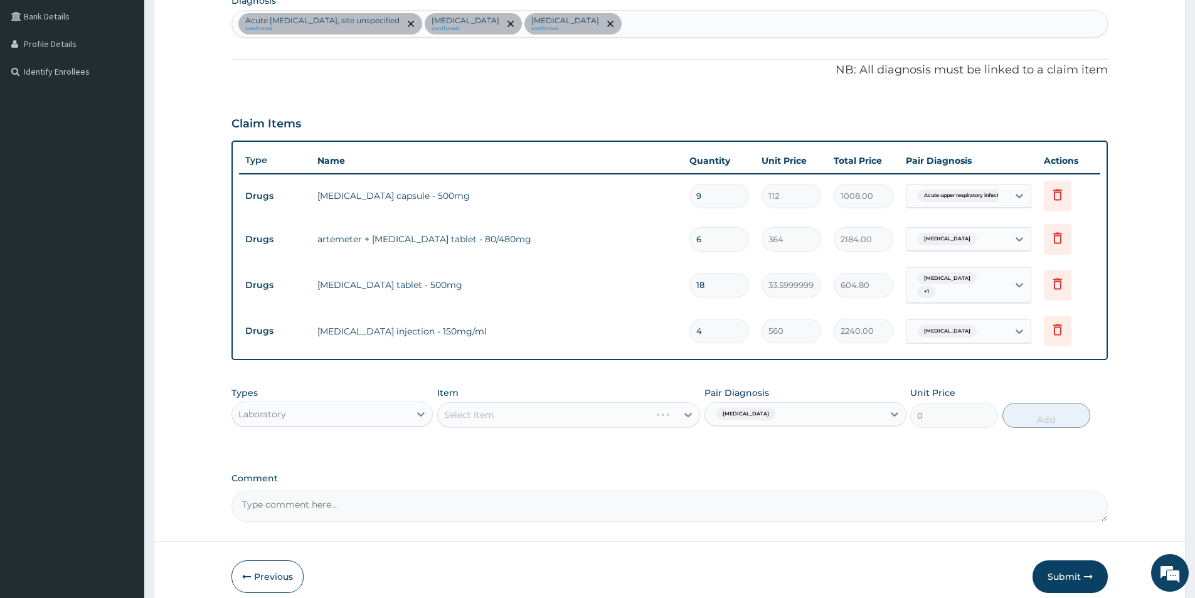
click at [619, 413] on div "Select Item" at bounding box center [568, 414] width 263 height 25
click at [618, 413] on div "Select Item" at bounding box center [568, 414] width 263 height 25
click at [621, 415] on div "Select Item" at bounding box center [557, 415] width 239 height 20
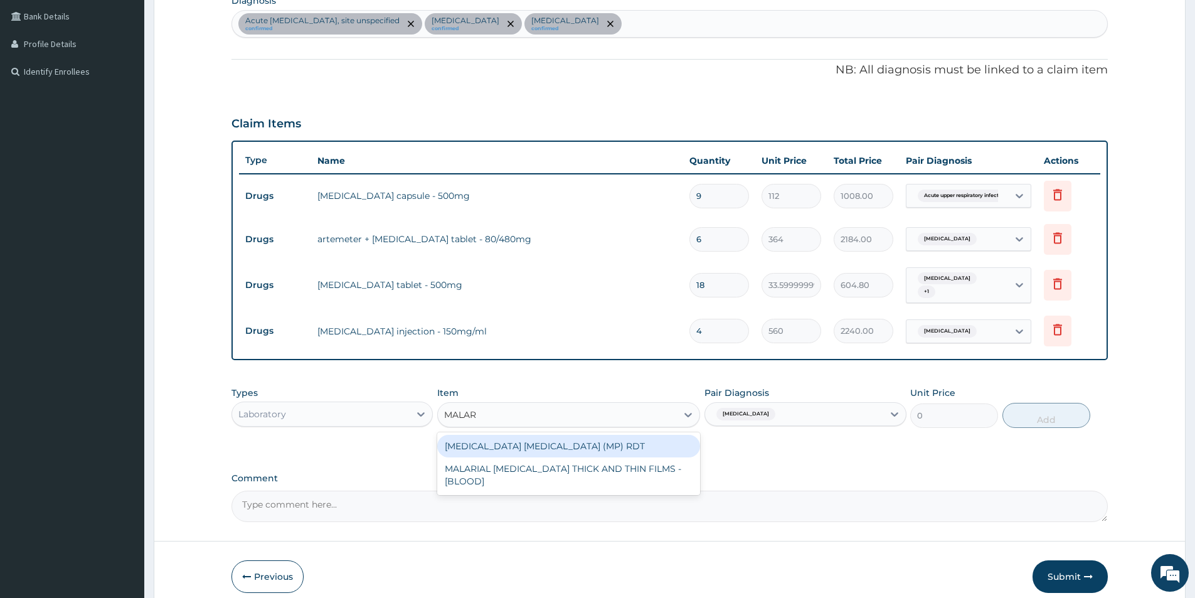
type input "MALARI"
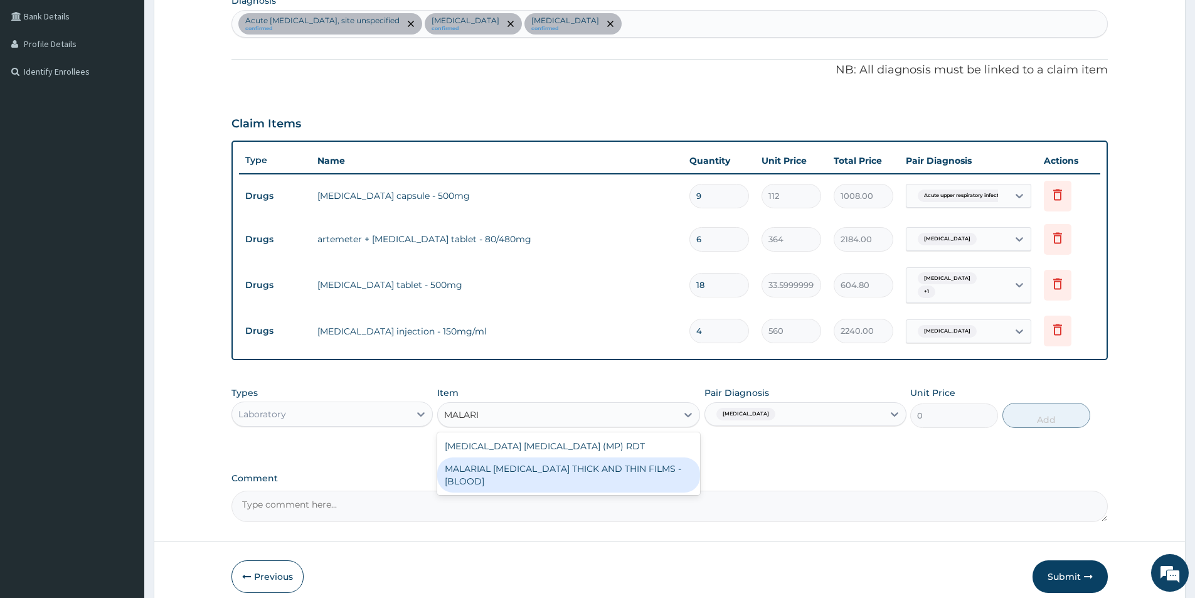
click at [628, 472] on div "MALARIAL PARASITE THICK AND THIN FILMS - [BLOOD]" at bounding box center [568, 474] width 263 height 35
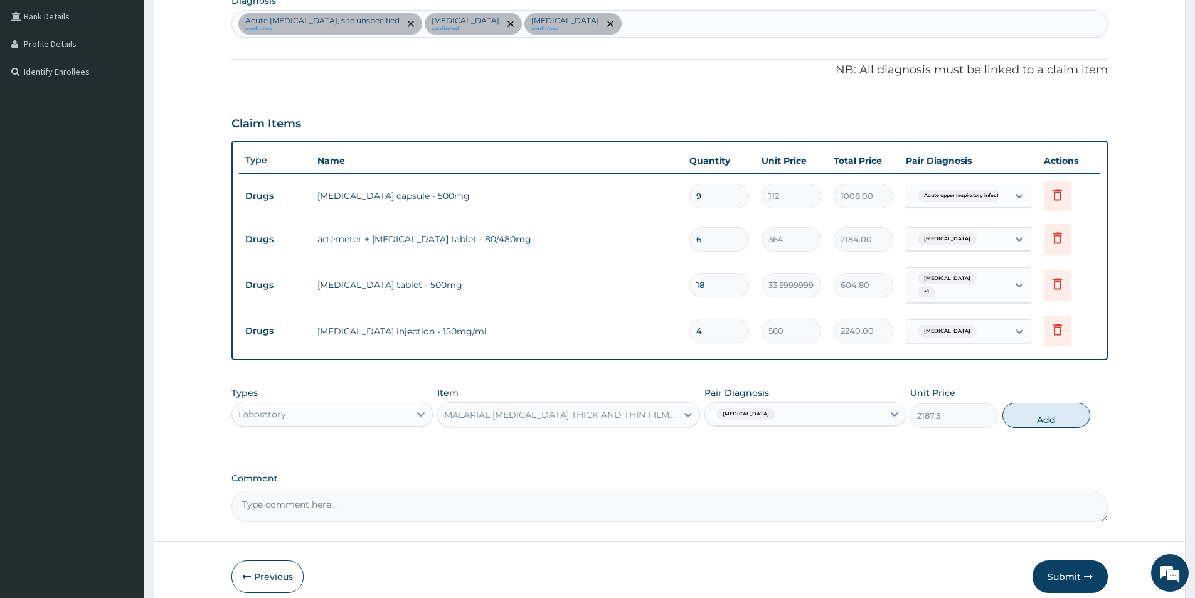
click at [1024, 416] on button "Add" at bounding box center [1047, 415] width 88 height 25
type input "0"
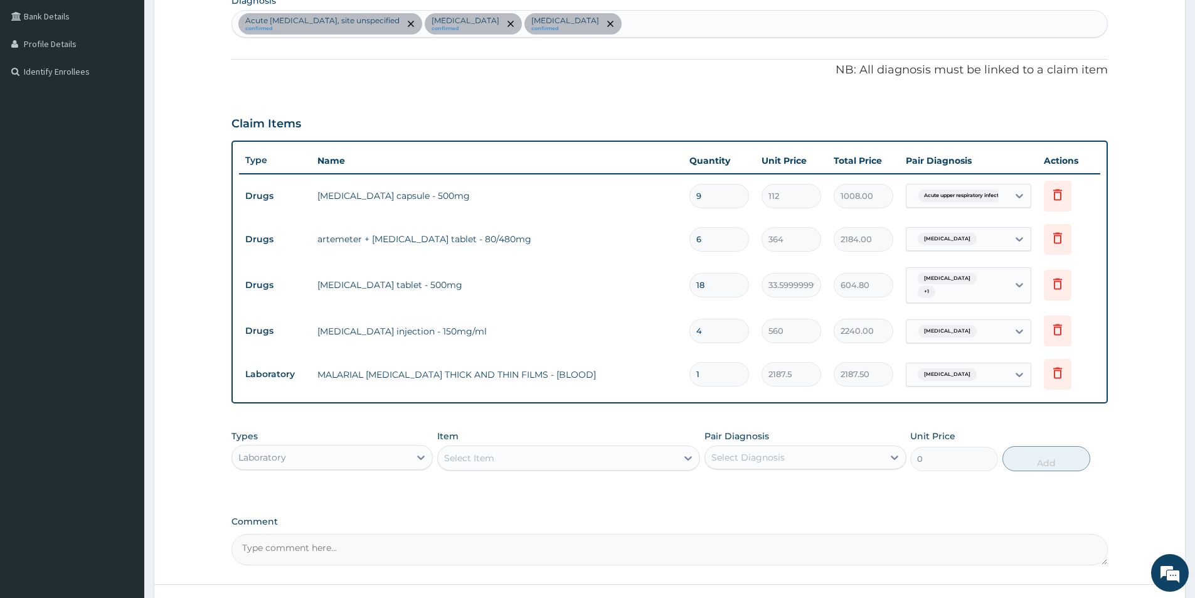
click at [397, 457] on div "Laboratory" at bounding box center [321, 457] width 178 height 20
click at [633, 441] on div "Item Select Item" at bounding box center [568, 450] width 263 height 41
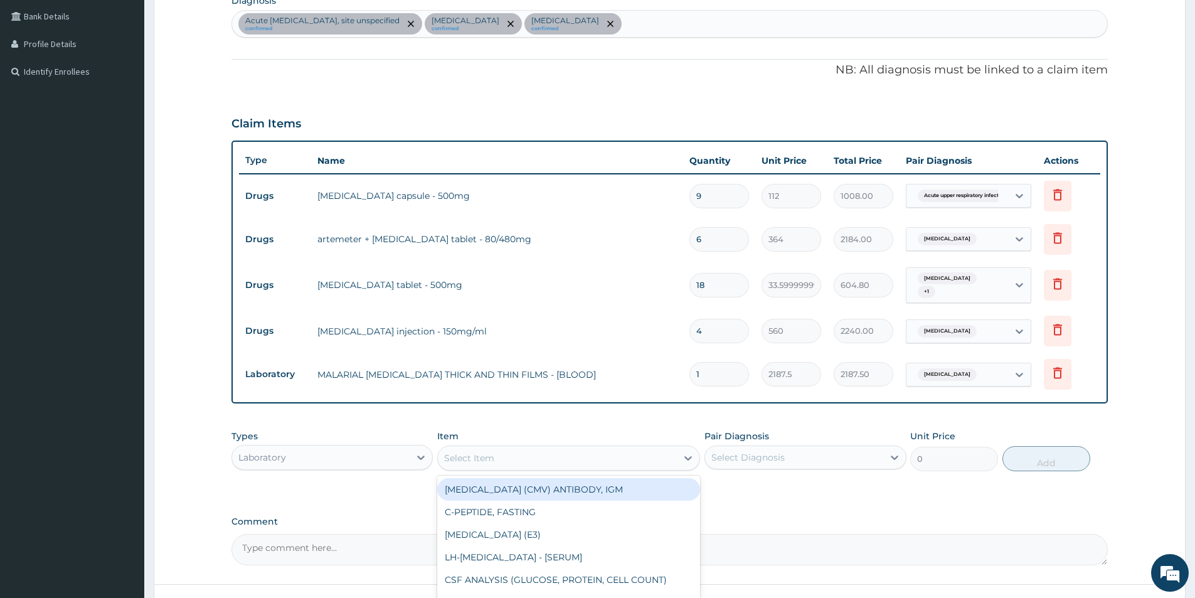
click at [633, 459] on div "Select Item" at bounding box center [557, 458] width 239 height 20
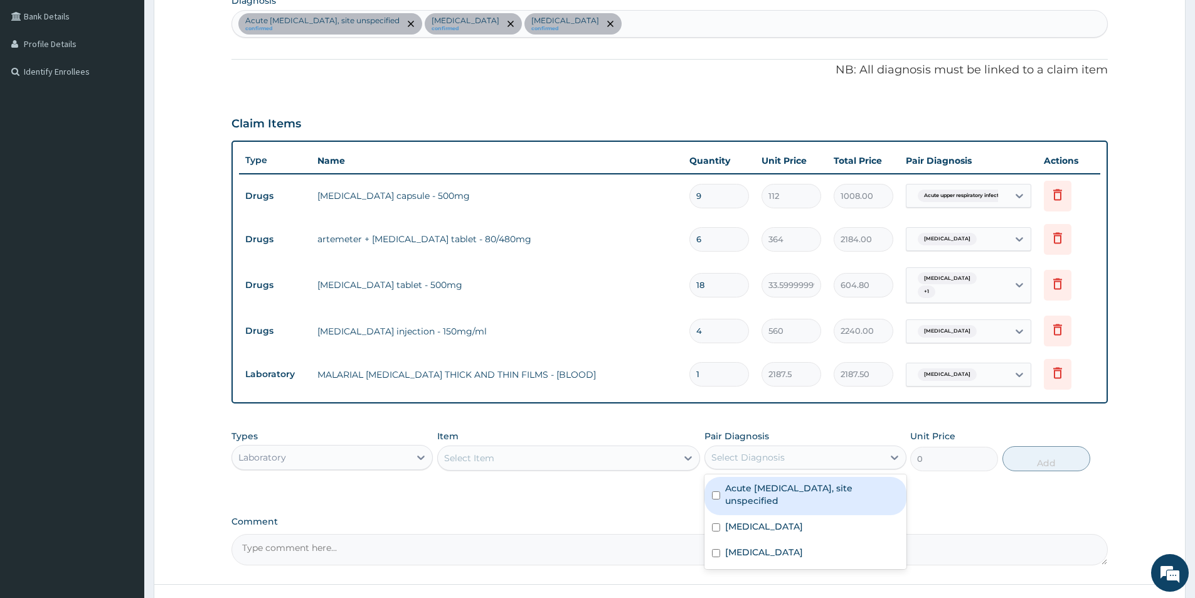
click at [762, 456] on div "Select Diagnosis" at bounding box center [748, 457] width 73 height 13
click at [726, 501] on div "Acute upper respiratory infection, site unspecified" at bounding box center [805, 496] width 201 height 38
checkbox input "true"
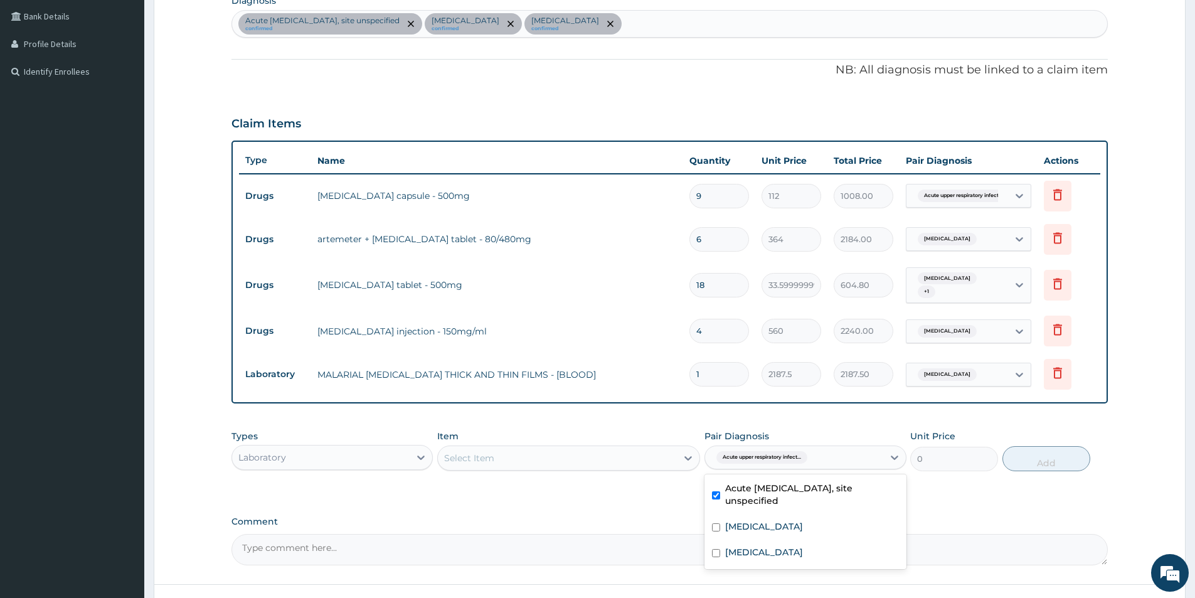
click at [587, 451] on div "Select Item" at bounding box center [557, 458] width 239 height 20
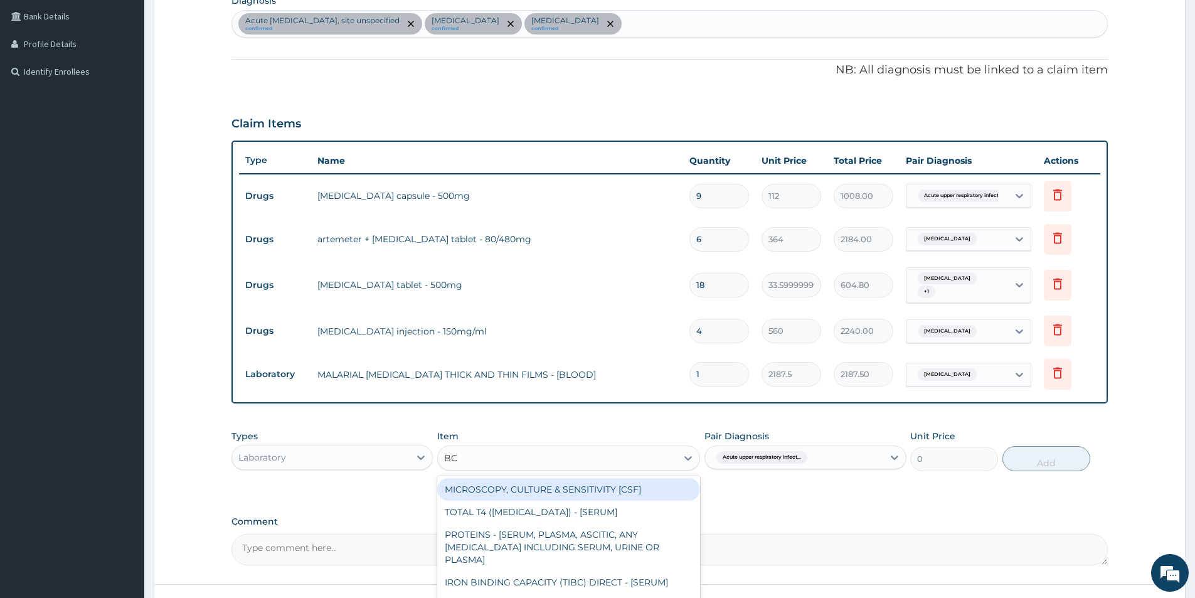
type input "B"
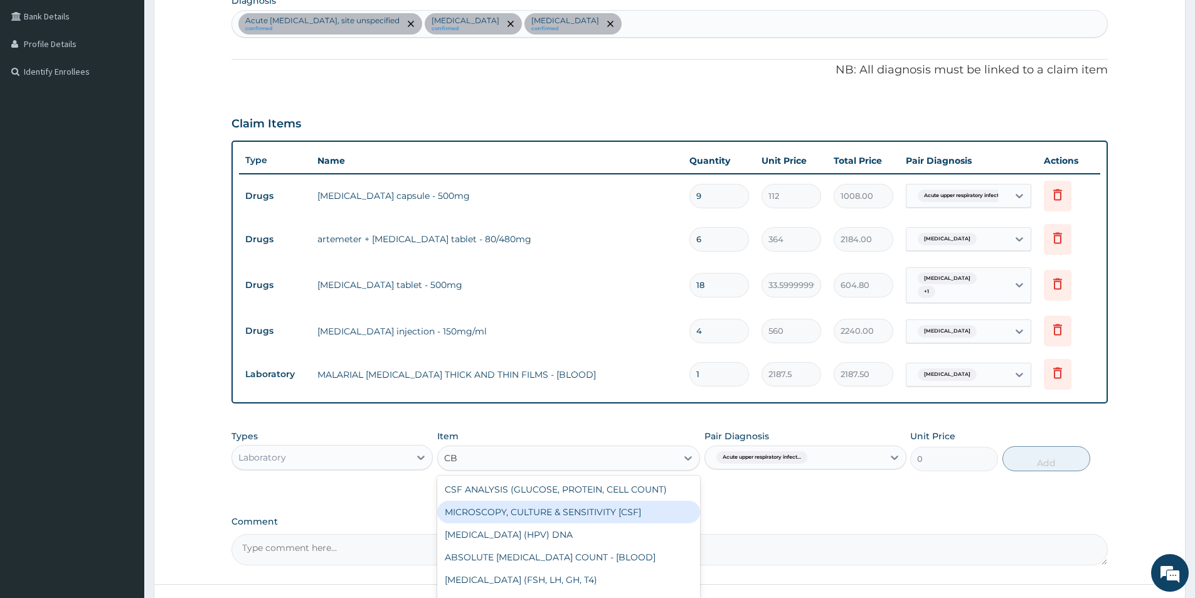
type input "CBC"
click at [549, 523] on div "FBC CBC-COMPLETE BLOOD COUNT (HAEMOGRAM) - [BLOOD]" at bounding box center [568, 512] width 263 height 23
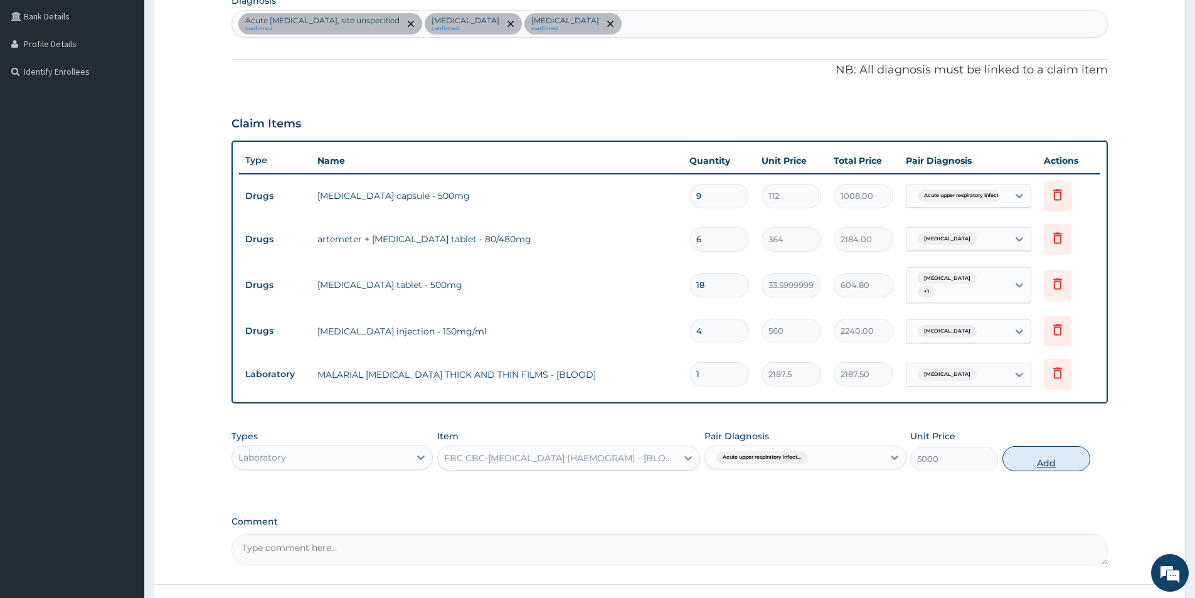
click at [1035, 460] on button "Add" at bounding box center [1047, 458] width 88 height 25
type input "0"
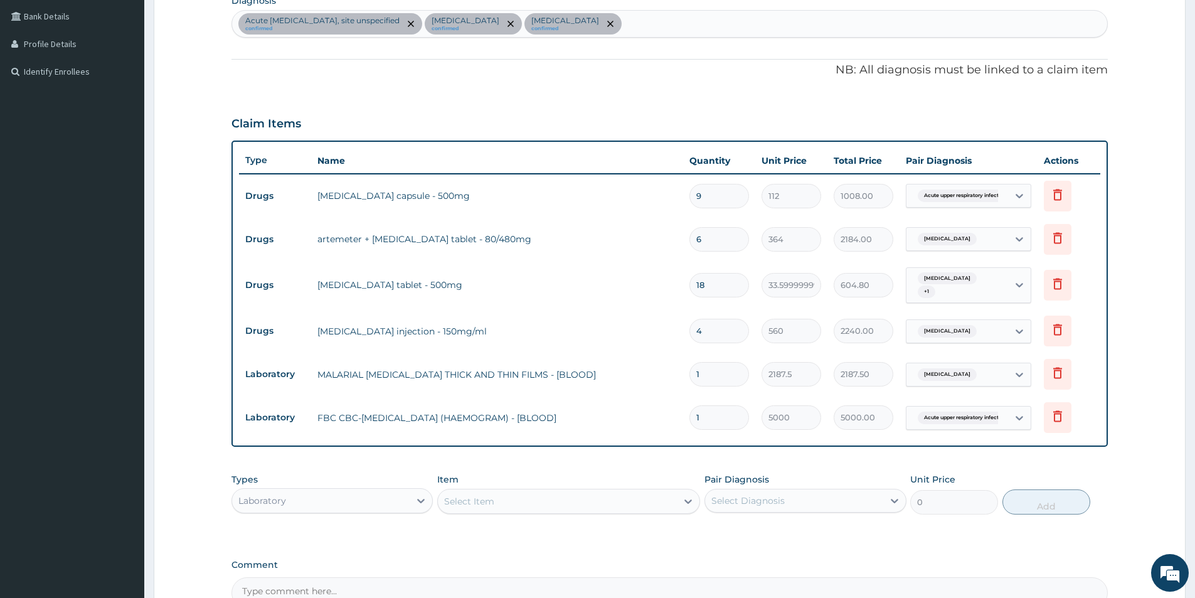
click at [504, 504] on div "Select Item" at bounding box center [557, 501] width 239 height 20
type input "CONSULTATION"
click at [274, 499] on div "Laboratory" at bounding box center [262, 501] width 48 height 13
click at [294, 577] on div "Procedures" at bounding box center [332, 577] width 201 height 23
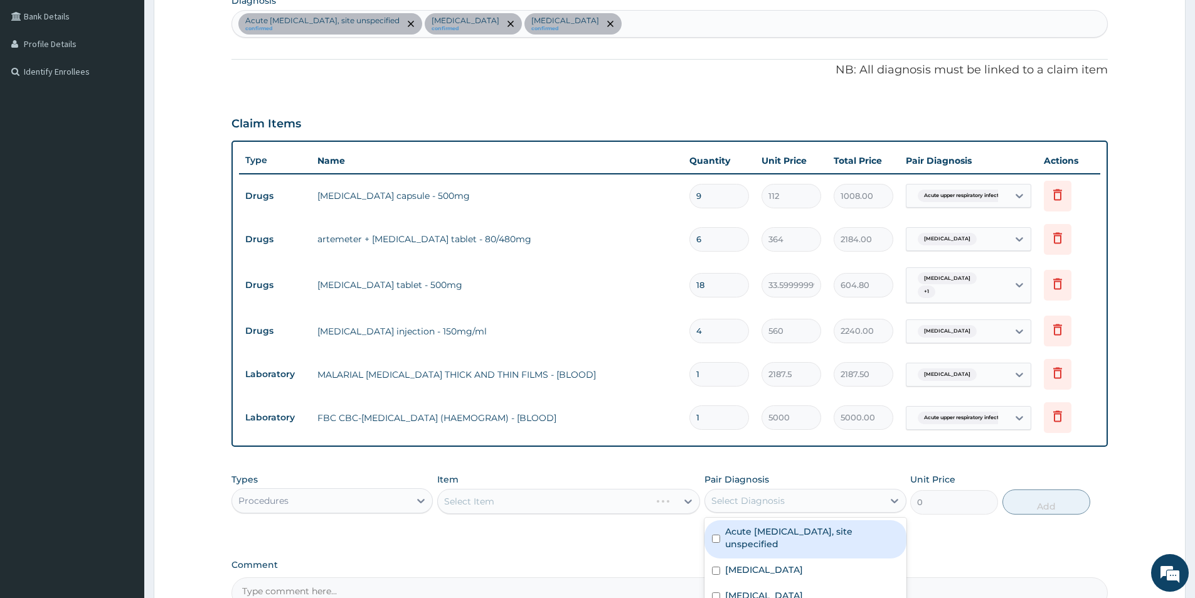
click at [737, 506] on div "Select Diagnosis" at bounding box center [748, 501] width 73 height 13
click at [737, 531] on label "Acute upper respiratory infection, site unspecified" at bounding box center [811, 537] width 173 height 25
checkbox input "true"
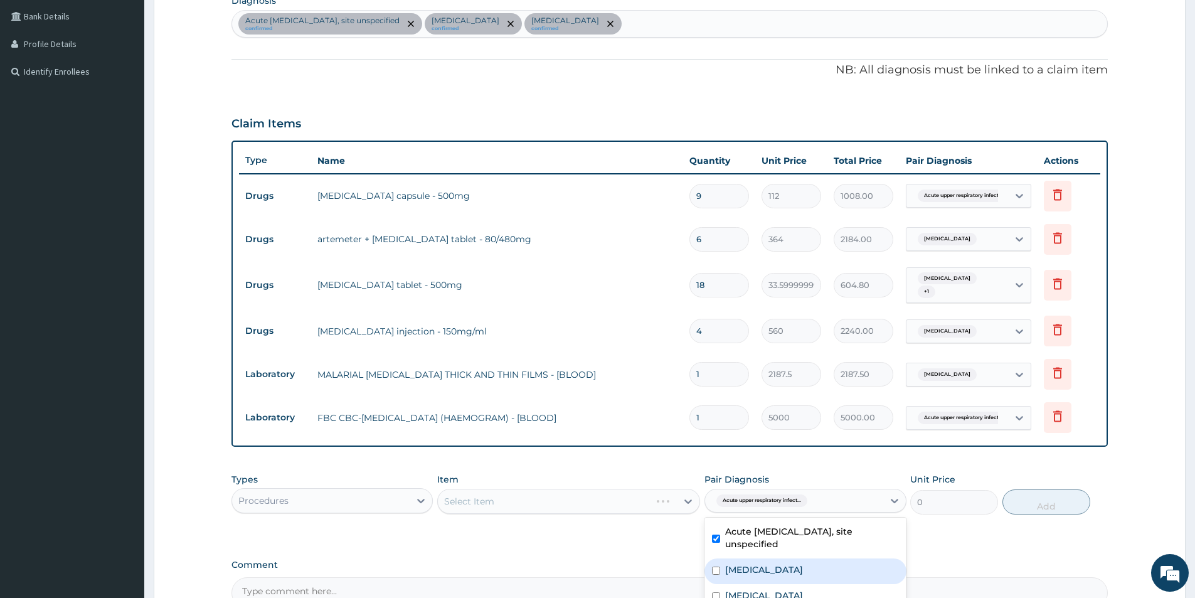
drag, startPoint x: 737, startPoint y: 564, endPoint x: 737, endPoint y: 580, distance: 15.7
click at [737, 567] on label "Malaria, unspecified" at bounding box center [764, 570] width 78 height 13
checkbox input "true"
click at [737, 595] on label "Typhoid fever, unspecified" at bounding box center [764, 595] width 78 height 13
checkbox input "true"
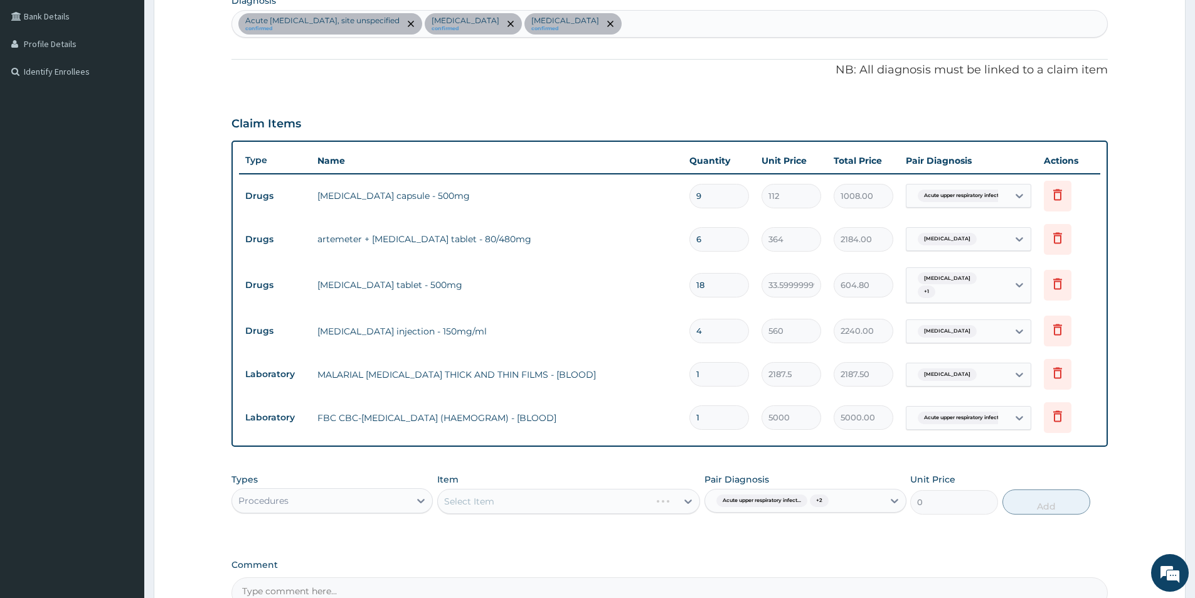
click at [473, 507] on div "Select Item" at bounding box center [568, 501] width 263 height 25
click at [479, 506] on div "Select Item" at bounding box center [568, 501] width 263 height 25
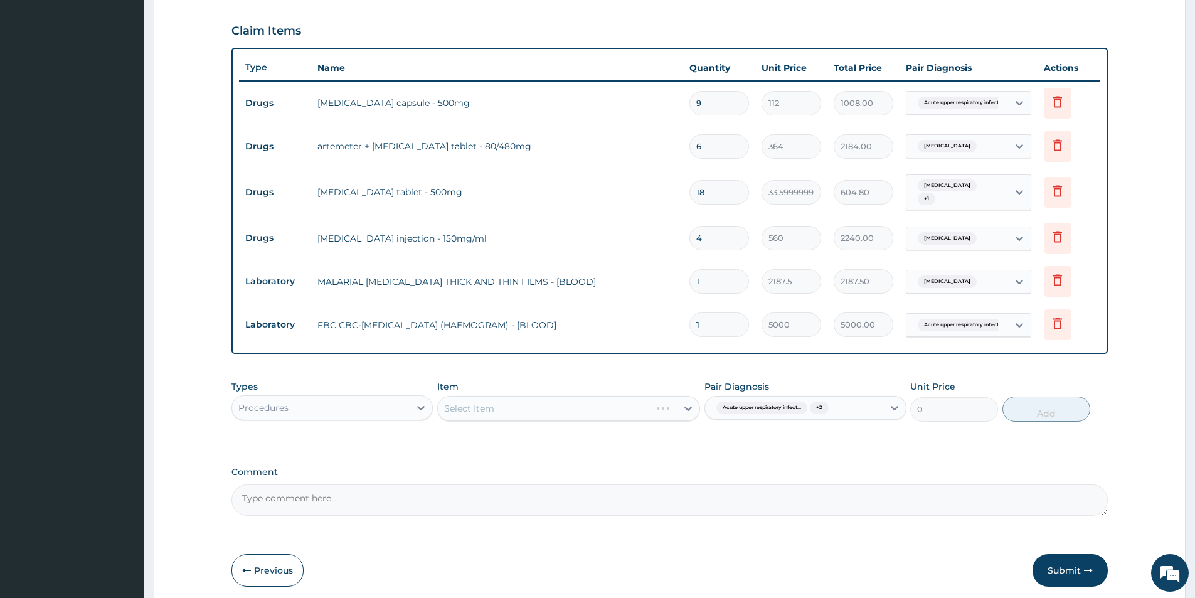
scroll to position [456, 0]
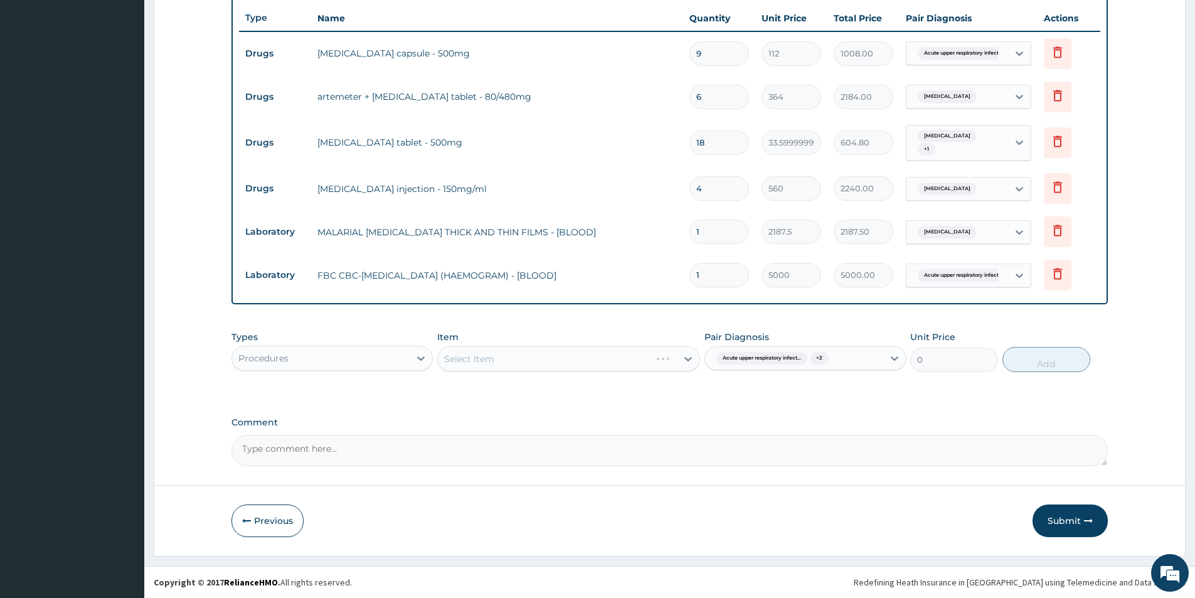
click at [584, 370] on div "Select Item" at bounding box center [568, 358] width 263 height 25
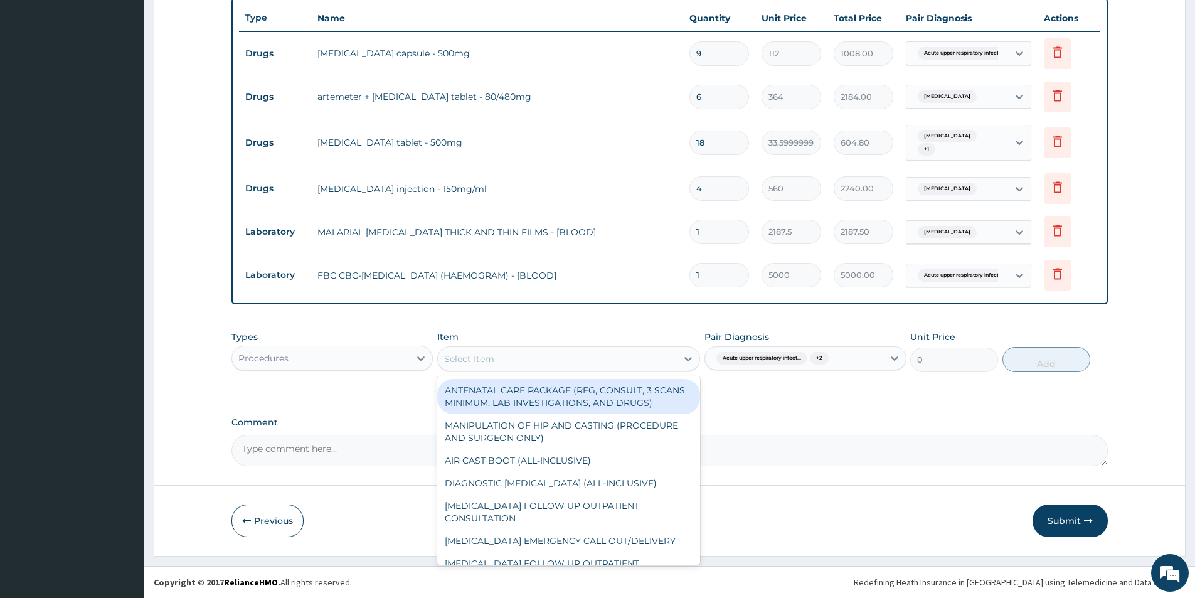
click at [584, 370] on div "Select Item" at bounding box center [568, 358] width 263 height 25
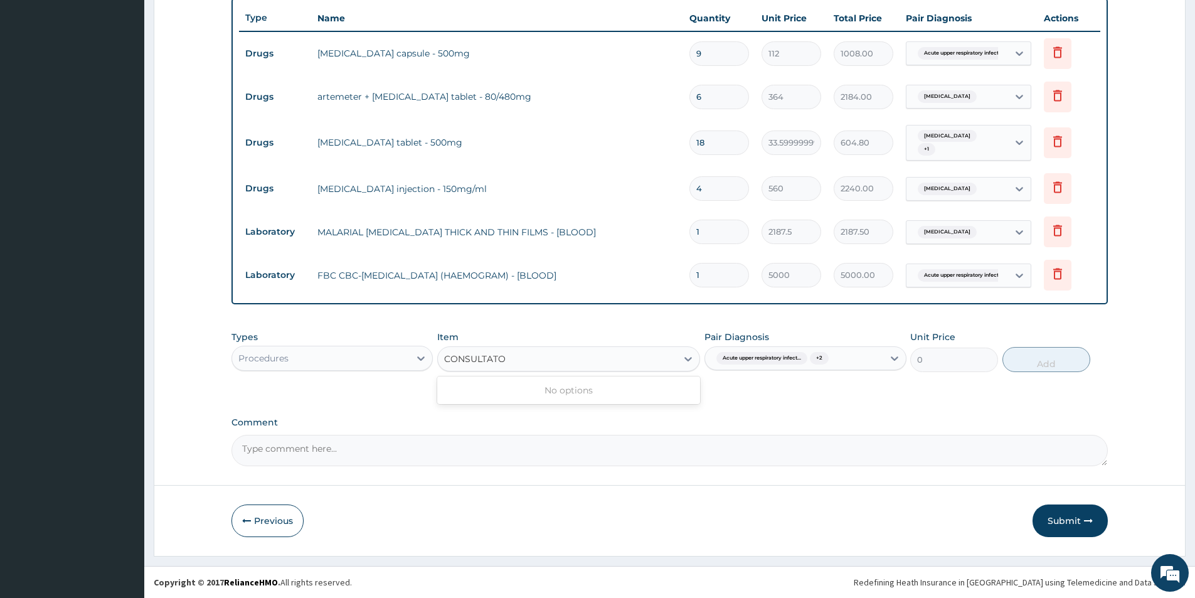
type input "CONSULTAT"
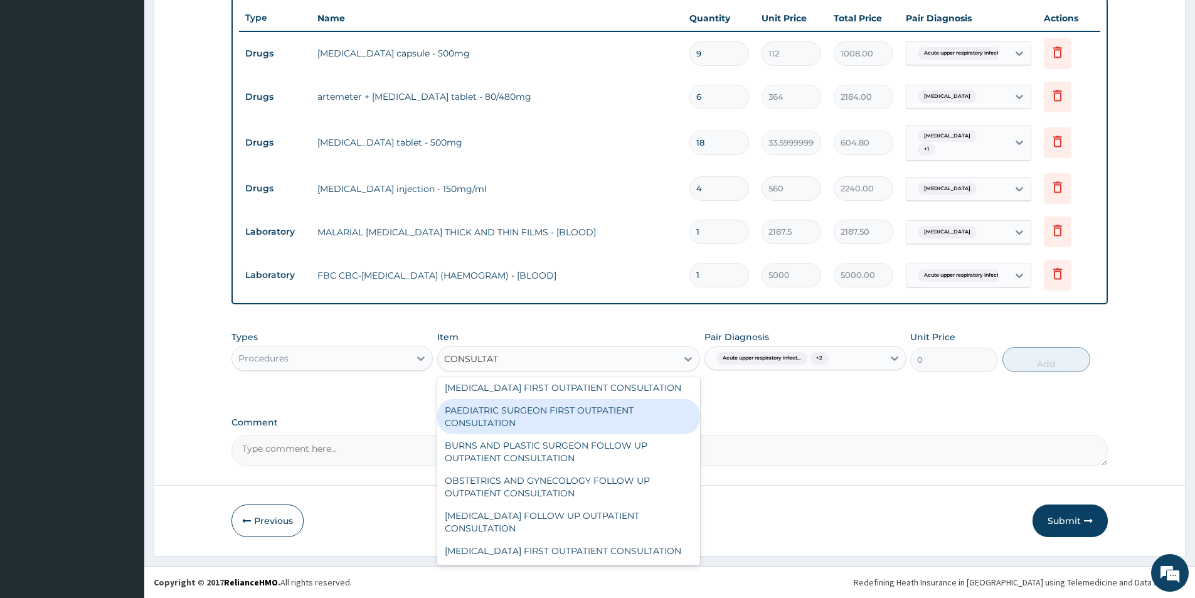
scroll to position [879, 0]
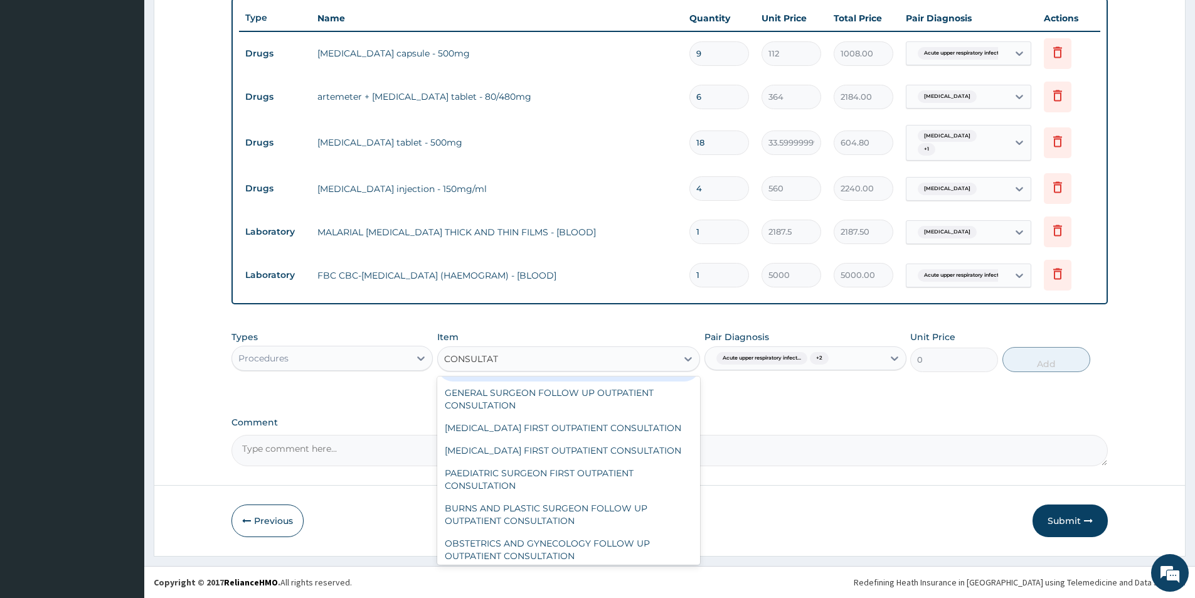
click at [577, 382] on div "GENERAL PRACTITIONER FIRST OUTPATIENT CONSULTATION" at bounding box center [568, 363] width 263 height 35
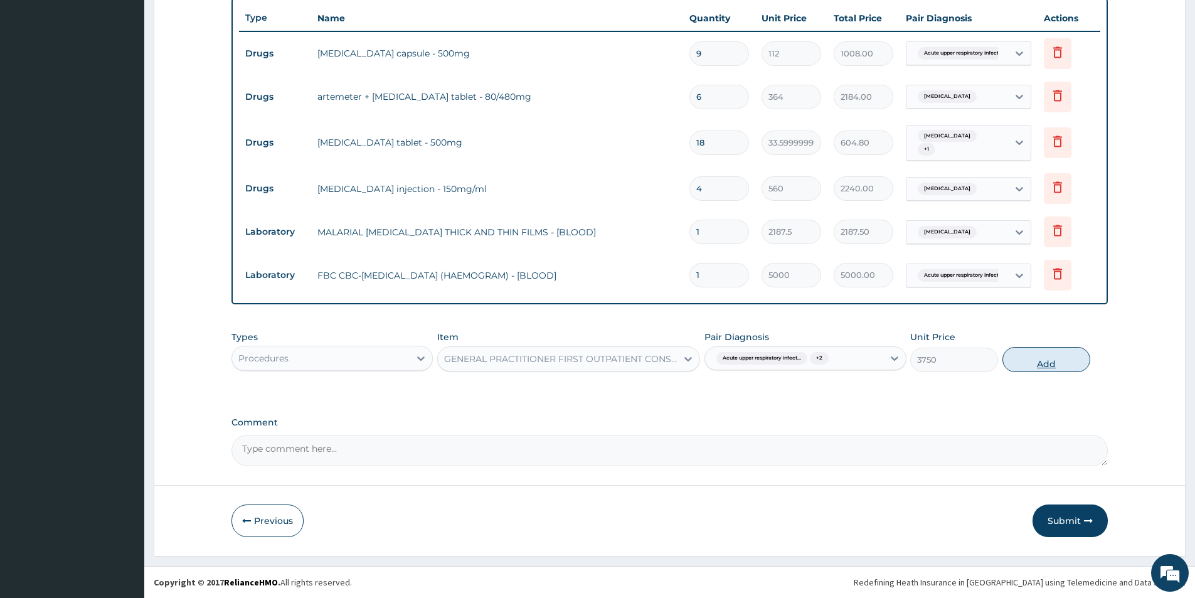
click at [1026, 370] on button "Add" at bounding box center [1047, 359] width 88 height 25
type input "0"
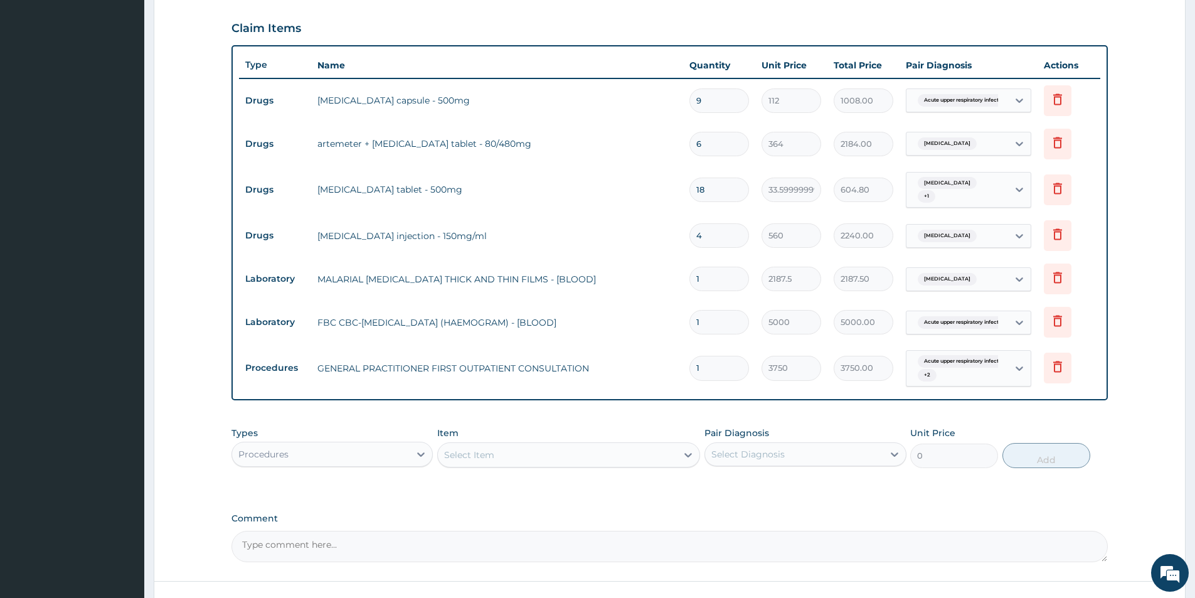
scroll to position [505, 0]
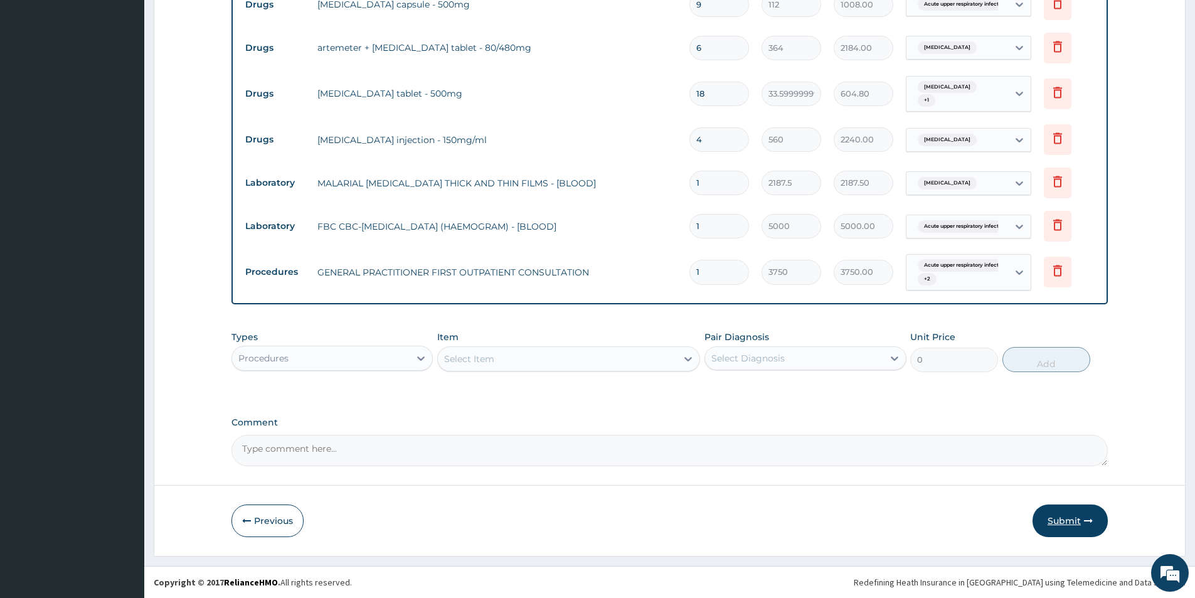
click at [1045, 516] on button "Submit" at bounding box center [1070, 521] width 75 height 33
